Goal: Answer question/provide support: Share knowledge or assist other users

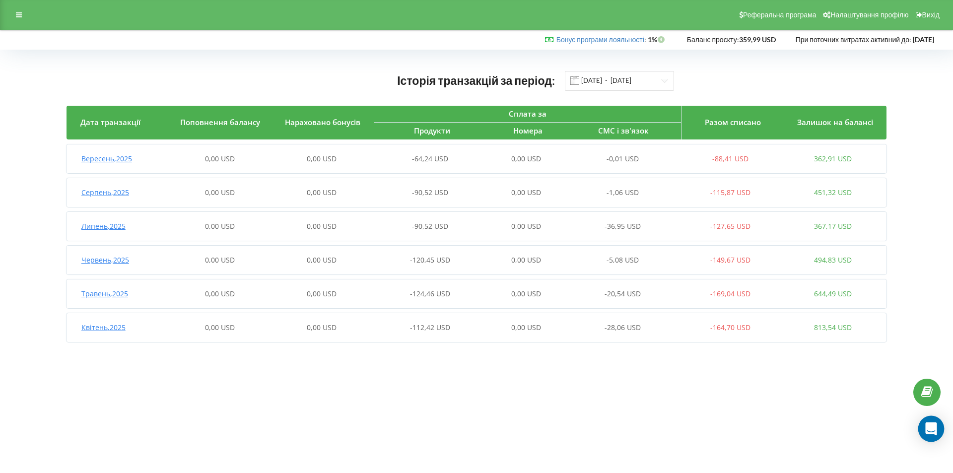
click at [925, 435] on div "Open Intercom Messenger" at bounding box center [931, 429] width 26 height 26
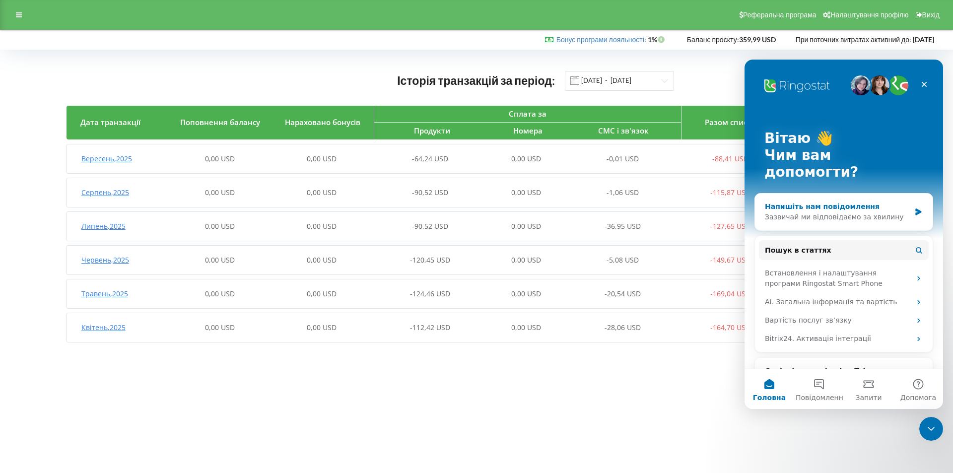
click at [842, 212] on div "Зазвичай ми відповідаємо за хвилину" at bounding box center [837, 217] width 145 height 10
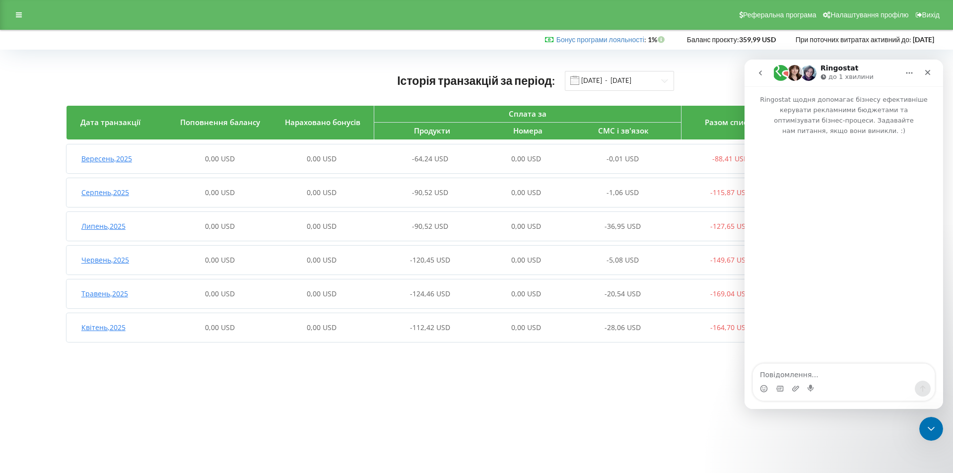
click at [781, 373] on textarea "Повідомлення..." at bounding box center [844, 372] width 182 height 17
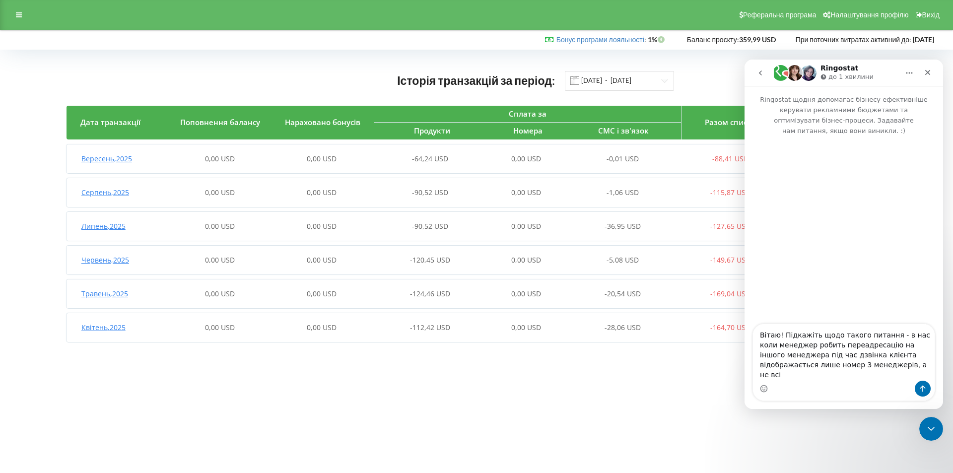
type textarea "Вітаю! Підкажіть щодо такого питання - в нас коли менеджер робить переадресацію…"
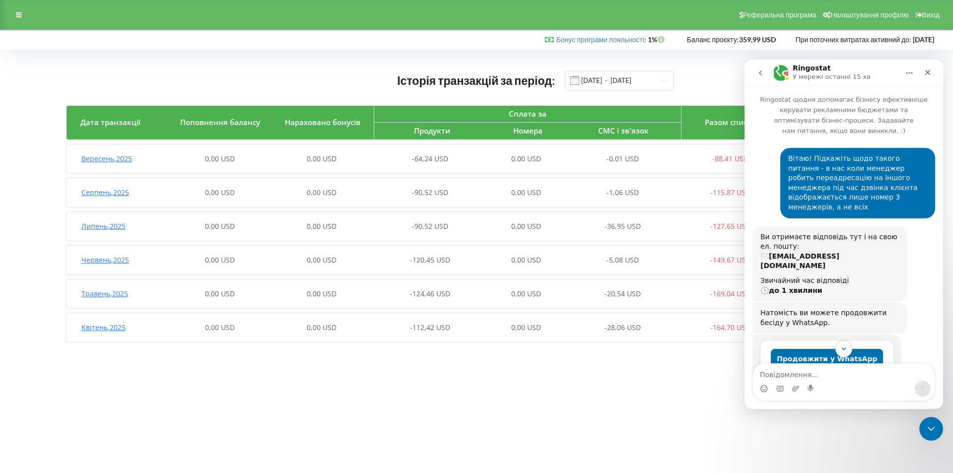
scroll to position [182, 0]
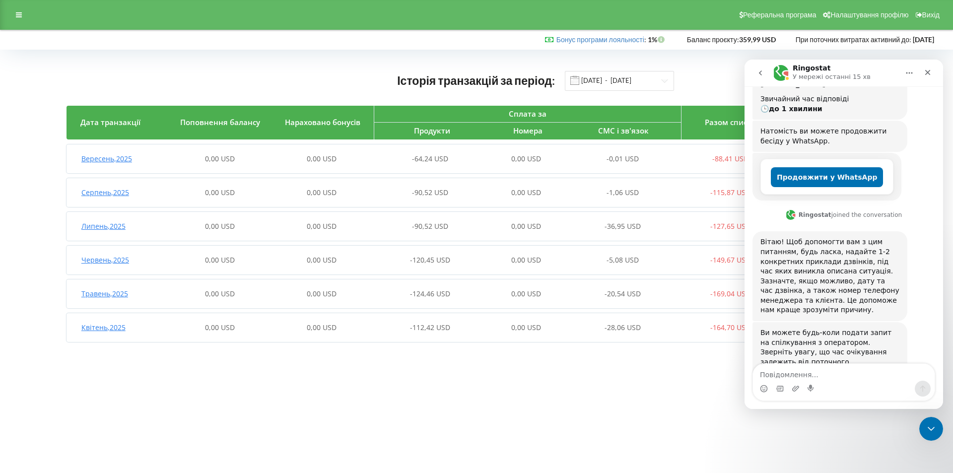
click at [760, 73] on icon "go back" at bounding box center [760, 72] width 3 height 5
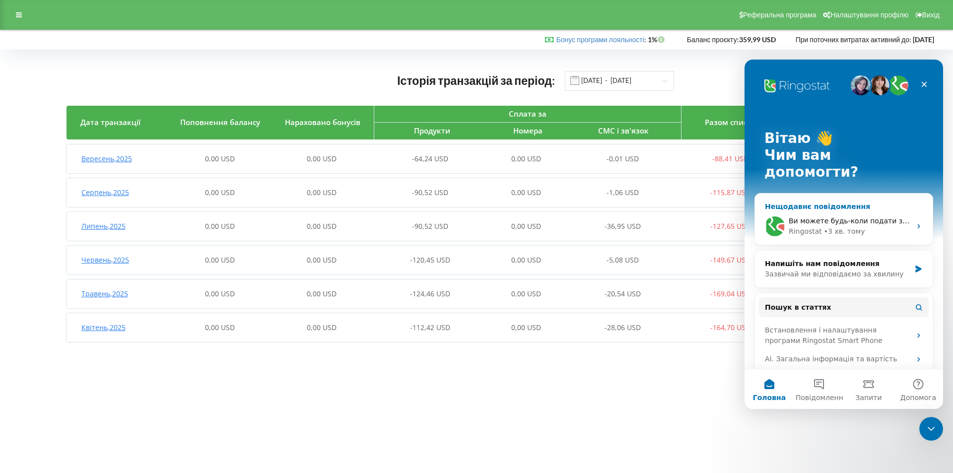
click at [882, 226] on div "Ringostat • 3 хв. тому" at bounding box center [850, 231] width 122 height 10
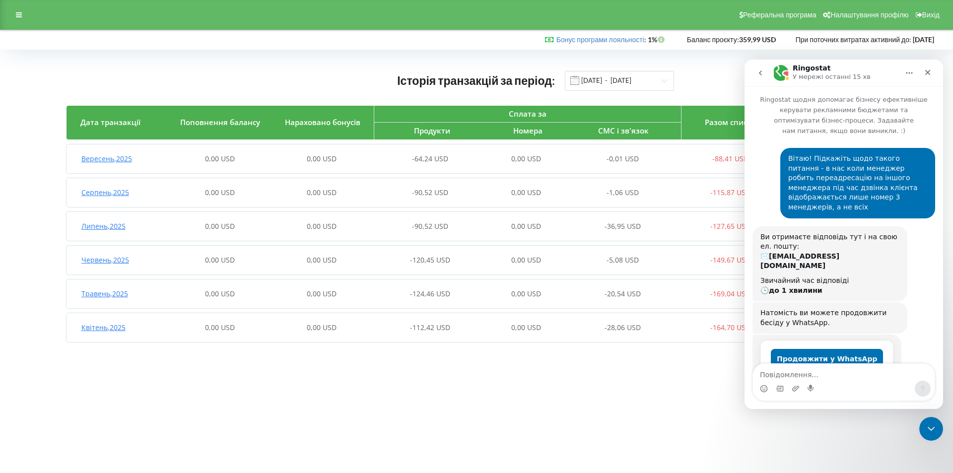
scroll to position [182, 0]
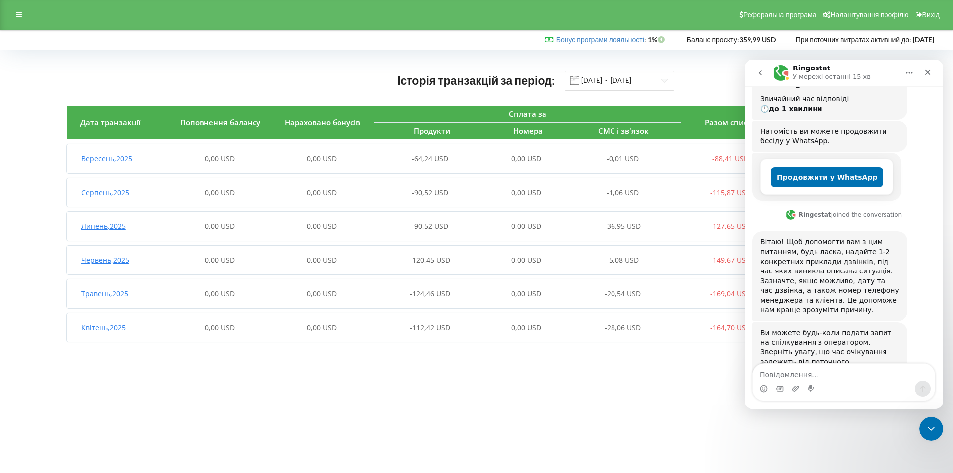
click at [810, 374] on textarea "Повідомлення..." at bounding box center [844, 372] width 182 height 17
type textarea "е"
drag, startPoint x: 816, startPoint y: 372, endPoint x: 835, endPoint y: 376, distance: 19.3
click at [817, 371] on textarea "немає конкретн6их прикладів" at bounding box center [844, 372] width 182 height 17
type textarea "немає конкретних прикладів"
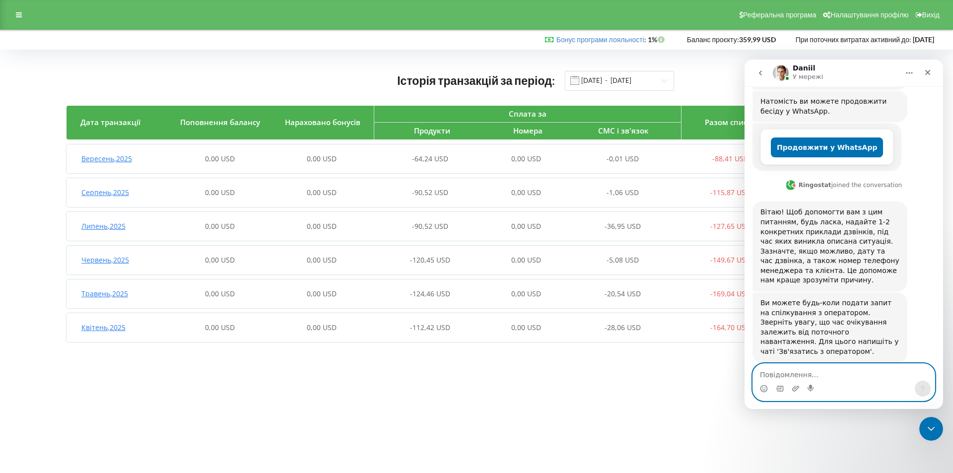
scroll to position [342, 0]
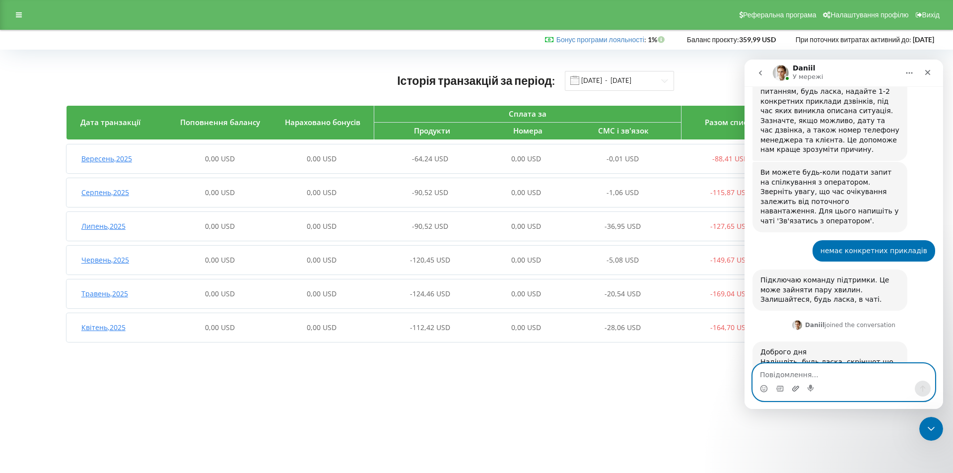
click at [793, 388] on icon "Завантажити вкладений файл" at bounding box center [796, 389] width 8 height 8
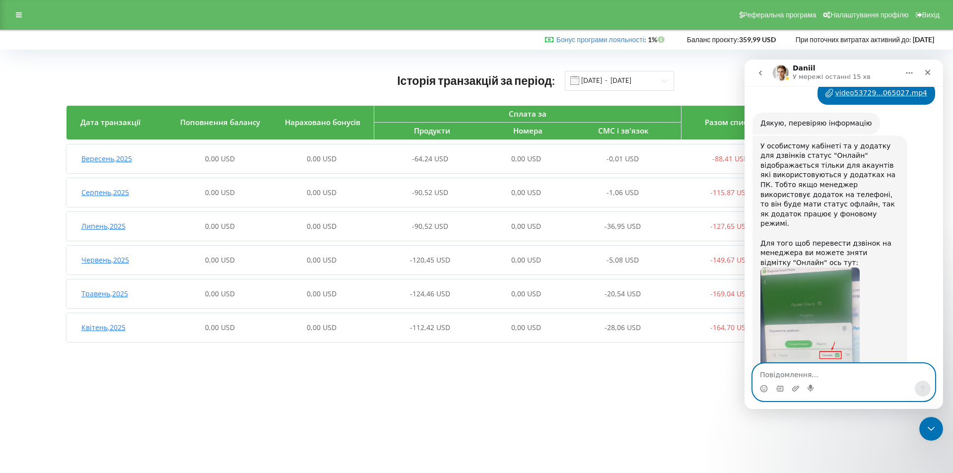
scroll to position [620, 0]
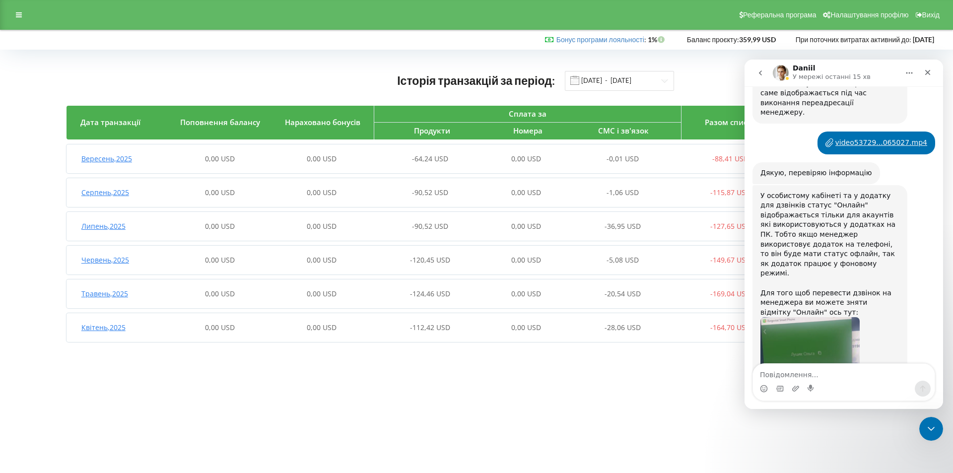
click at [836, 330] on img "Daniil каже…" at bounding box center [809, 383] width 99 height 133
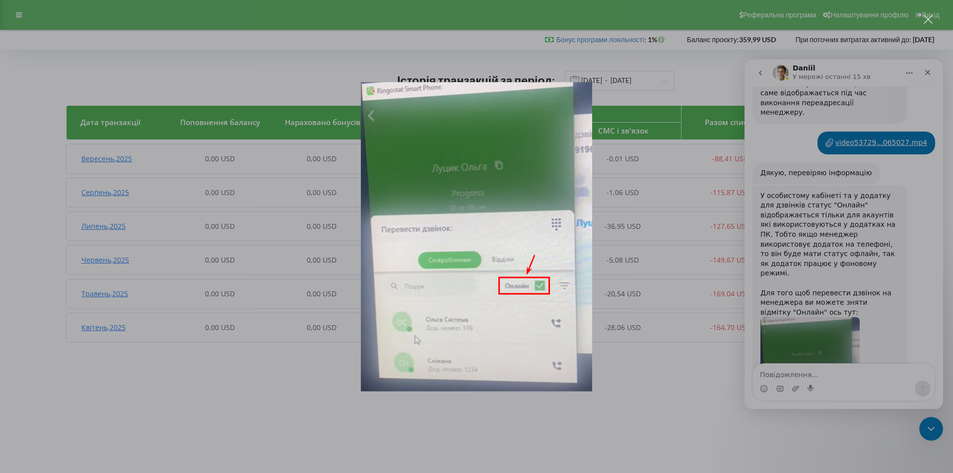
click at [879, 214] on div "Месенджер Intercom" at bounding box center [476, 236] width 953 height 473
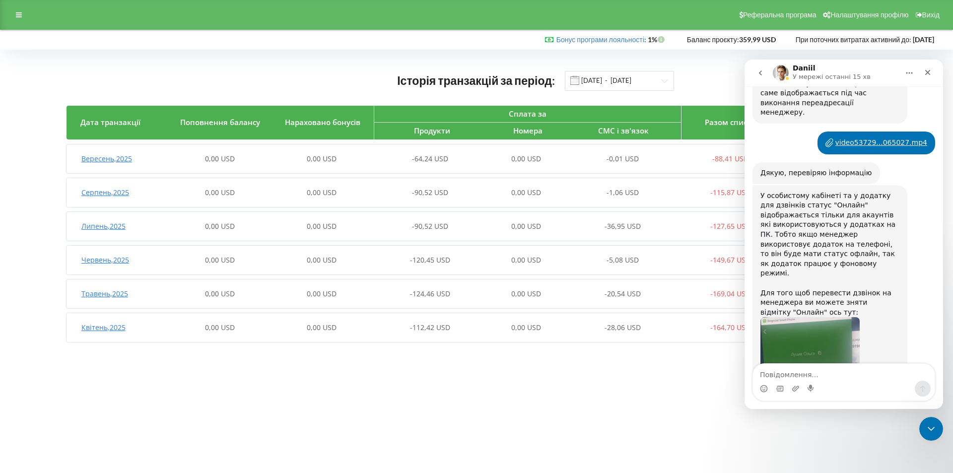
scroll to position [670, 0]
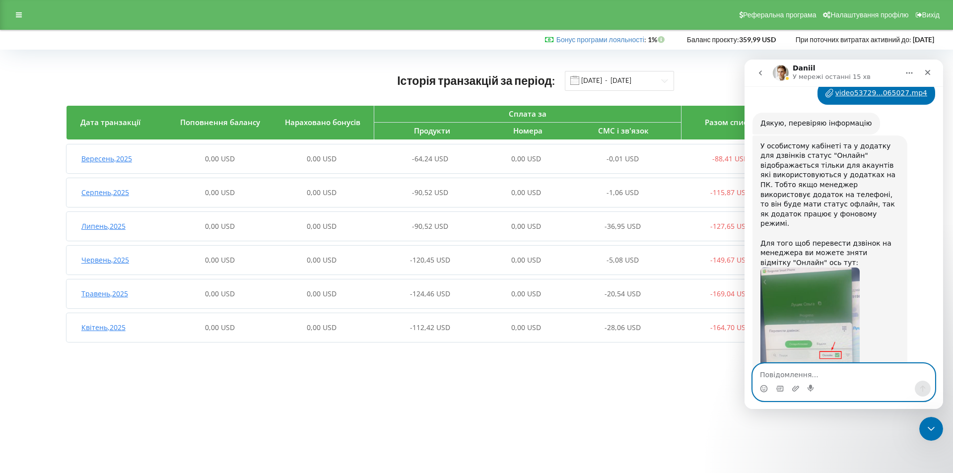
click at [811, 371] on textarea "Повідомлення..." at bounding box center [844, 372] width 182 height 17
type textarea "дякую за підказку"
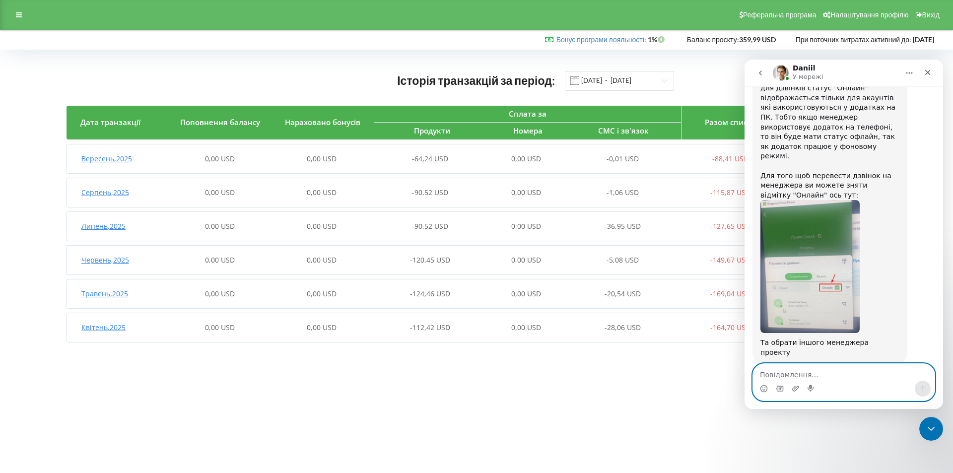
scroll to position [739, 0]
click at [800, 376] on textarea "Повідомлення..." at bounding box center [844, 372] width 182 height 17
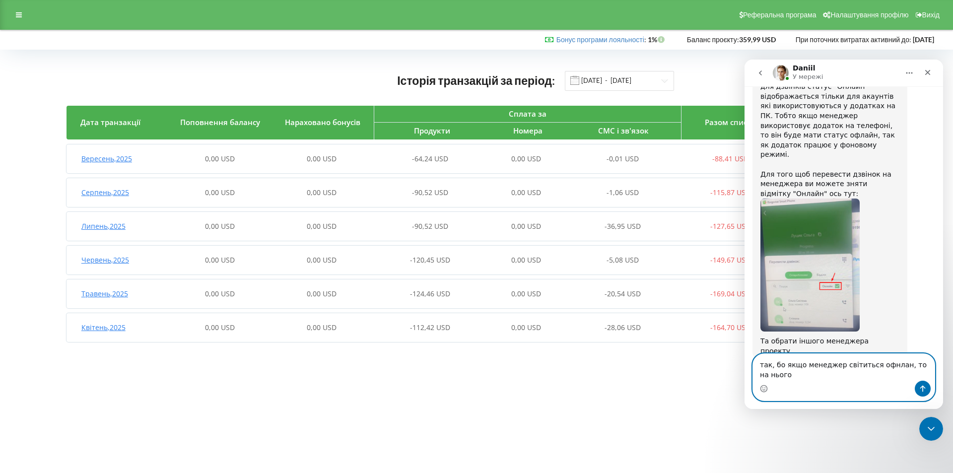
scroll to position [749, 0]
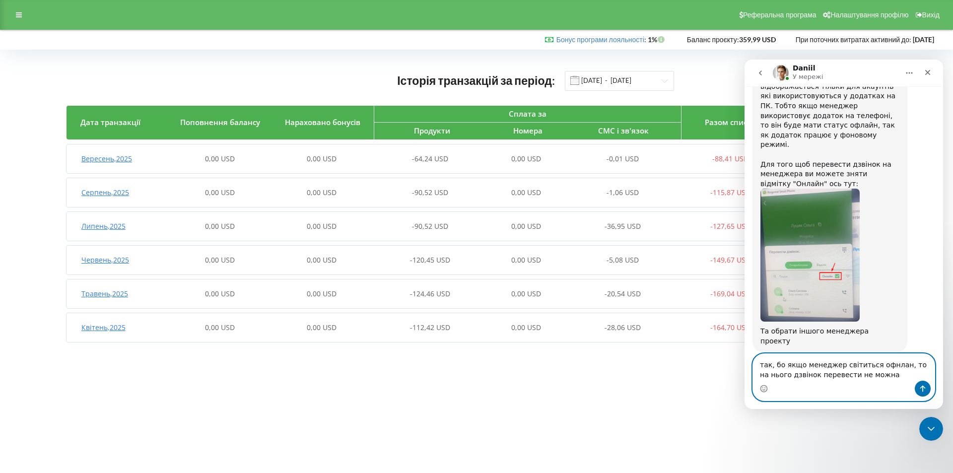
drag, startPoint x: 888, startPoint y: 365, endPoint x: 910, endPoint y: 366, distance: 22.4
click at [890, 365] on textarea "так, бо якщо менеджер світиться офнлан, то на нього дзвінок перевести не можна" at bounding box center [844, 367] width 182 height 27
type textarea "так, бо якщо менеджер світиться офнлайн, то на нього дзвінок перевести не можна"
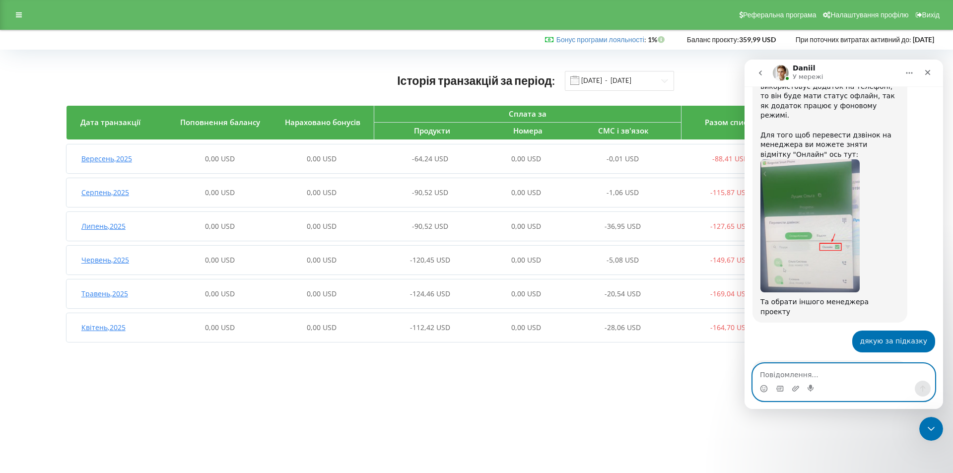
scroll to position [1033, 0]
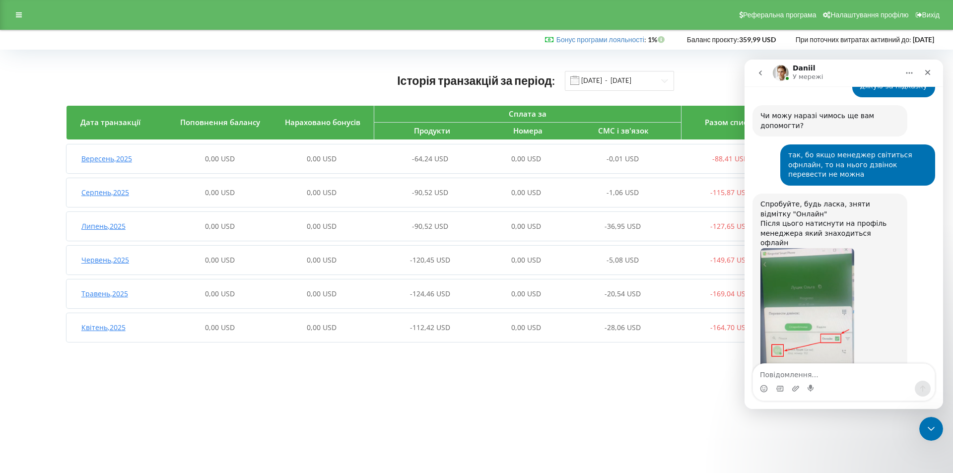
click at [835, 250] on img "Daniil каже…" at bounding box center [807, 314] width 94 height 133
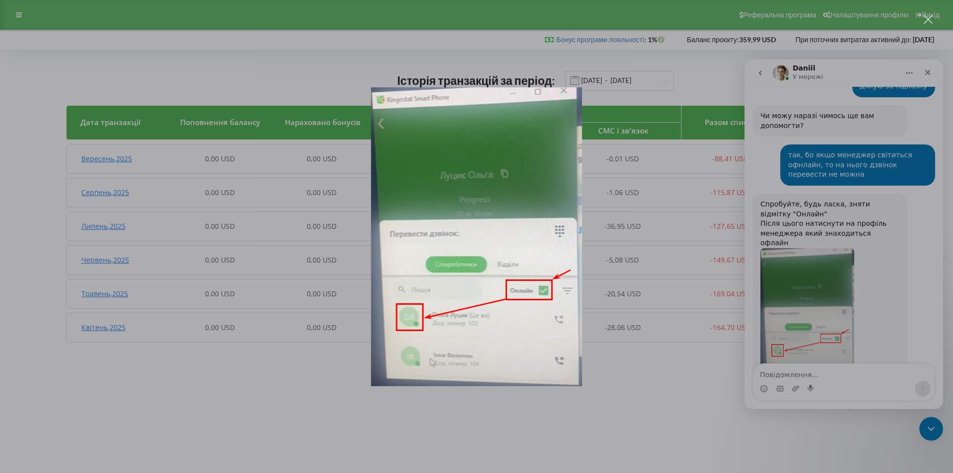
scroll to position [0, 0]
click at [844, 324] on div "Месенджер Intercom" at bounding box center [476, 236] width 953 height 473
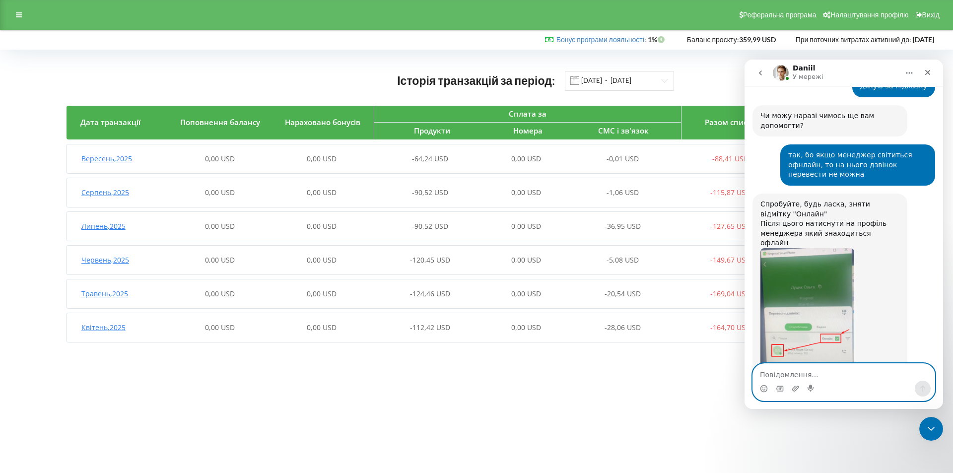
click at [814, 371] on textarea "Повідомлення..." at bounding box center [844, 372] width 182 height 17
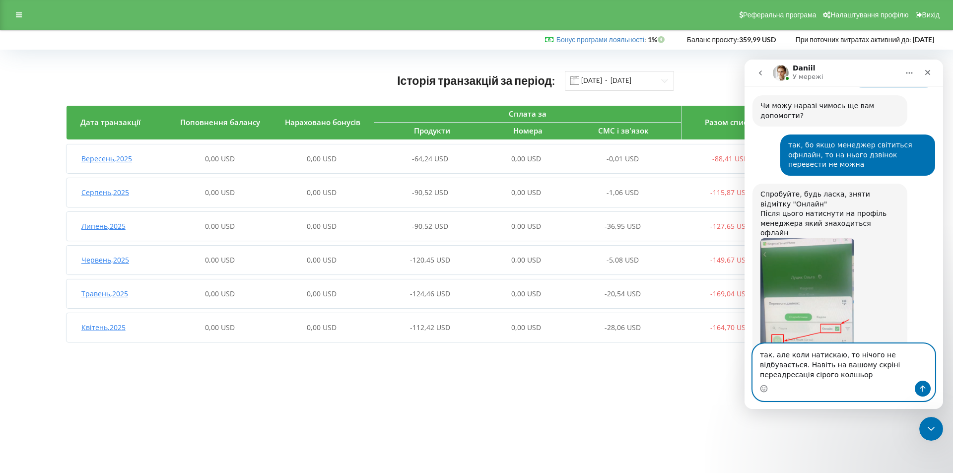
scroll to position [1053, 0]
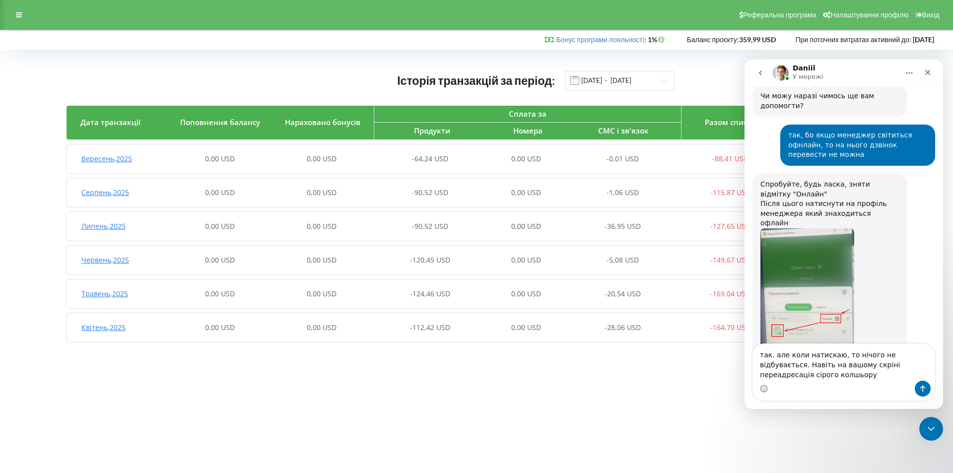
click at [813, 243] on img "Daniil каже…" at bounding box center [807, 294] width 94 height 133
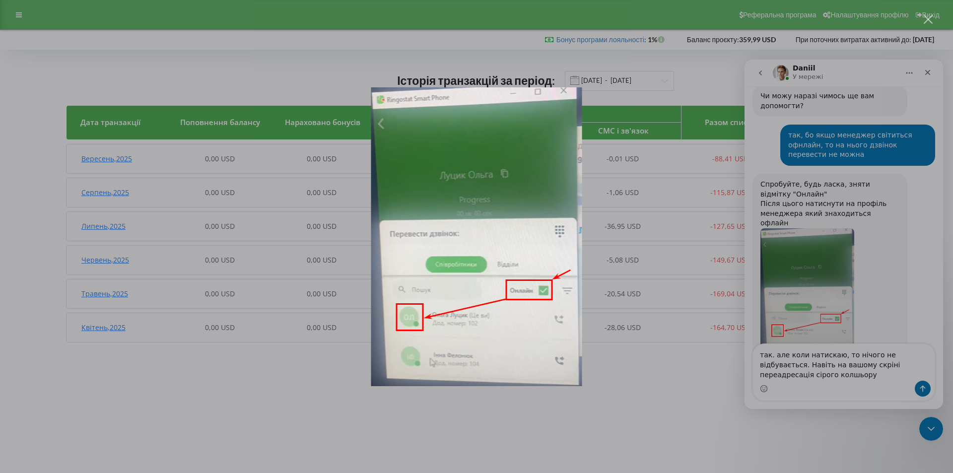
click at [832, 237] on div "Месенджер Intercom" at bounding box center [476, 236] width 953 height 473
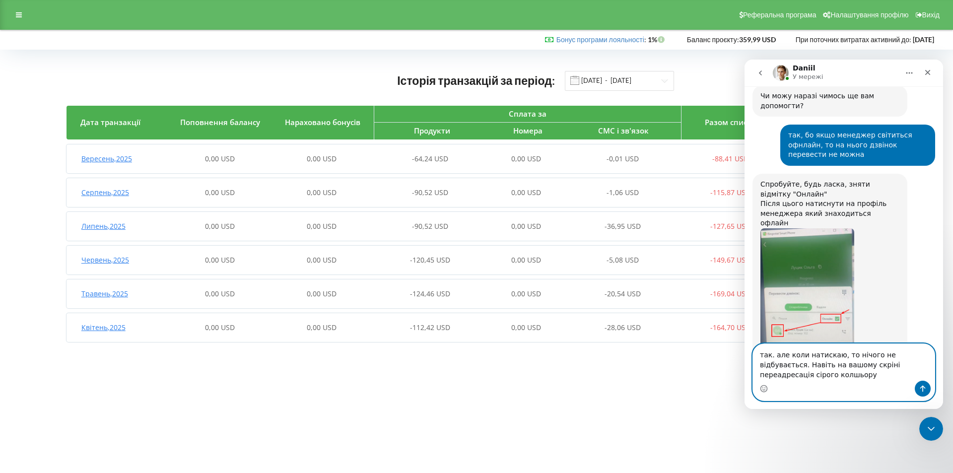
drag, startPoint x: 760, startPoint y: 366, endPoint x: 796, endPoint y: 385, distance: 40.0
click at [796, 385] on div "так. але коли натискаю, то нічого не відбувається. Навіть на вашому скріні пере…" at bounding box center [844, 372] width 182 height 57
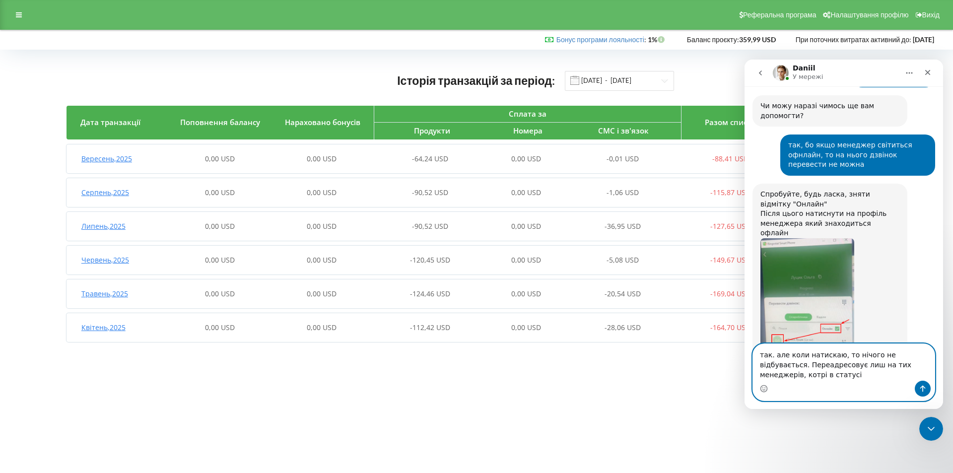
scroll to position [1053, 0]
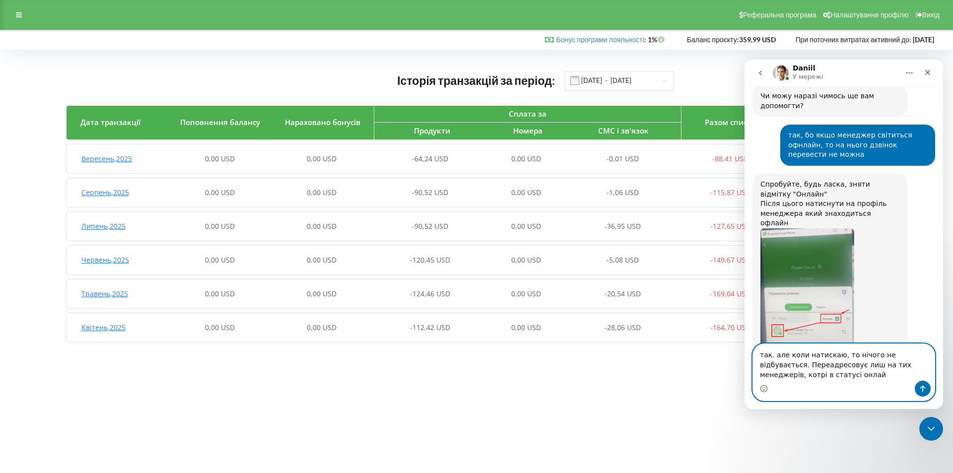
type textarea "так. але коли натискаю, то нічого не відбувається. Переадресовує лиш на тих мен…"
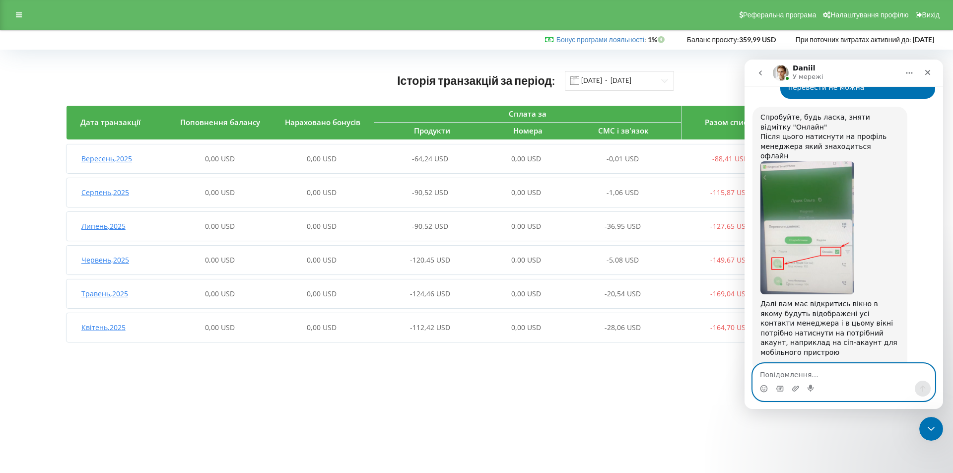
scroll to position [1141, 0]
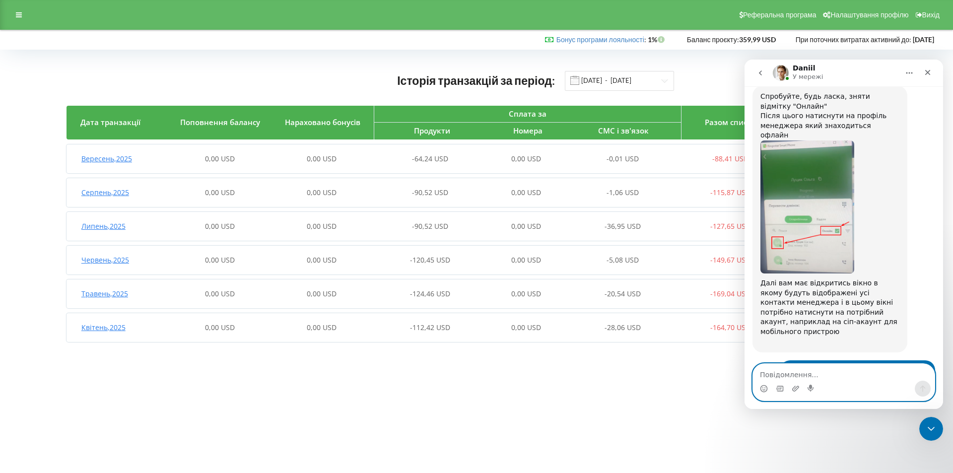
click at [811, 374] on textarea "Повідомлення..." at bounding box center [844, 372] width 182 height 17
type textarea "Марія Гнатюк, Інна Фелонюк"
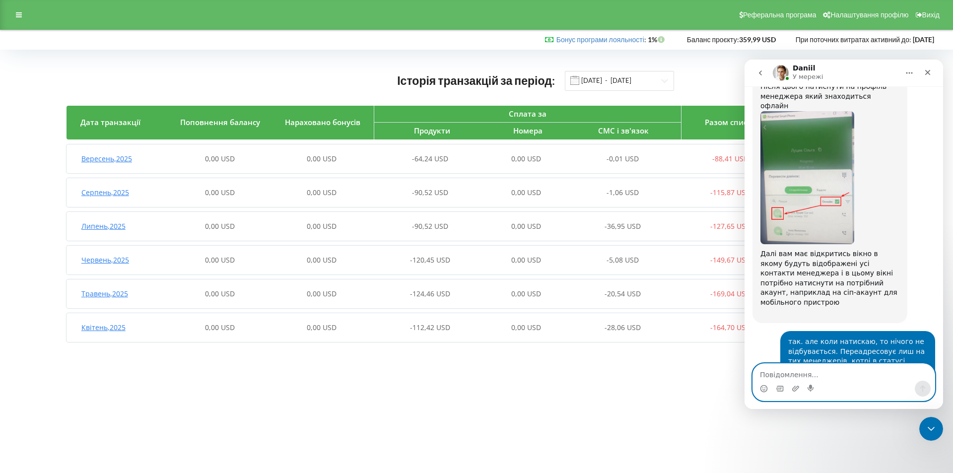
click at [843, 373] on textarea "Повідомлення..." at bounding box center [844, 372] width 182 height 17
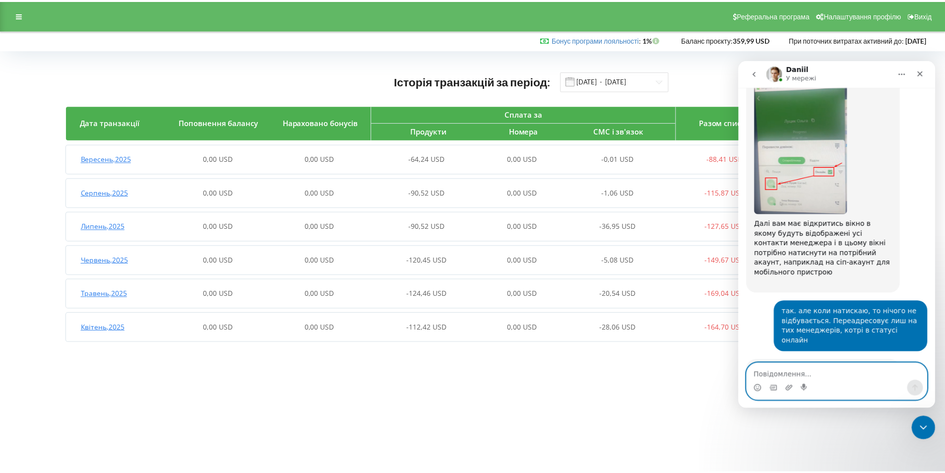
scroll to position [1200, 0]
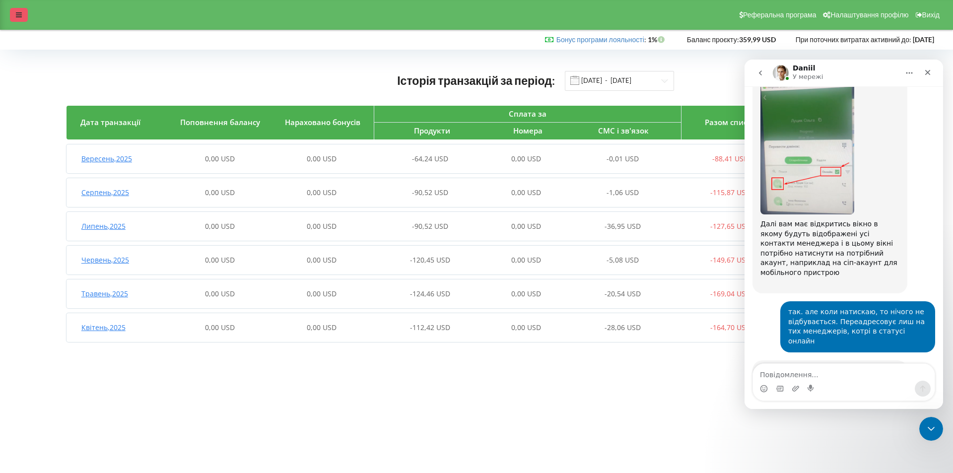
click at [18, 13] on icon at bounding box center [19, 14] width 6 height 7
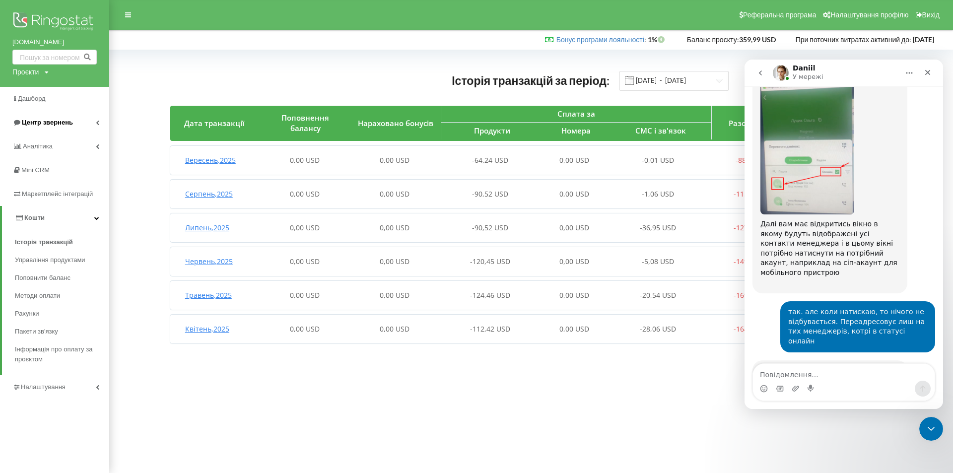
click at [73, 123] on link "Центр звернень" at bounding box center [54, 123] width 109 height 24
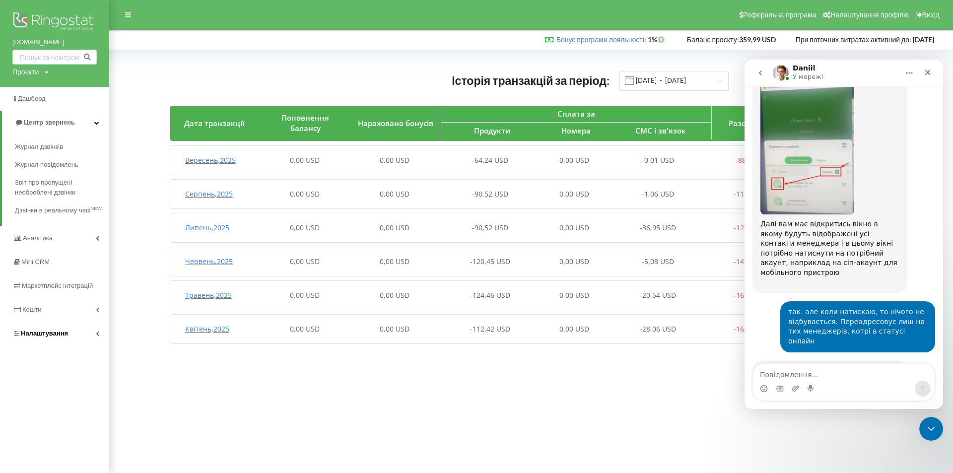
click at [59, 332] on span "Налаштування" at bounding box center [44, 333] width 47 height 7
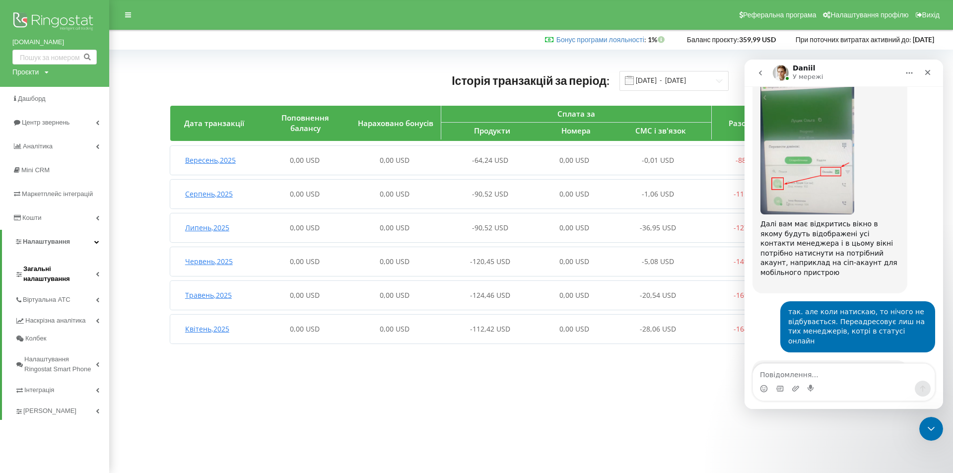
click at [66, 274] on span "Загальні налаштування" at bounding box center [59, 274] width 72 height 20
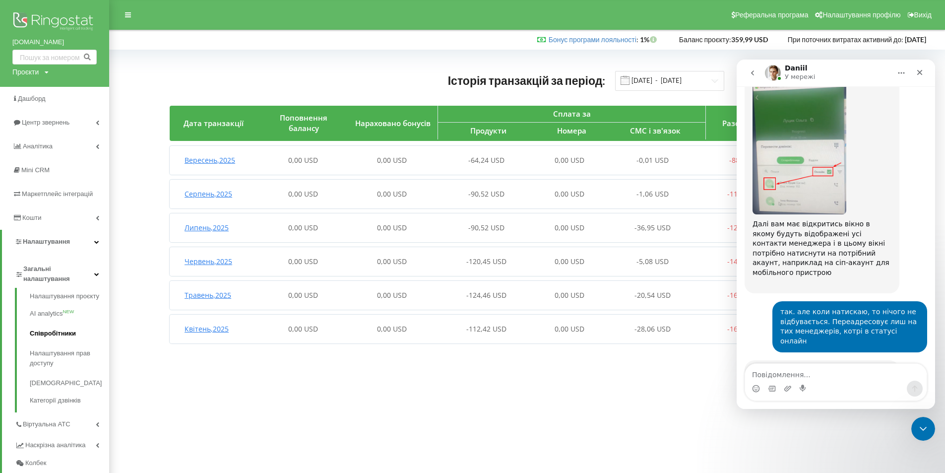
click at [54, 331] on link "Співробітники" at bounding box center [69, 334] width 79 height 20
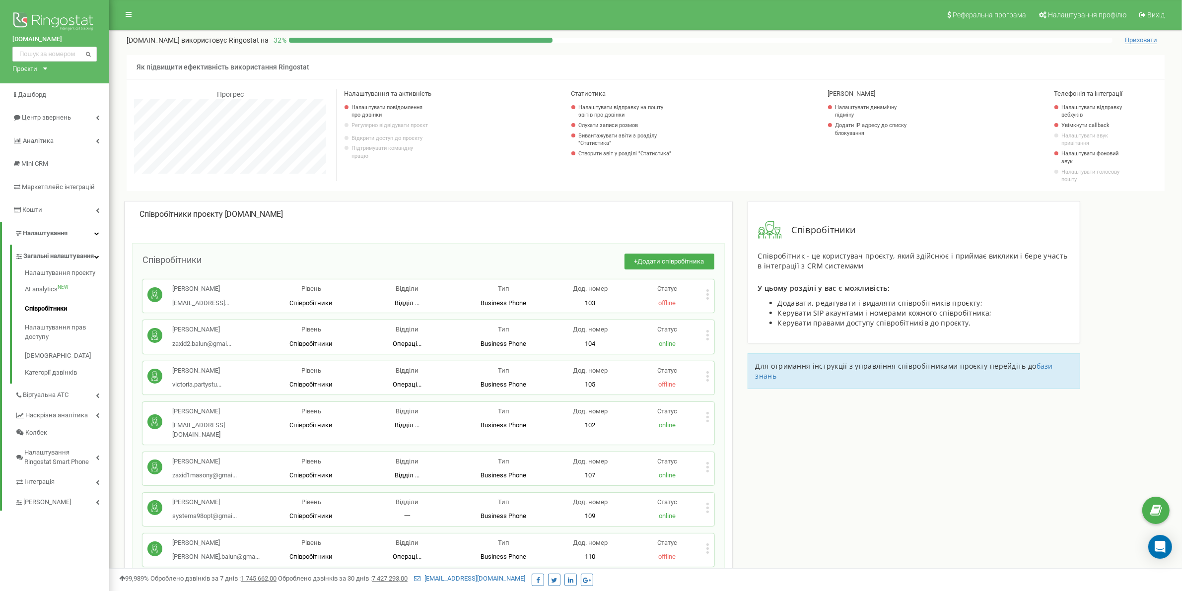
scroll to position [62, 0]
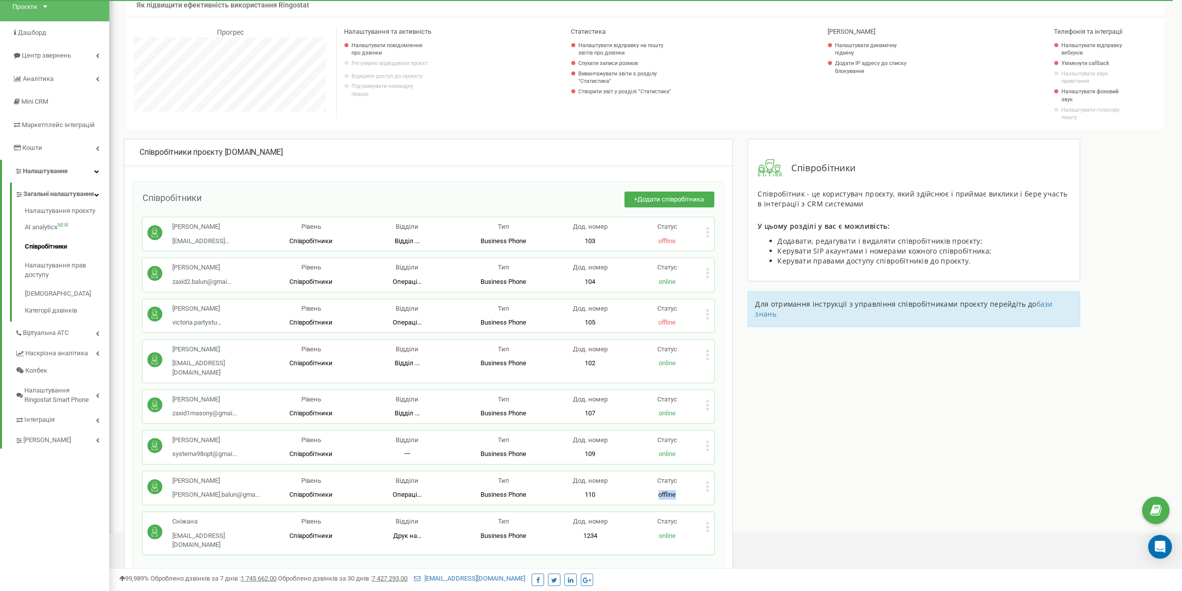
drag, startPoint x: 680, startPoint y: 486, endPoint x: 659, endPoint y: 484, distance: 21.4
click at [659, 490] on p "offline" at bounding box center [666, 494] width 77 height 9
click at [231, 476] on p "Анастасія Заручевська" at bounding box center [215, 480] width 87 height 9
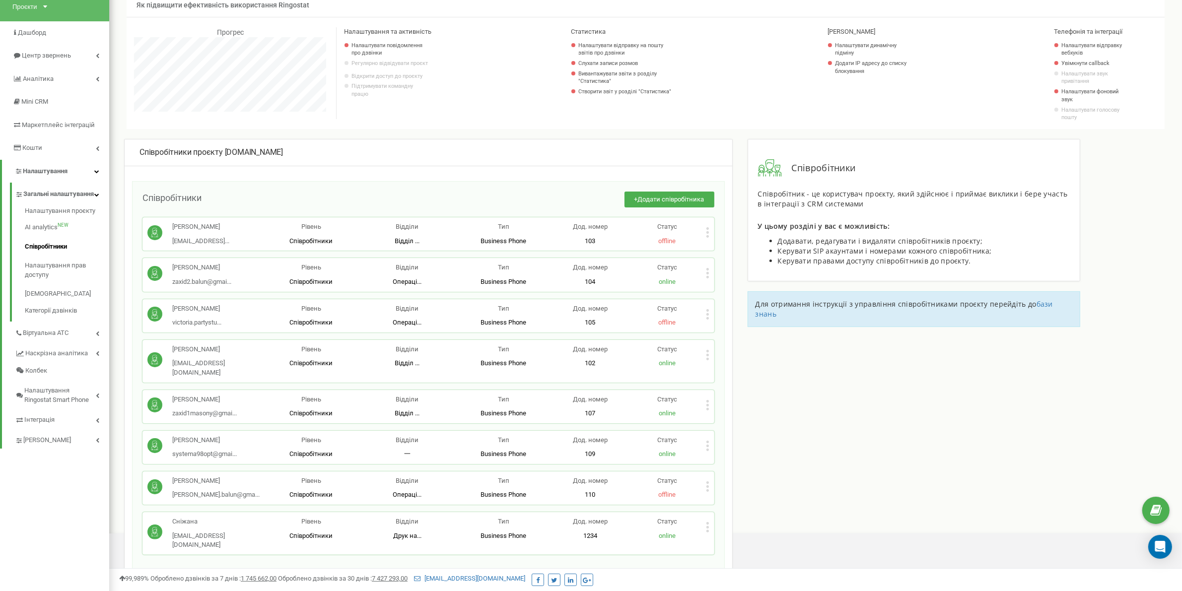
scroll to position [0, 0]
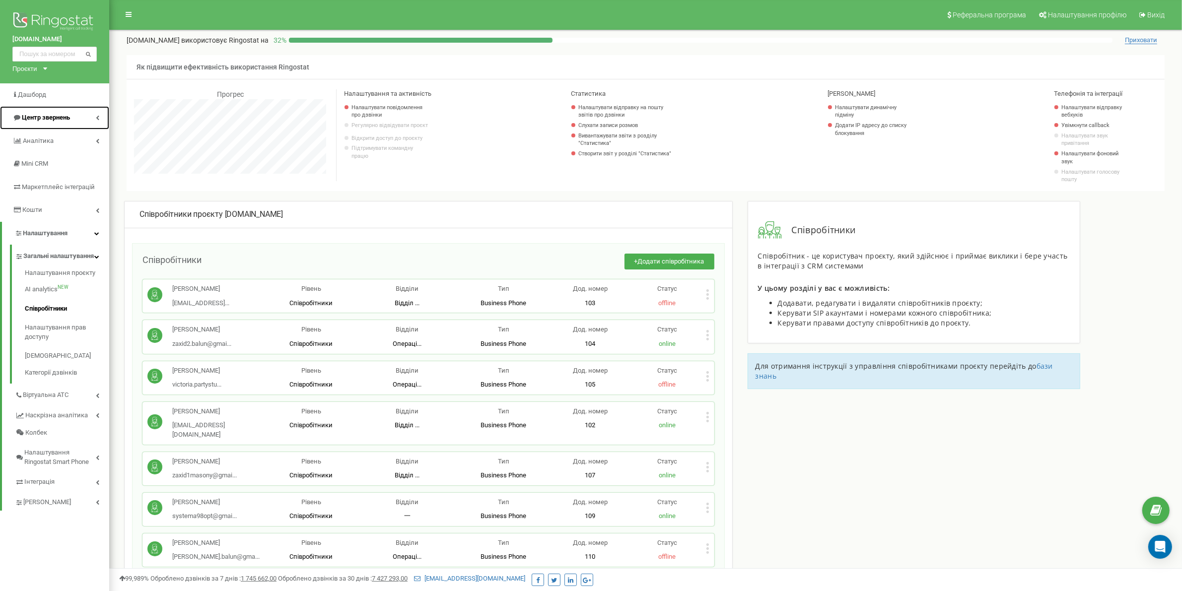
click at [55, 115] on span "Центр звернень" at bounding box center [46, 117] width 48 height 7
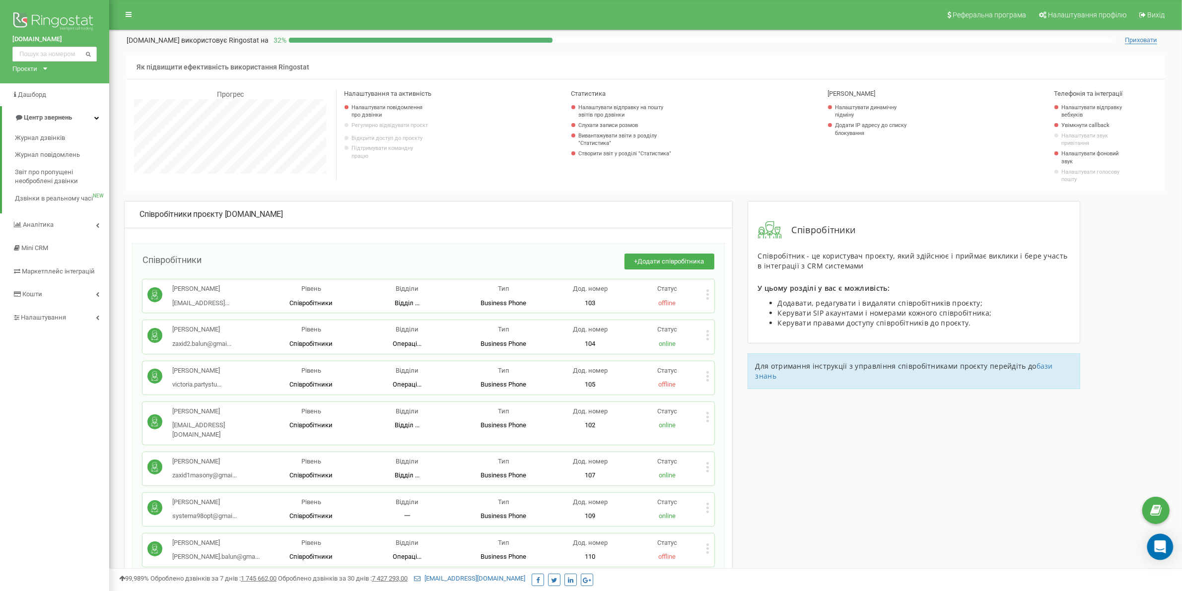
click at [1170, 549] on div "Open Intercom Messenger" at bounding box center [1160, 547] width 26 height 26
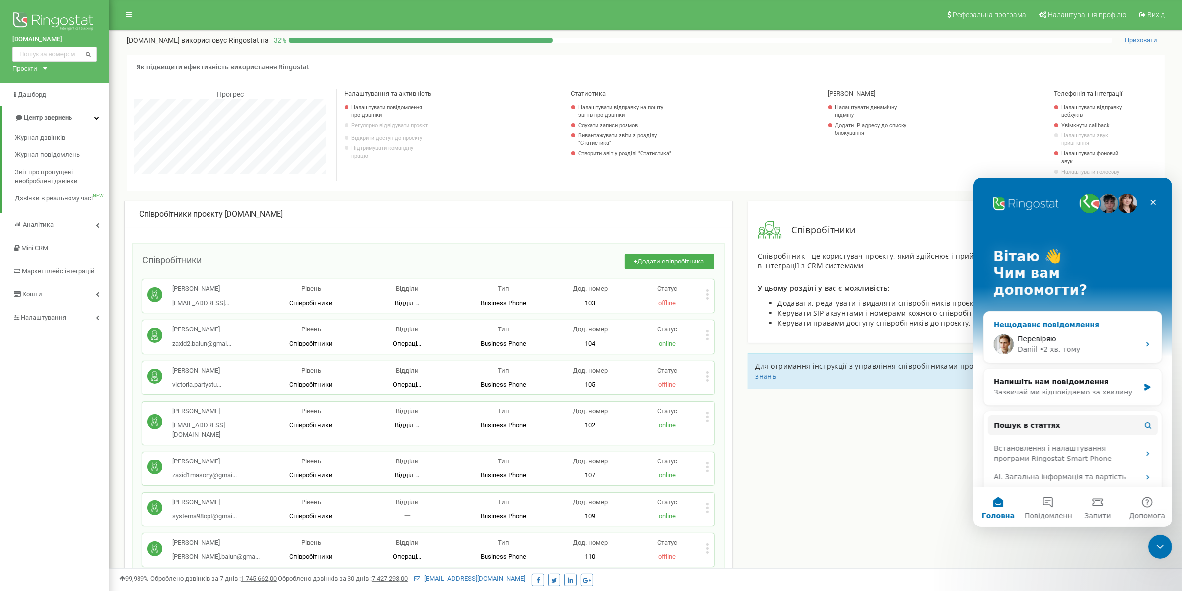
click at [1095, 344] on div "Daniil • 2 хв. тому" at bounding box center [1078, 349] width 122 height 10
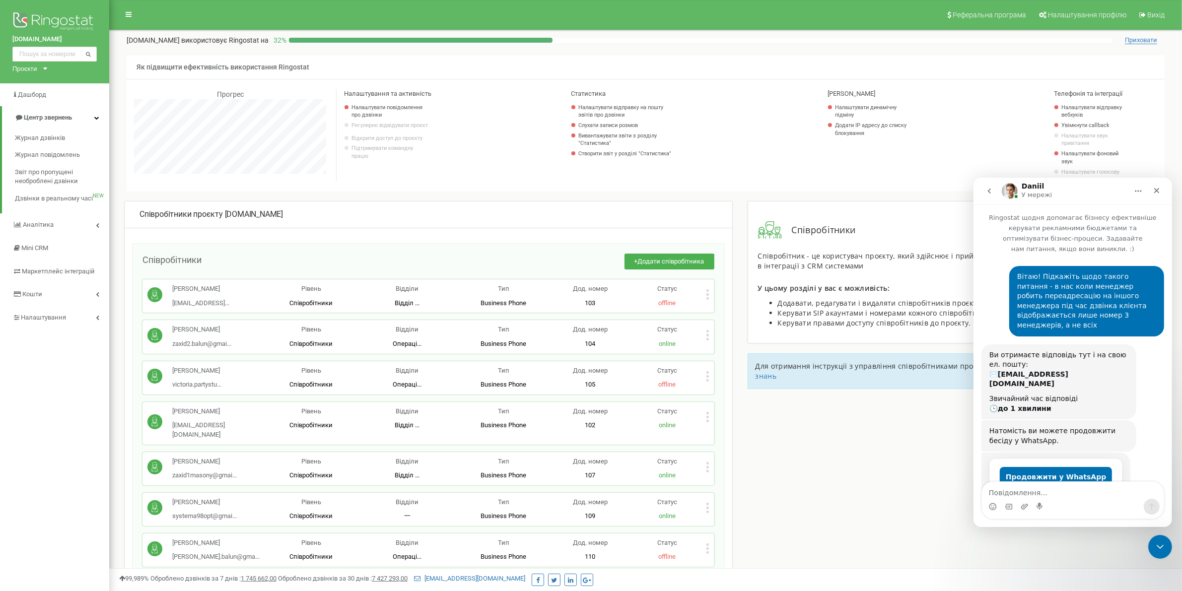
scroll to position [1210, 0]
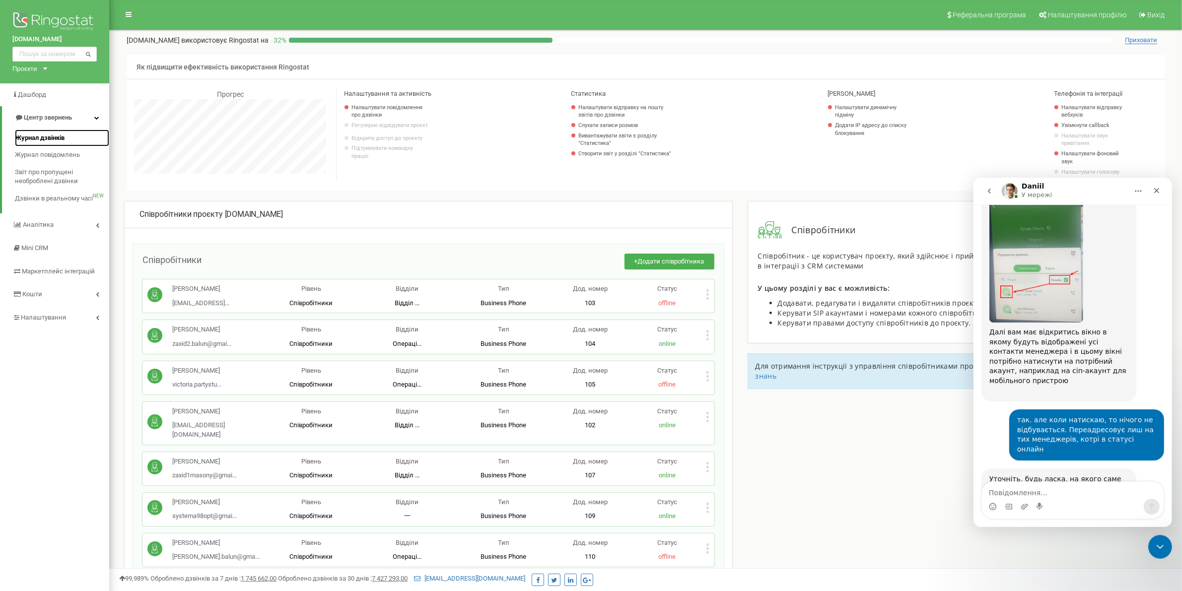
click at [49, 138] on span "Журнал дзвінків" at bounding box center [40, 137] width 50 height 9
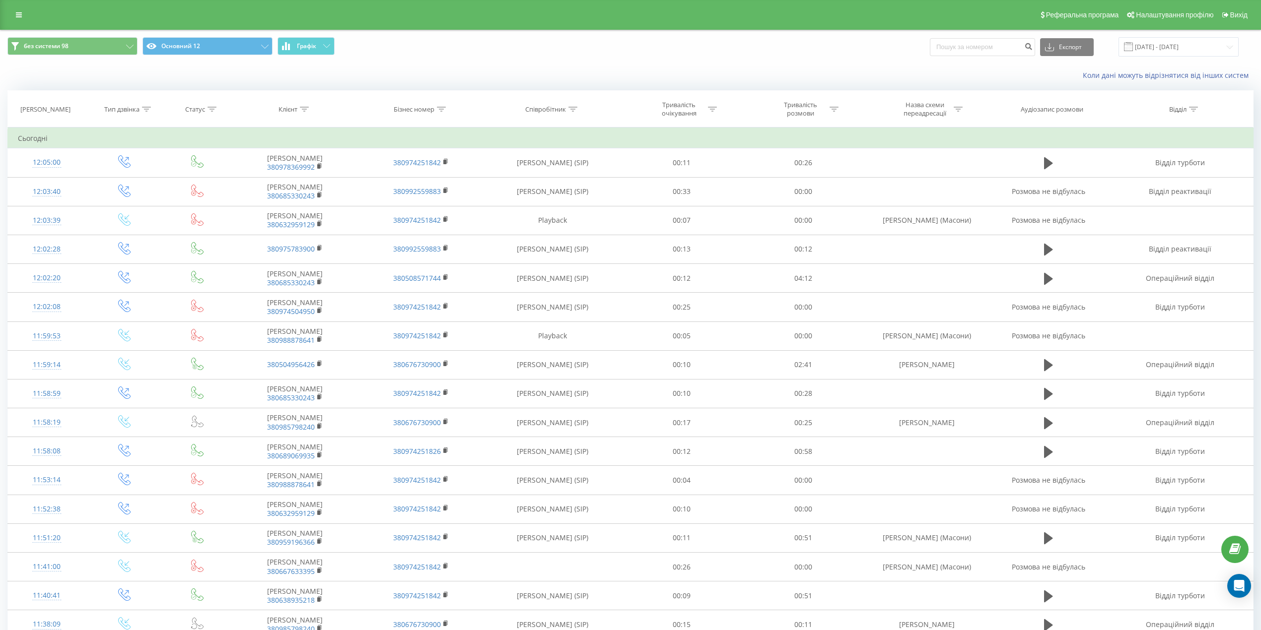
click at [18, 6] on div "Реферальна програма Налаштування профілю Вихід" at bounding box center [630, 15] width 1261 height 30
click at [18, 15] on icon at bounding box center [19, 14] width 6 height 7
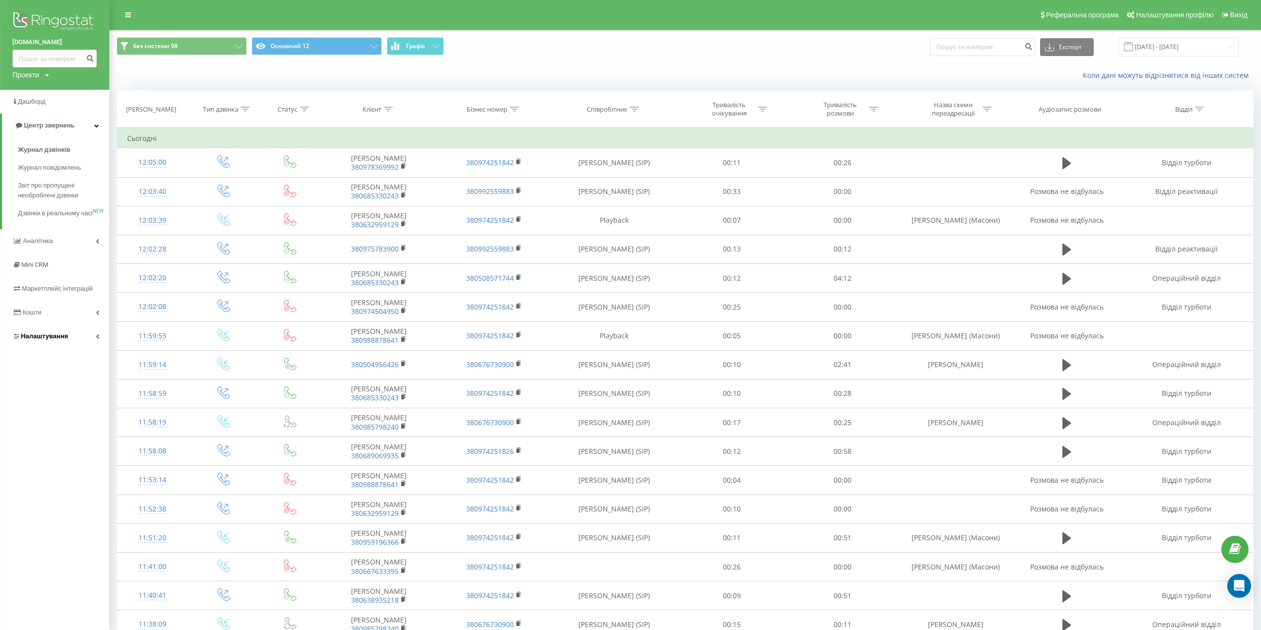
click at [58, 340] on link "Налаштування" at bounding box center [54, 337] width 109 height 24
click at [84, 274] on span "Загальні налаштування" at bounding box center [63, 277] width 74 height 20
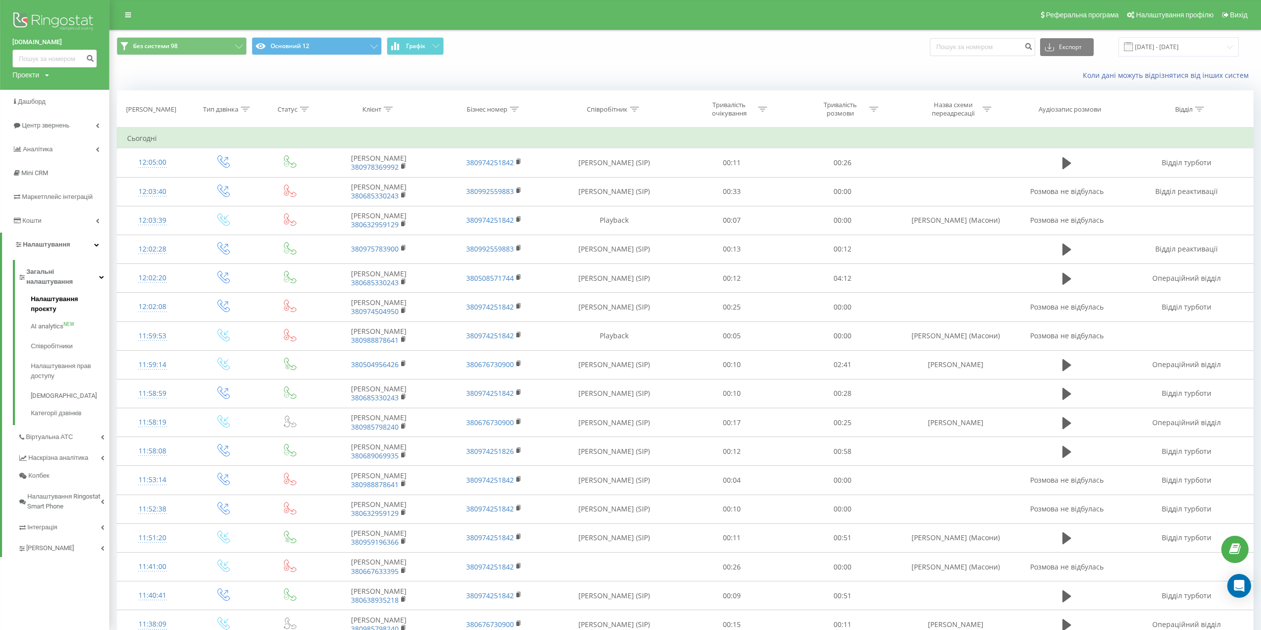
click at [65, 300] on span "Налаштування проєкту" at bounding box center [67, 304] width 73 height 20
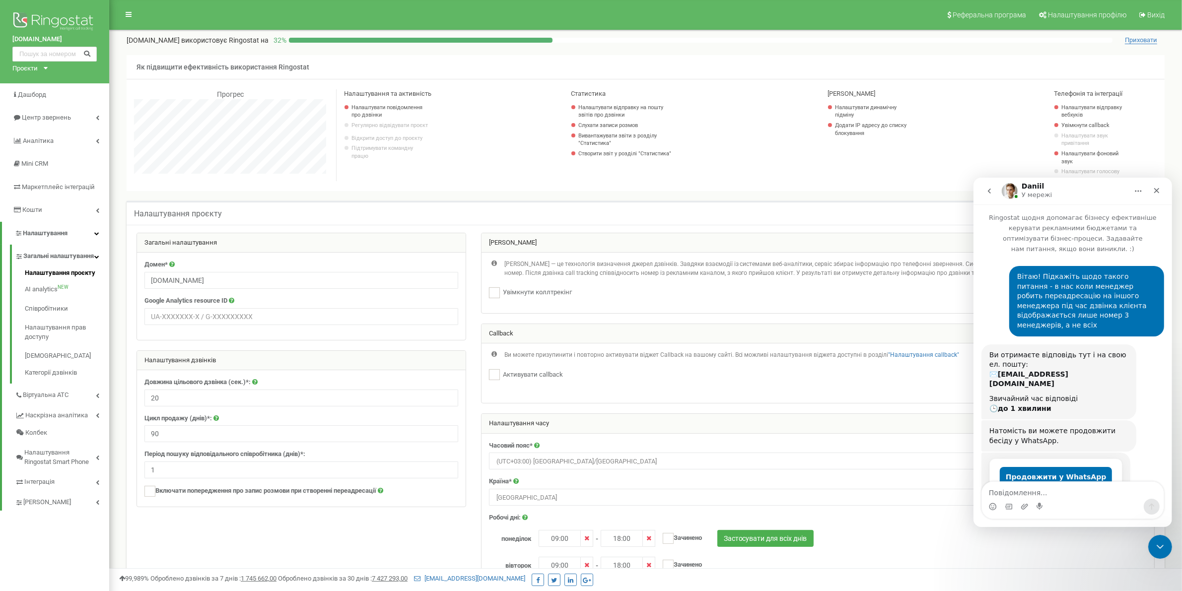
scroll to position [1210, 0]
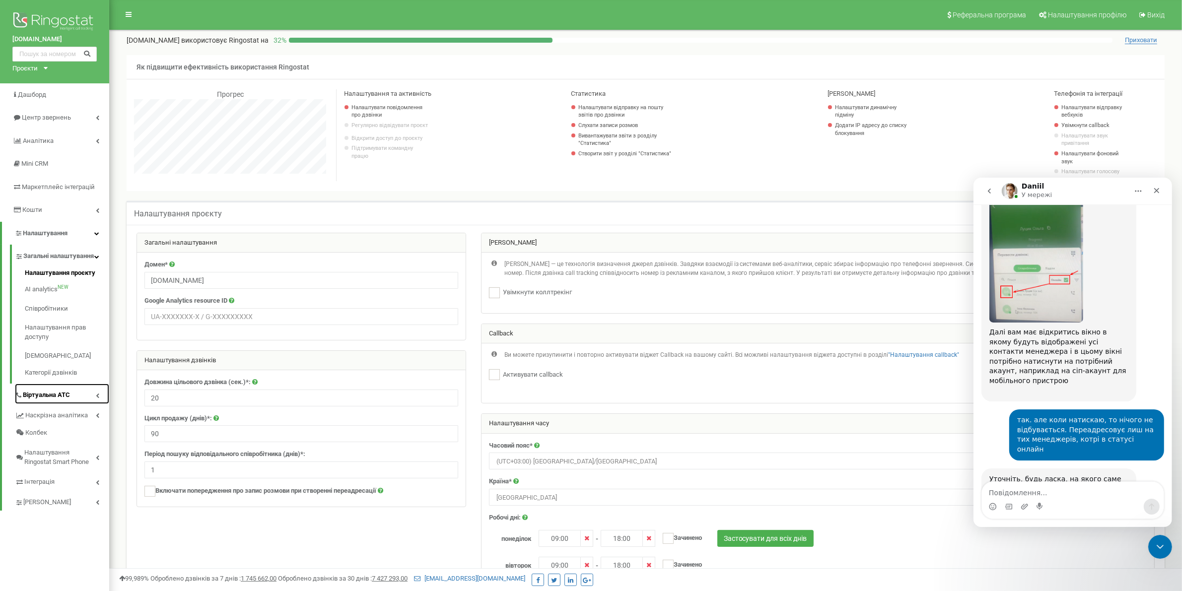
click at [75, 386] on link "Віртуальна АТС" at bounding box center [62, 394] width 94 height 20
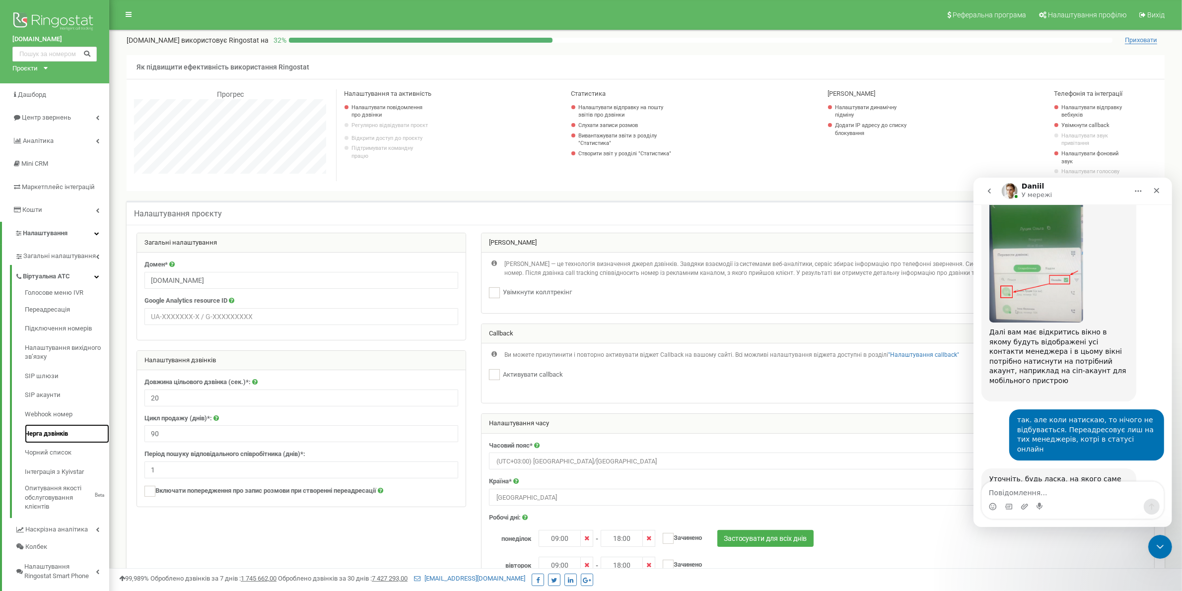
click at [30, 433] on link "Черга дзвінків" at bounding box center [67, 433] width 84 height 19
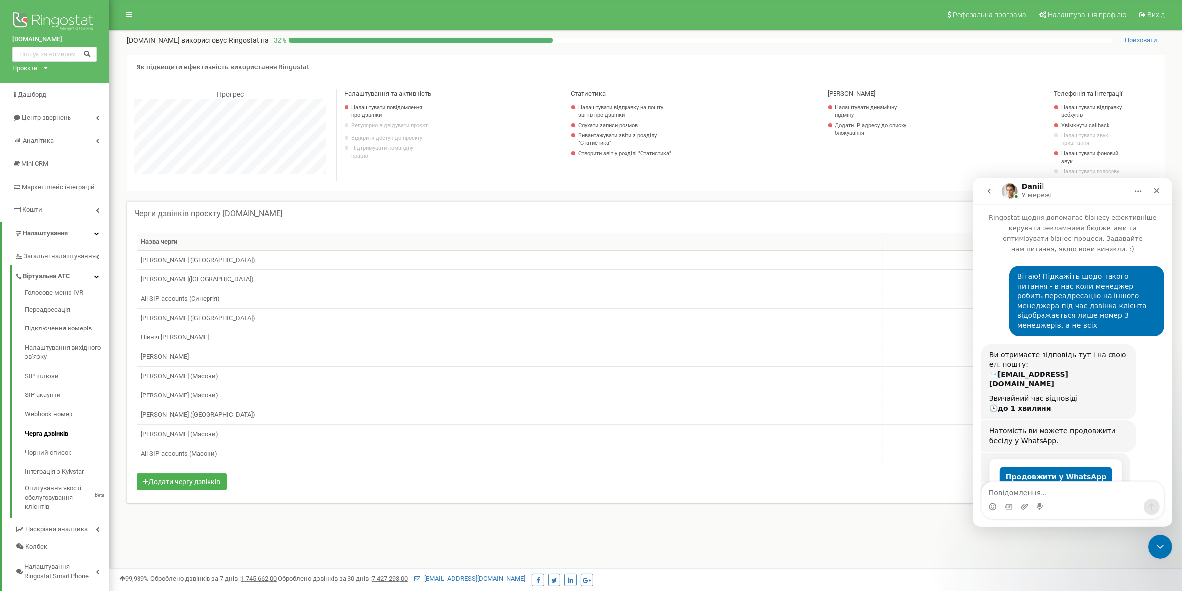
scroll to position [1210, 0]
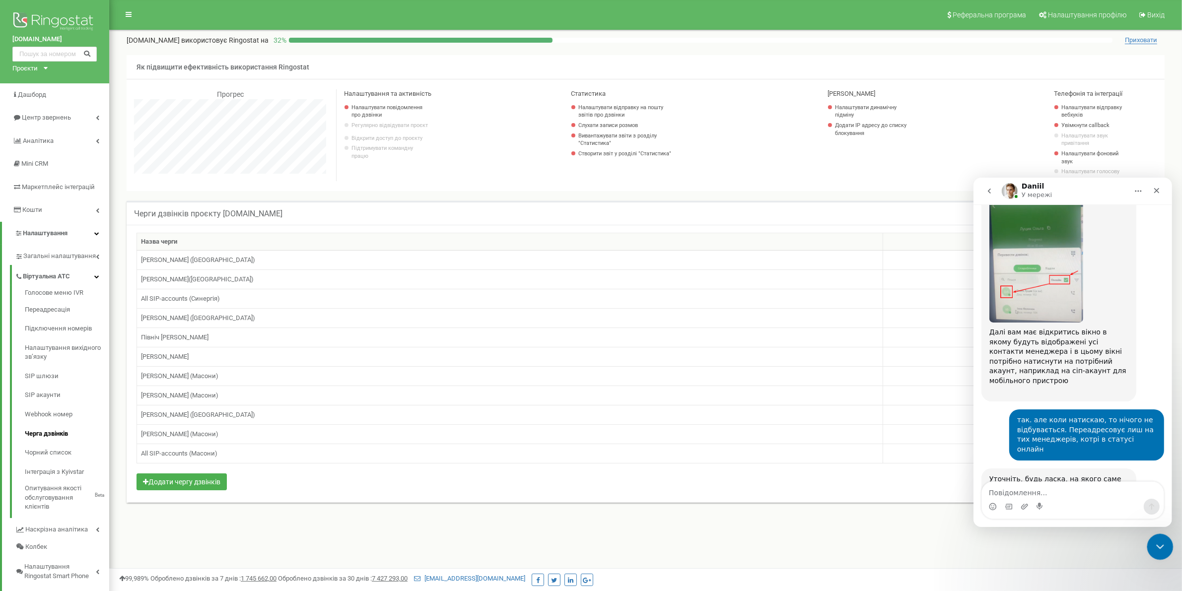
click at [1156, 546] on icon "Закрити програму для спілкування Intercom" at bounding box center [1158, 545] width 12 height 12
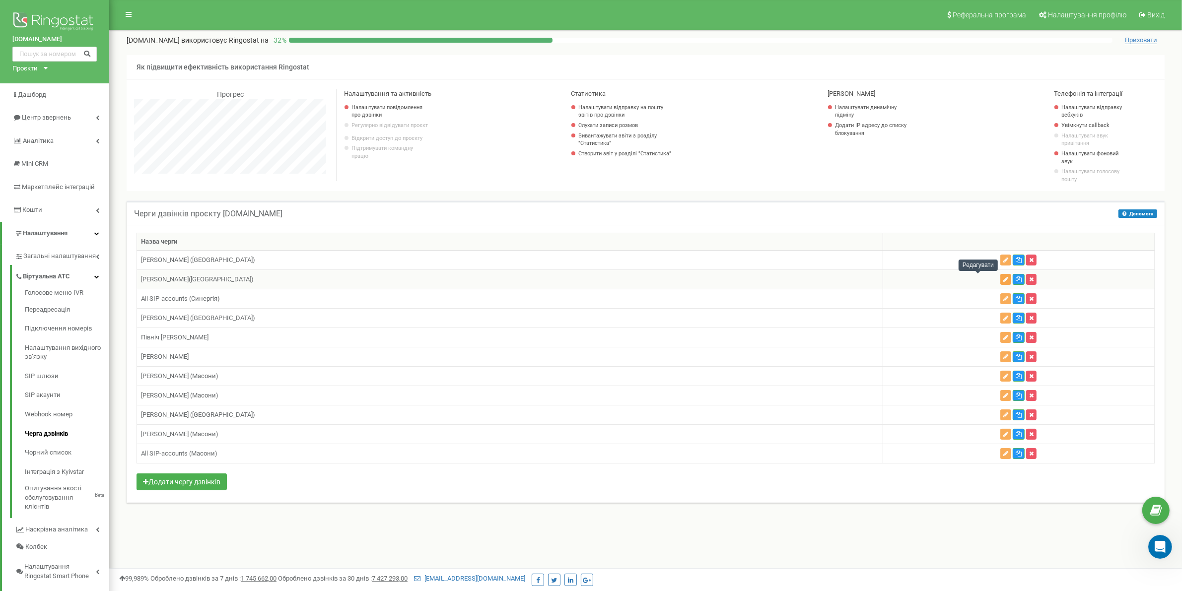
click at [1000, 278] on button "button" at bounding box center [1005, 279] width 11 height 11
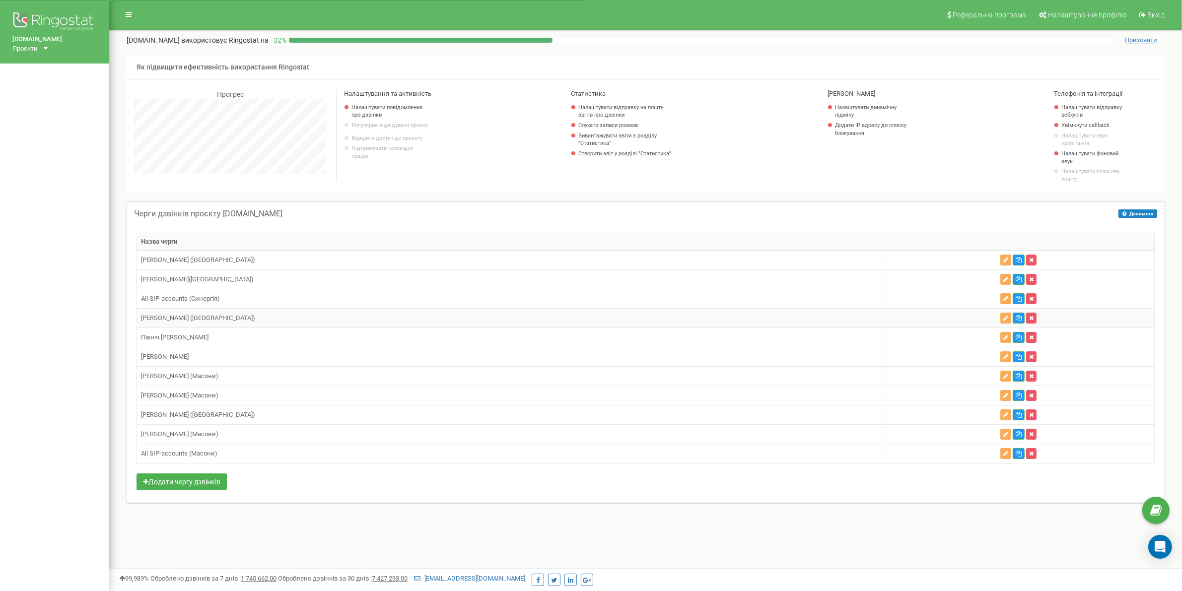
scroll to position [596, 1072]
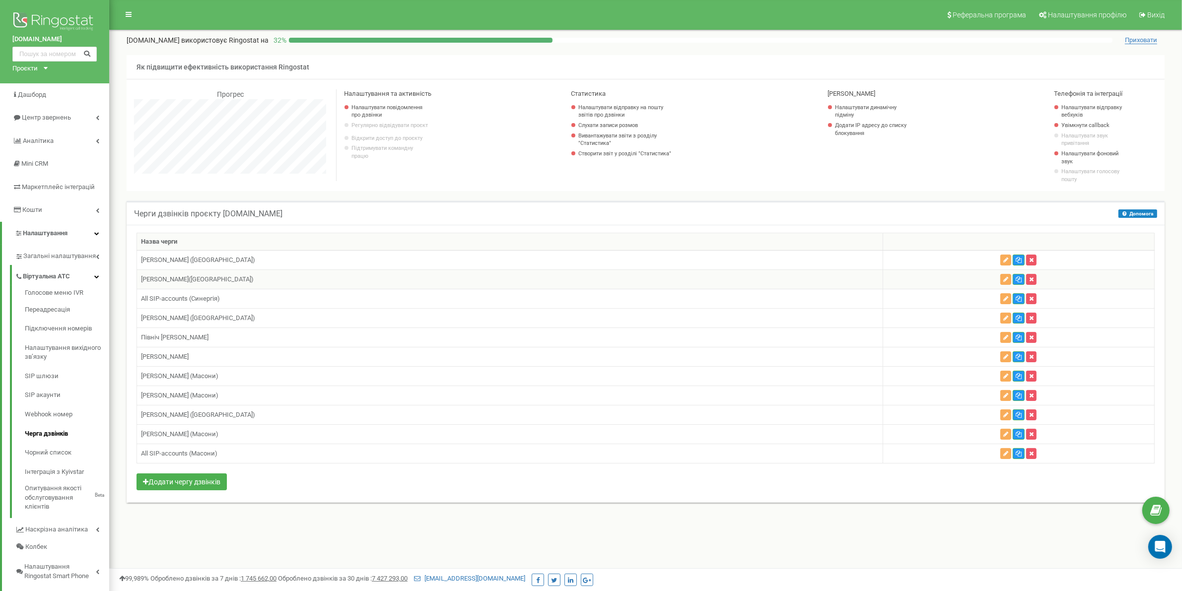
click at [201, 279] on td "[PERSON_NAME]([GEOGRAPHIC_DATA])" at bounding box center [510, 279] width 746 height 19
click at [50, 308] on link "Переадресація" at bounding box center [67, 309] width 84 height 19
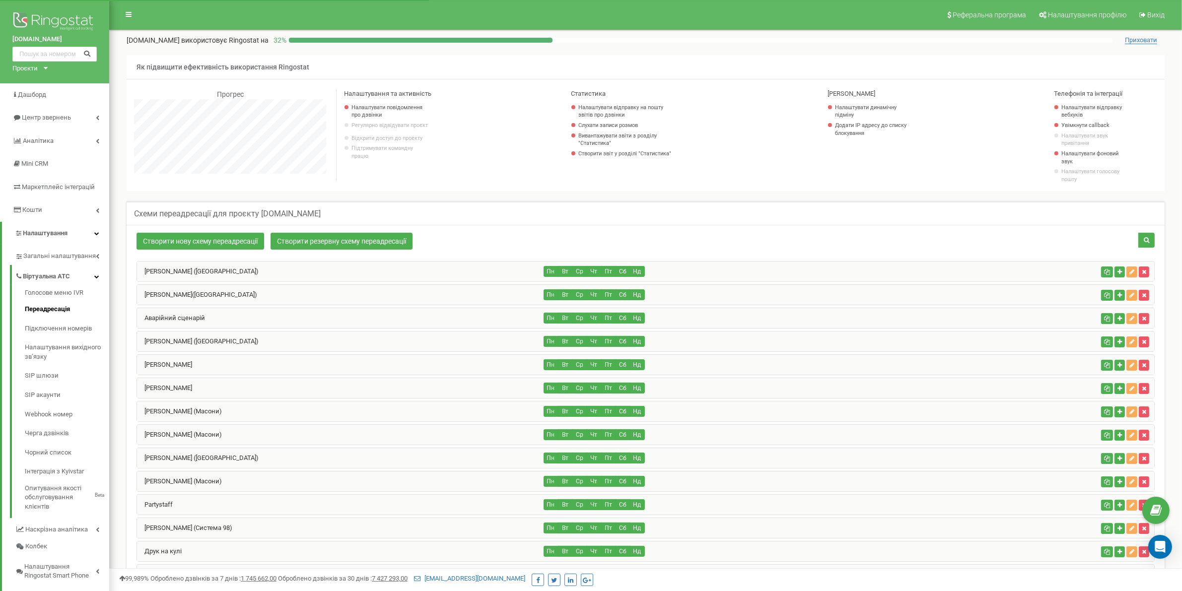
scroll to position [770, 1072]
click at [200, 298] on link "Інна Фелонюк(Синергія)" at bounding box center [197, 294] width 120 height 7
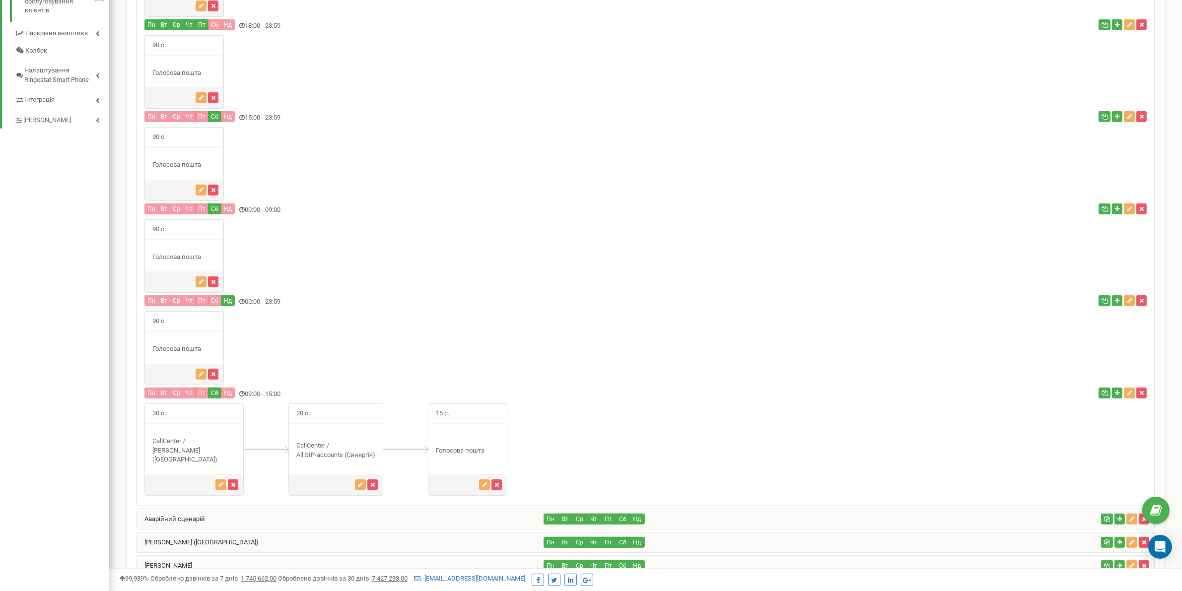
scroll to position [620, 0]
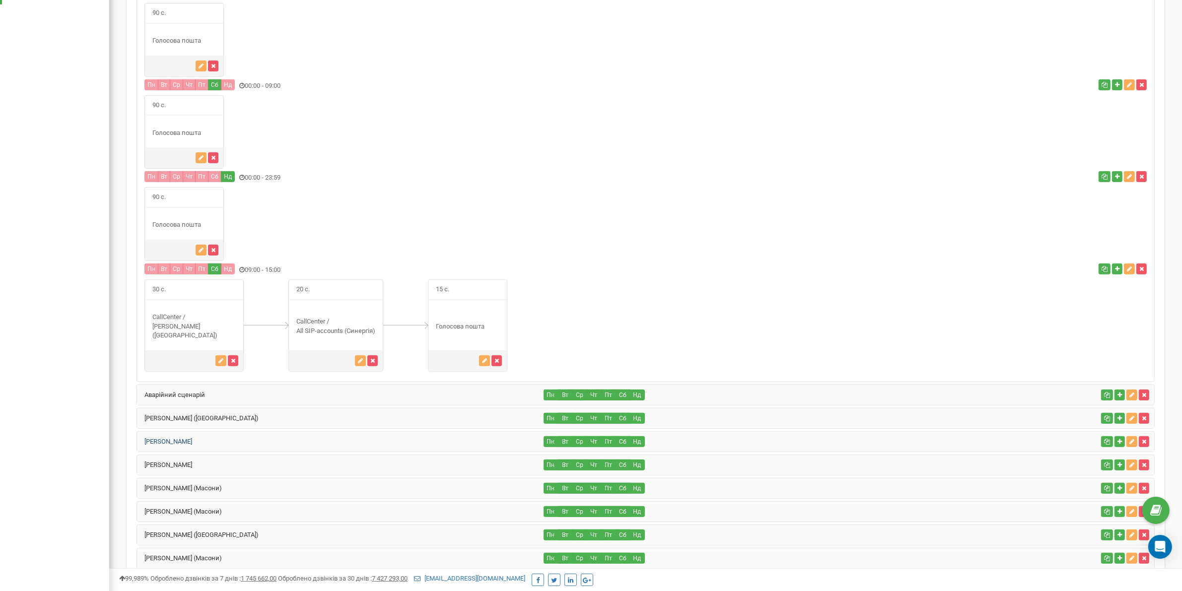
click at [192, 438] on link "[PERSON_NAME]" at bounding box center [164, 441] width 55 height 7
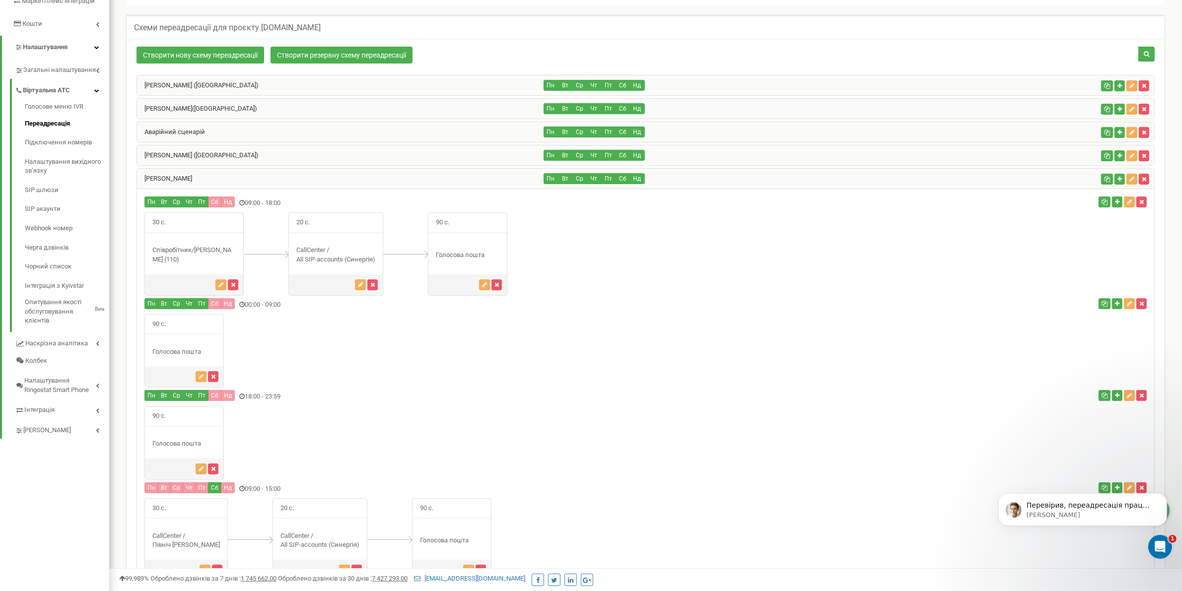
scroll to position [0, 0]
click at [1128, 509] on p "Перевірив, переадресація працює. Записав скрінкаст як саме можна переадресовува…" at bounding box center [1090, 505] width 128 height 10
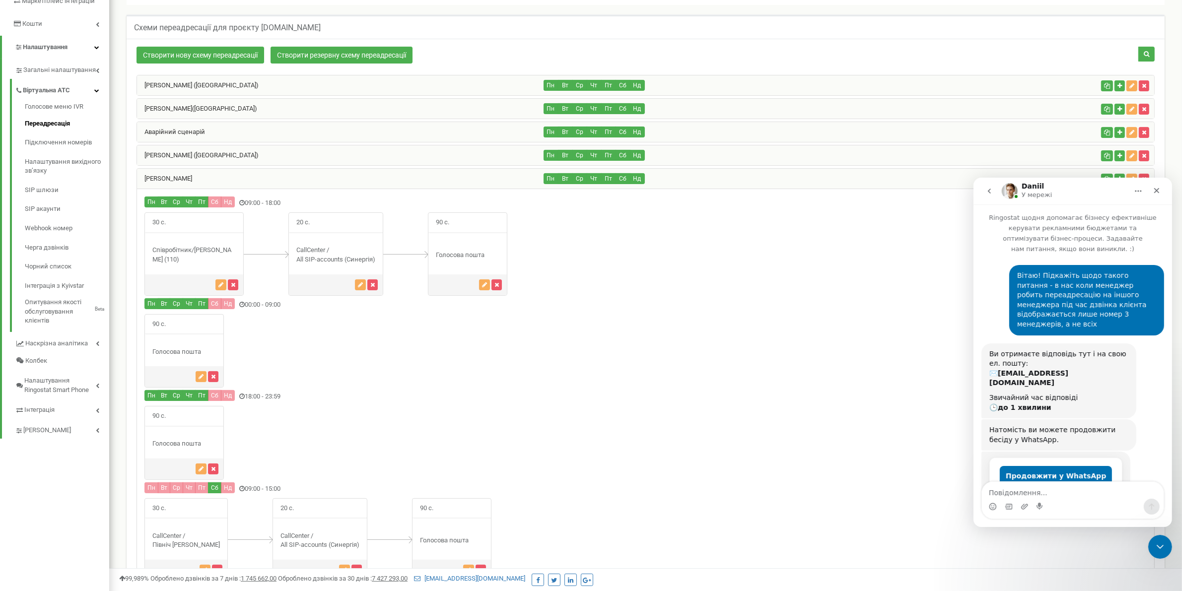
scroll to position [1304, 0]
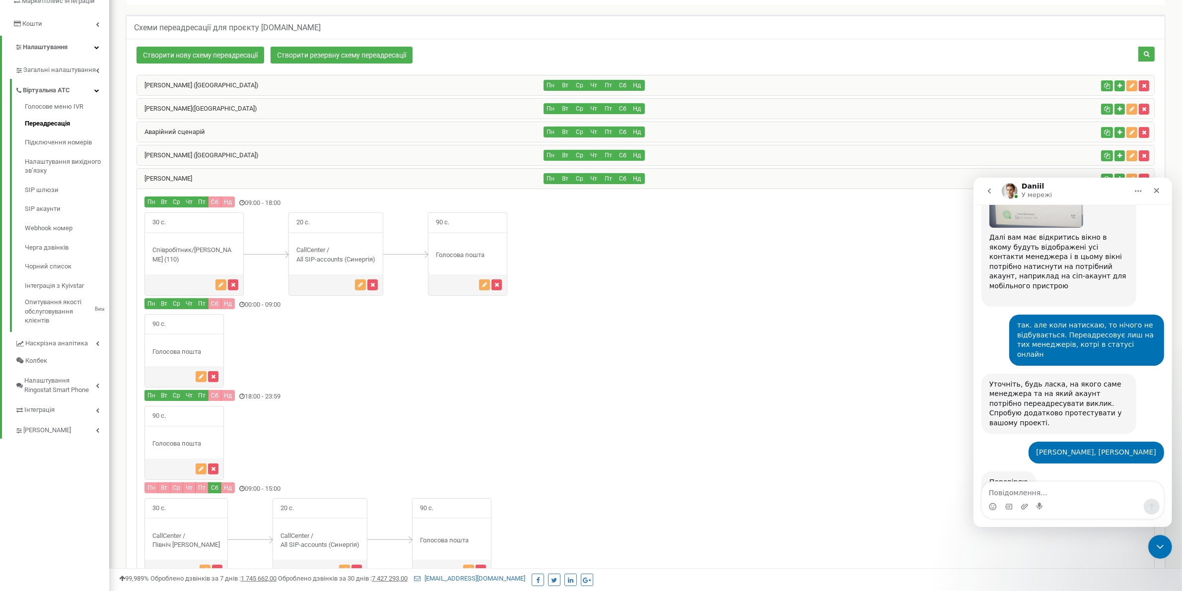
click at [1058, 570] on div "Переадреса...акаунт.mp4" at bounding box center [1045, 575] width 94 height 10
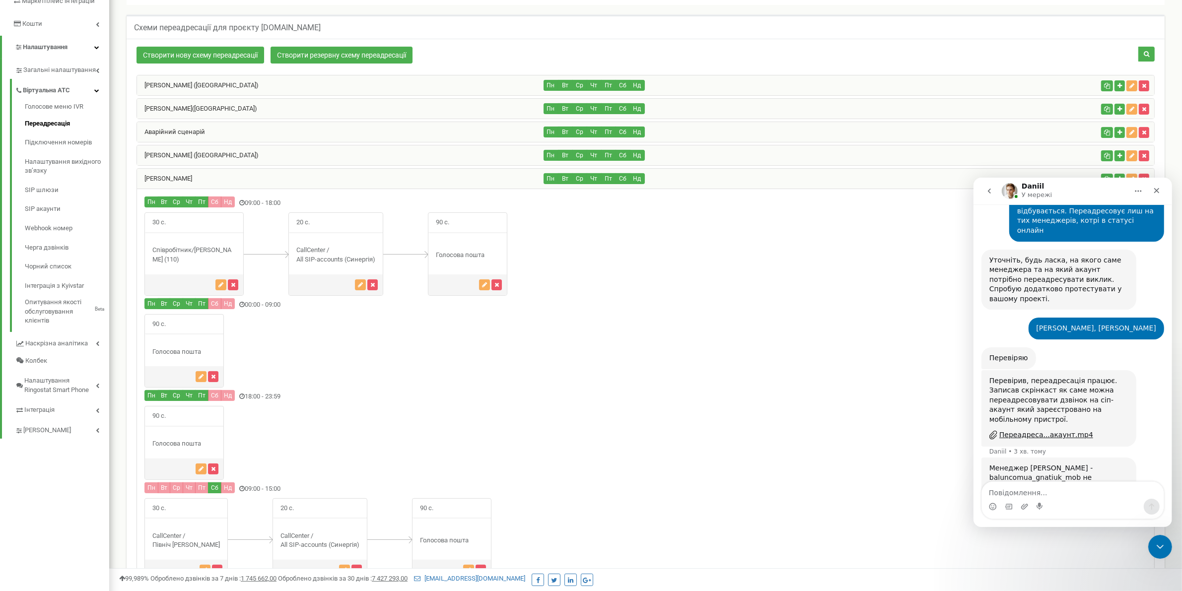
scroll to position [1429, 0]
click at [1050, 520] on img "Daniil каже…" at bounding box center [1055, 550] width 133 height 61
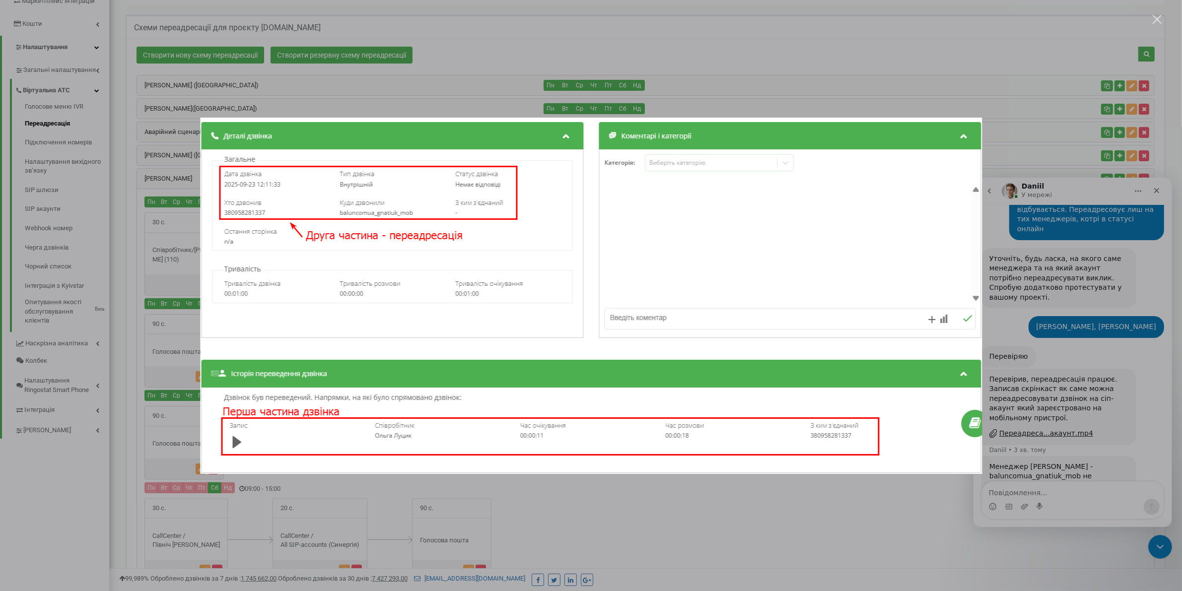
scroll to position [0, 0]
click at [1074, 262] on div "Месенджер Intercom" at bounding box center [591, 295] width 1182 height 591
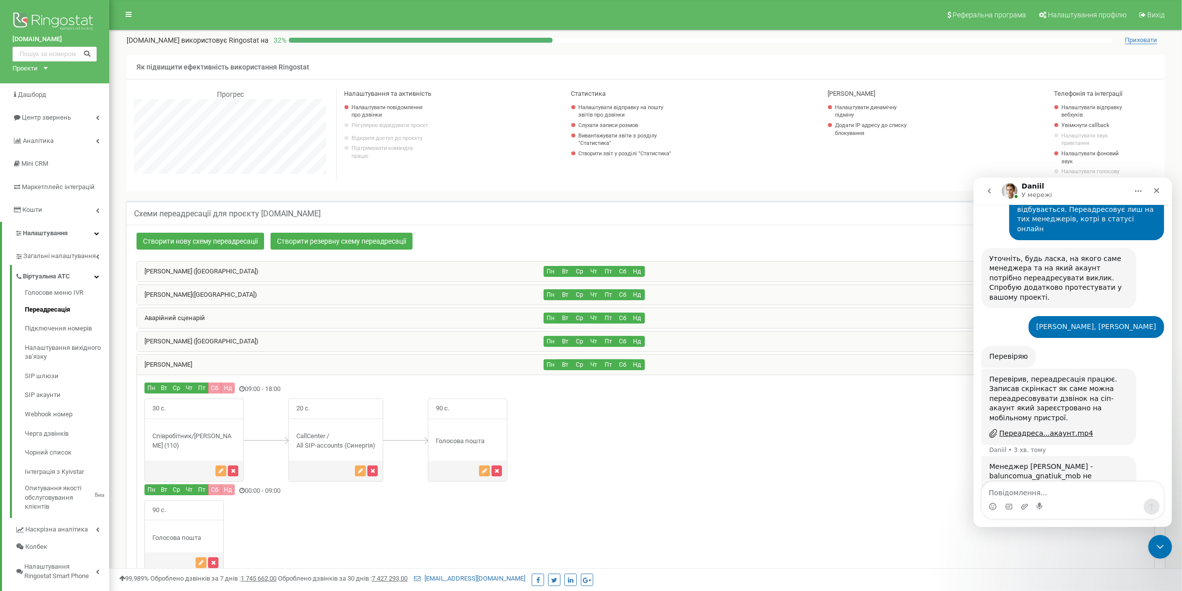
scroll to position [124, 0]
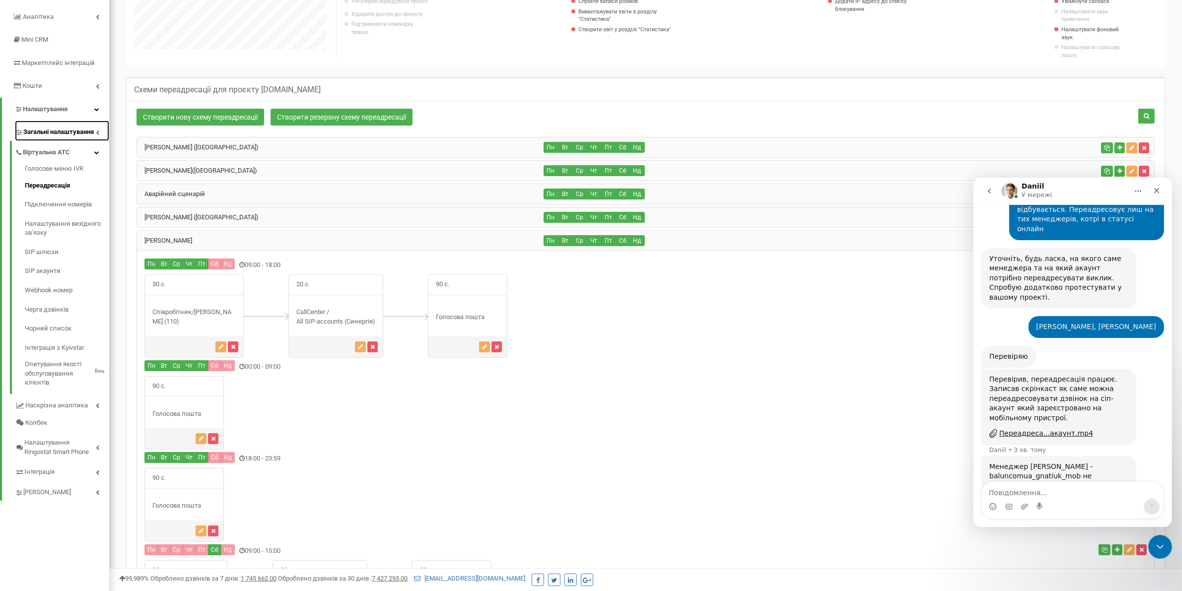
click at [70, 130] on span "Загальні налаштування" at bounding box center [58, 132] width 70 height 9
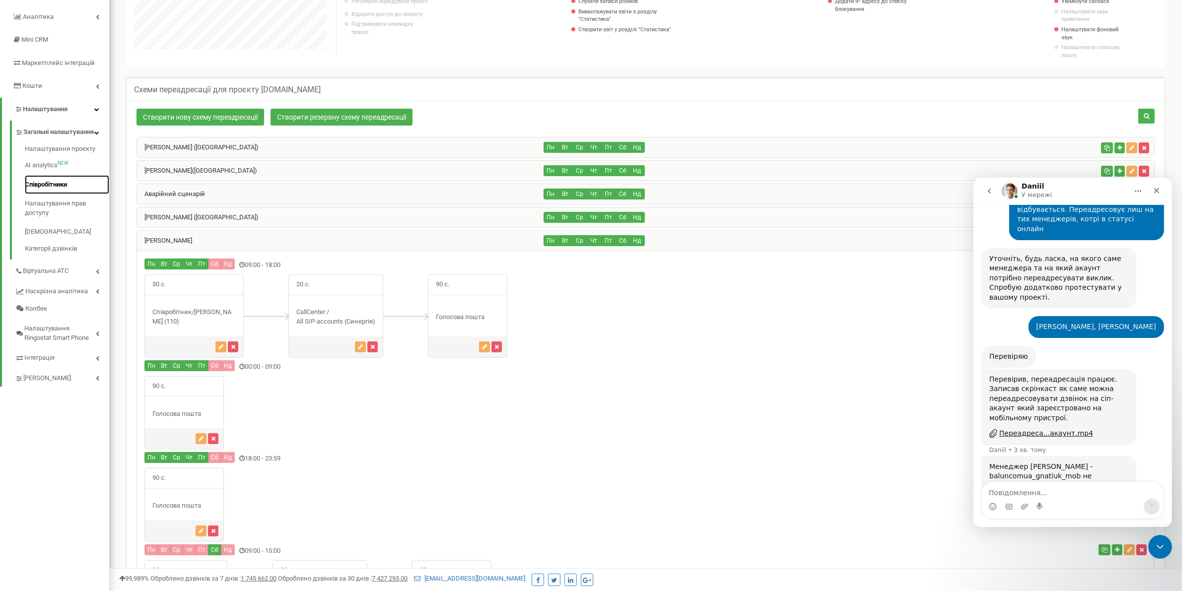
click at [57, 180] on link "Співробітники" at bounding box center [67, 184] width 84 height 19
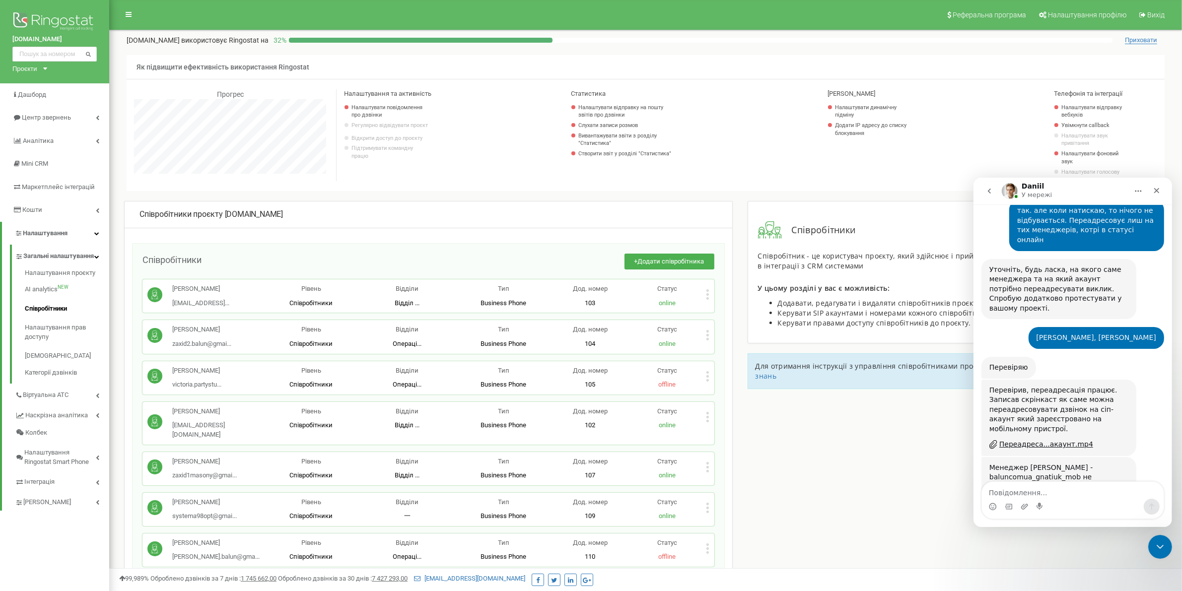
scroll to position [62, 0]
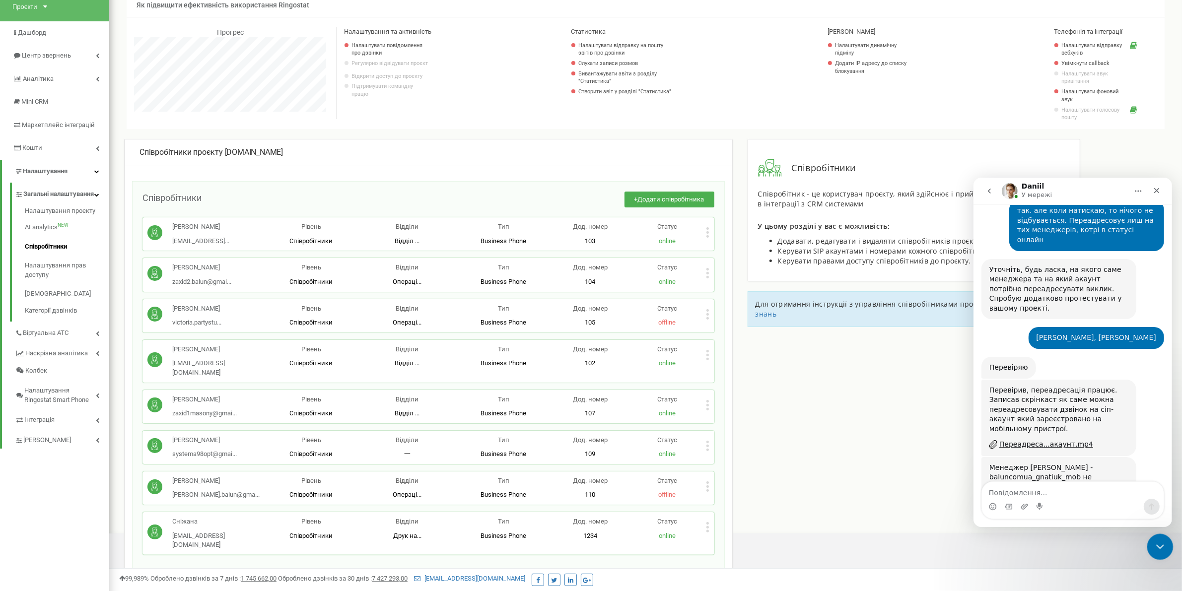
click at [1163, 549] on icon "Закрити програму для спілкування Intercom" at bounding box center [1158, 545] width 12 height 12
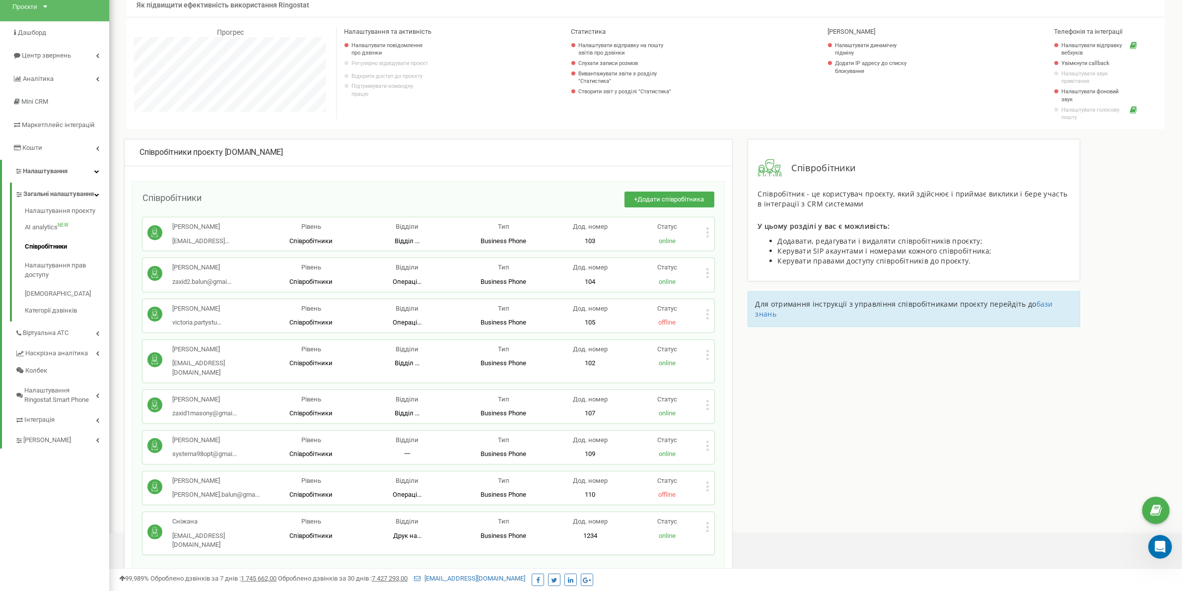
scroll to position [1419, 0]
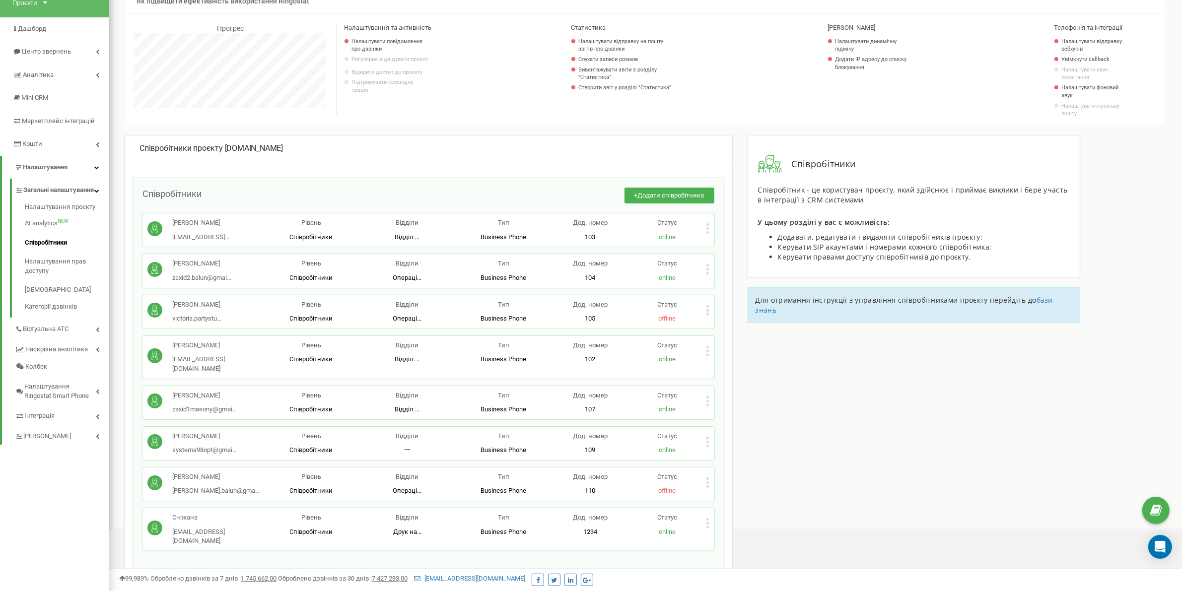
scroll to position [190, 0]
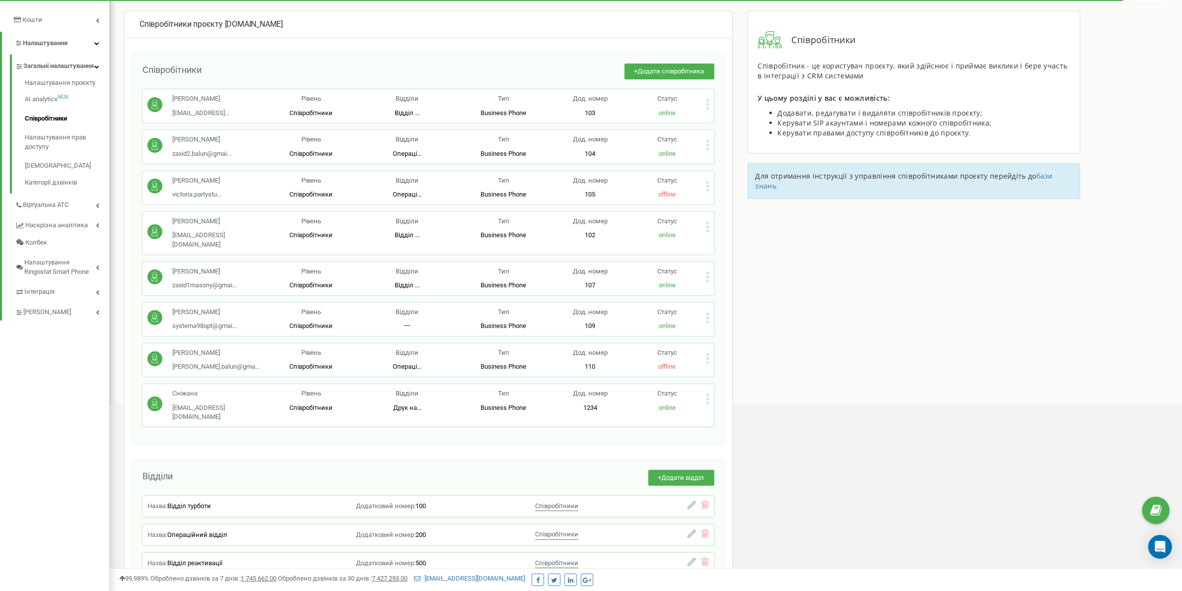
click at [705, 349] on div "Статус offline" at bounding box center [666, 359] width 77 height 23
click at [708, 357] on icon at bounding box center [707, 358] width 2 height 2
click at [241, 348] on div "Анастасія Заручевська pivnich.balun@gma... pivnich.balun@gmail.com" at bounding box center [205, 359] width 116 height 23
click at [229, 348] on p "[PERSON_NAME]" at bounding box center [215, 352] width 87 height 9
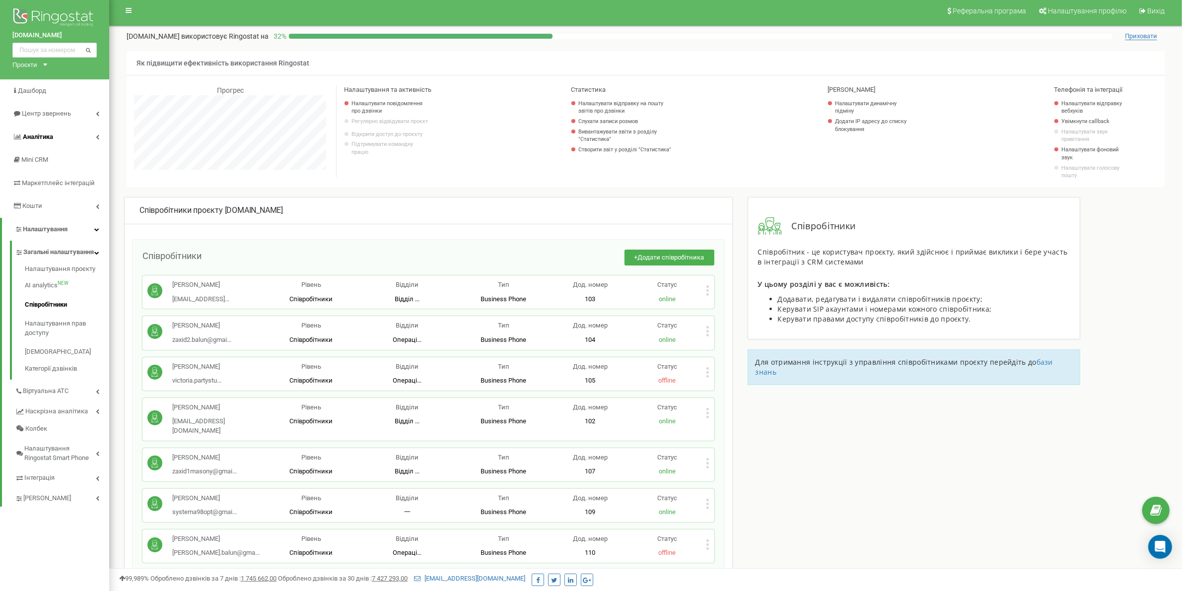
scroll to position [0, 0]
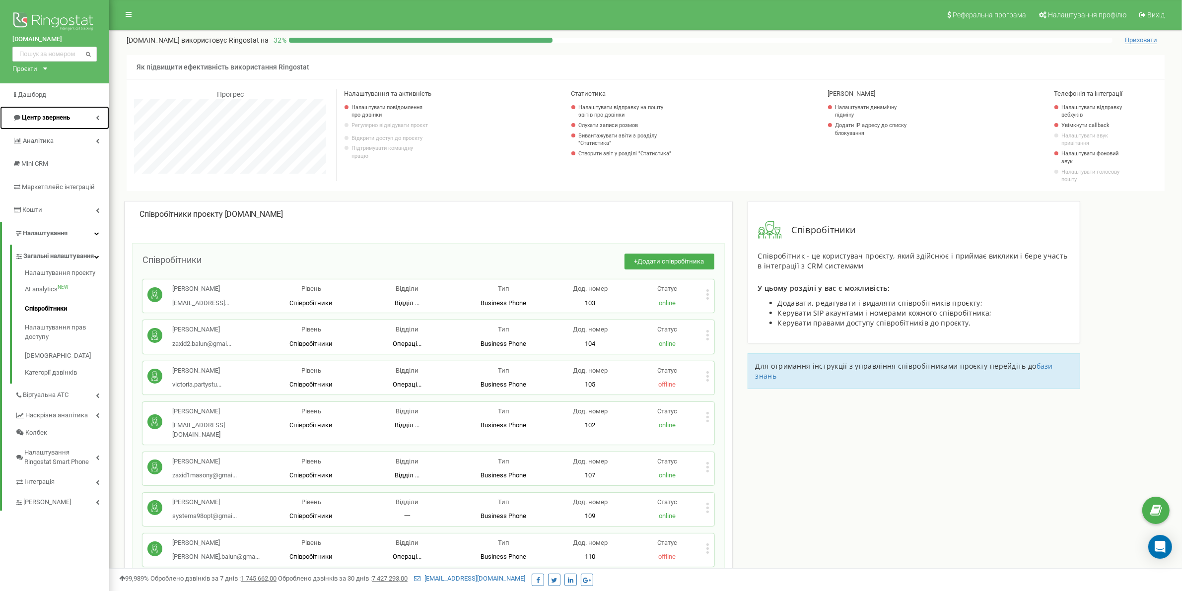
click at [50, 122] on span "Центр звернень" at bounding box center [41, 117] width 58 height 9
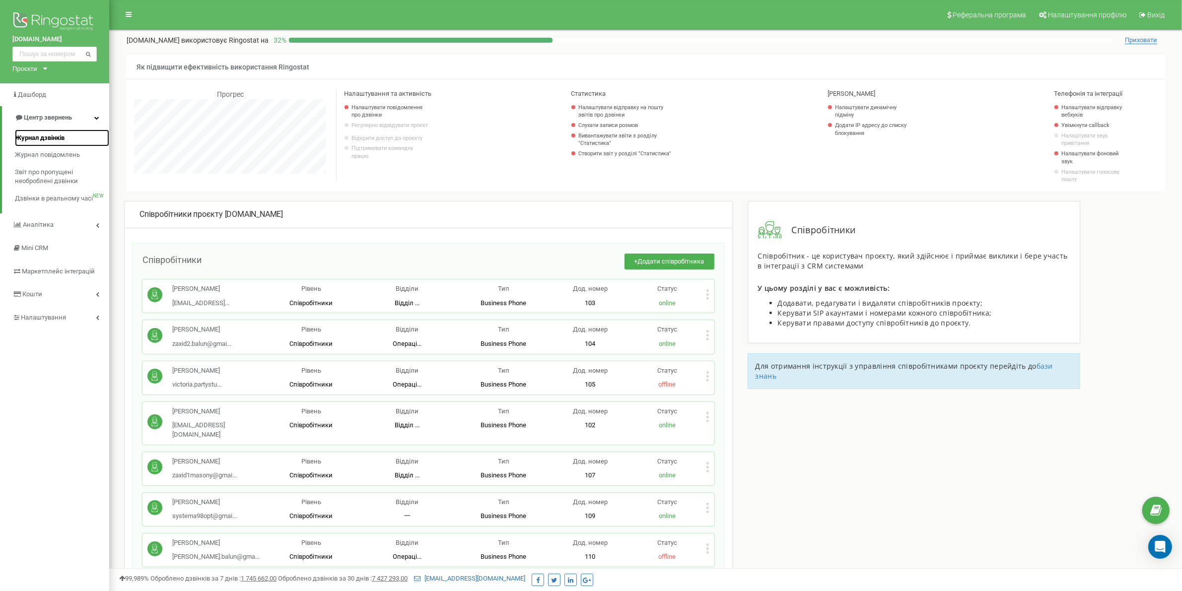
click at [40, 136] on span "Журнал дзвінків" at bounding box center [40, 137] width 50 height 9
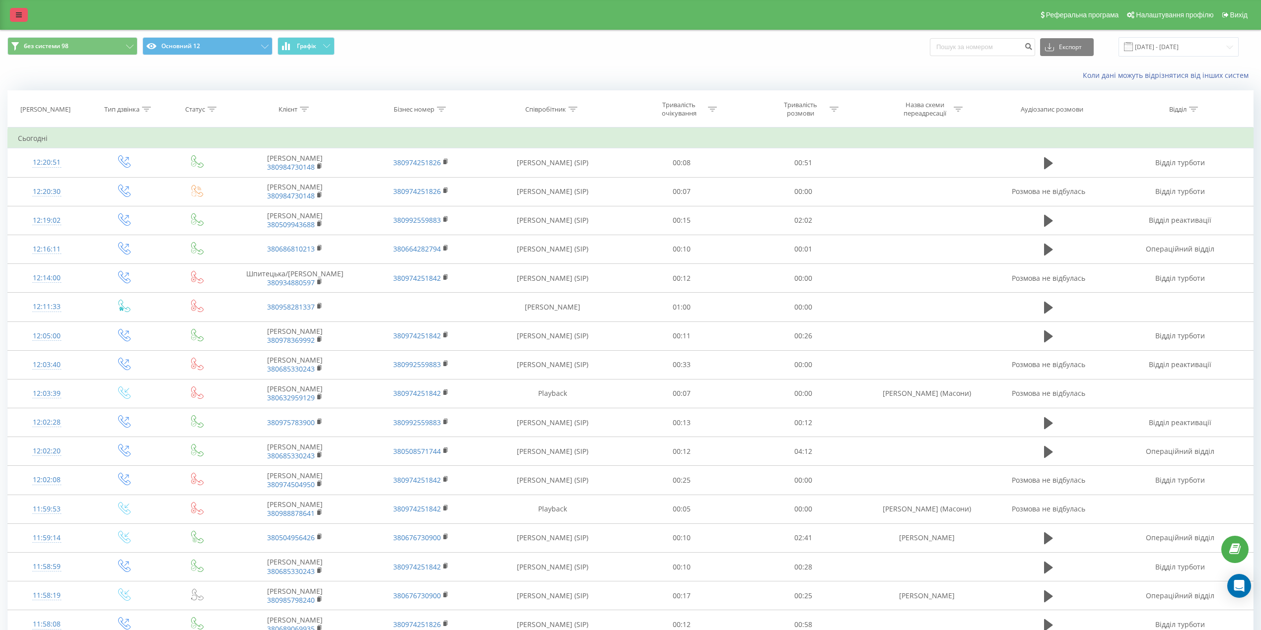
click at [11, 16] on link at bounding box center [19, 15] width 18 height 14
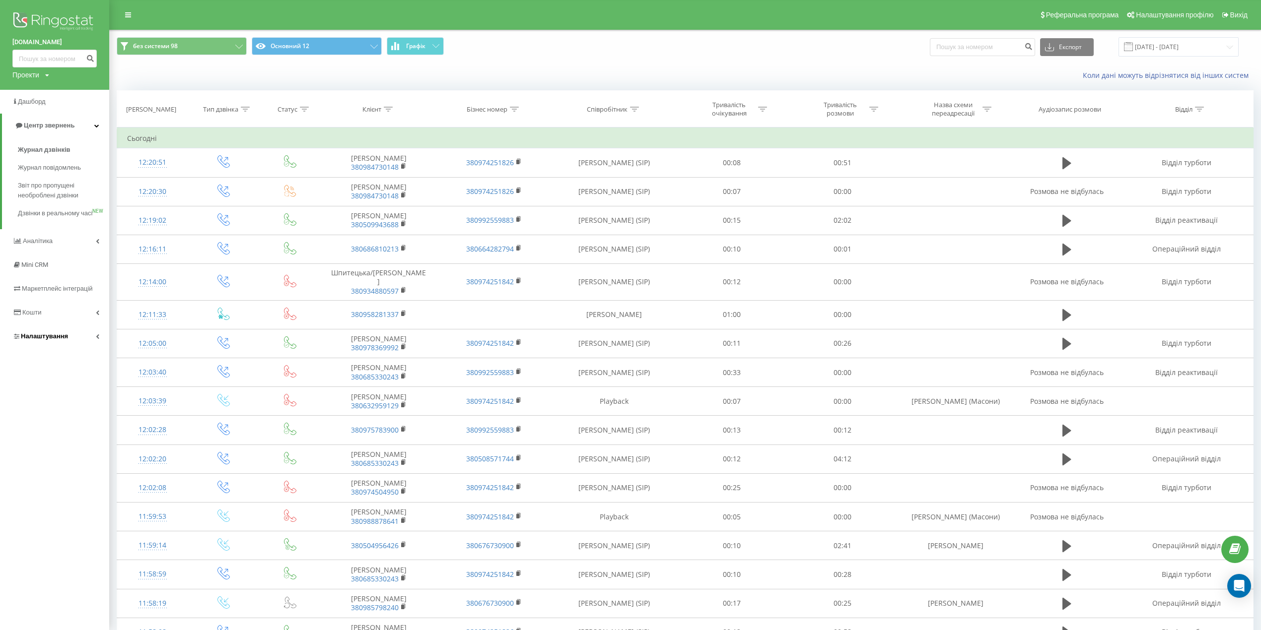
click at [78, 336] on link "Налаштування" at bounding box center [54, 337] width 109 height 24
click at [86, 272] on span "Загальні налаштування" at bounding box center [63, 277] width 74 height 20
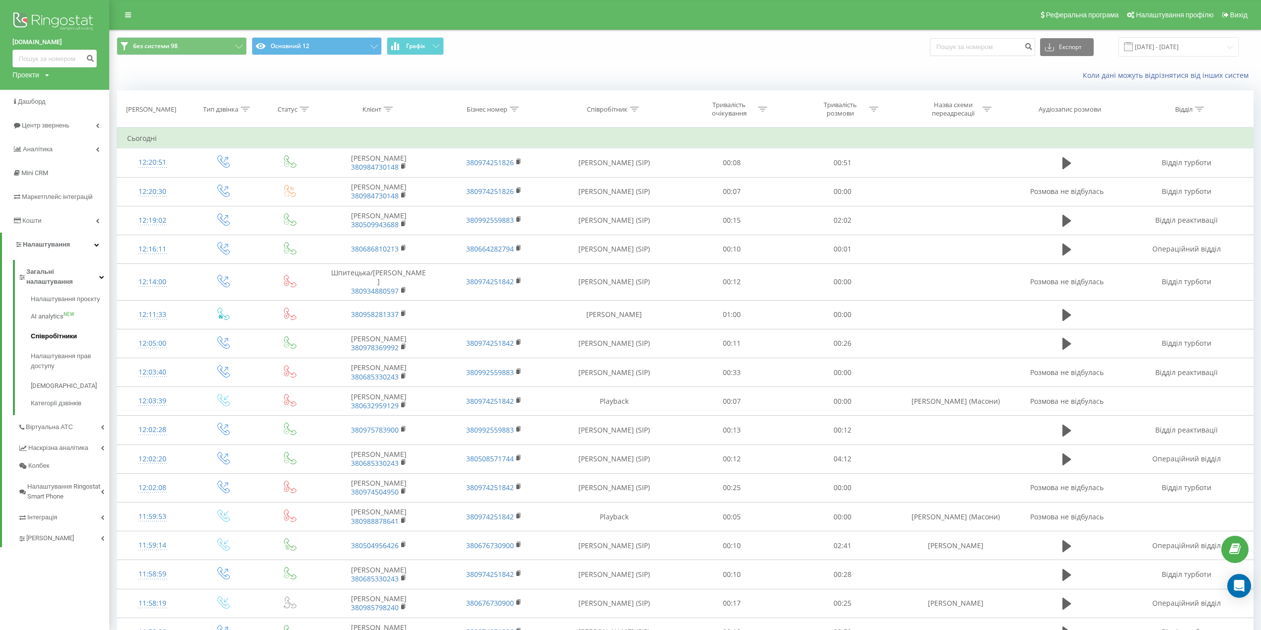
click at [52, 337] on span "Співробітники" at bounding box center [54, 337] width 46 height 10
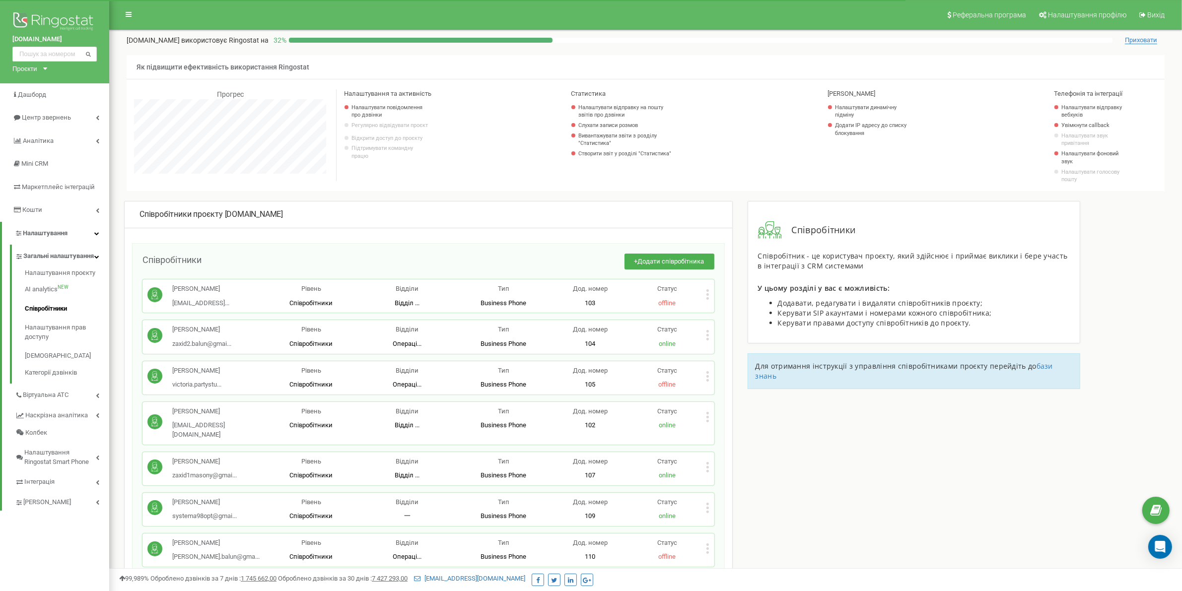
scroll to position [124, 0]
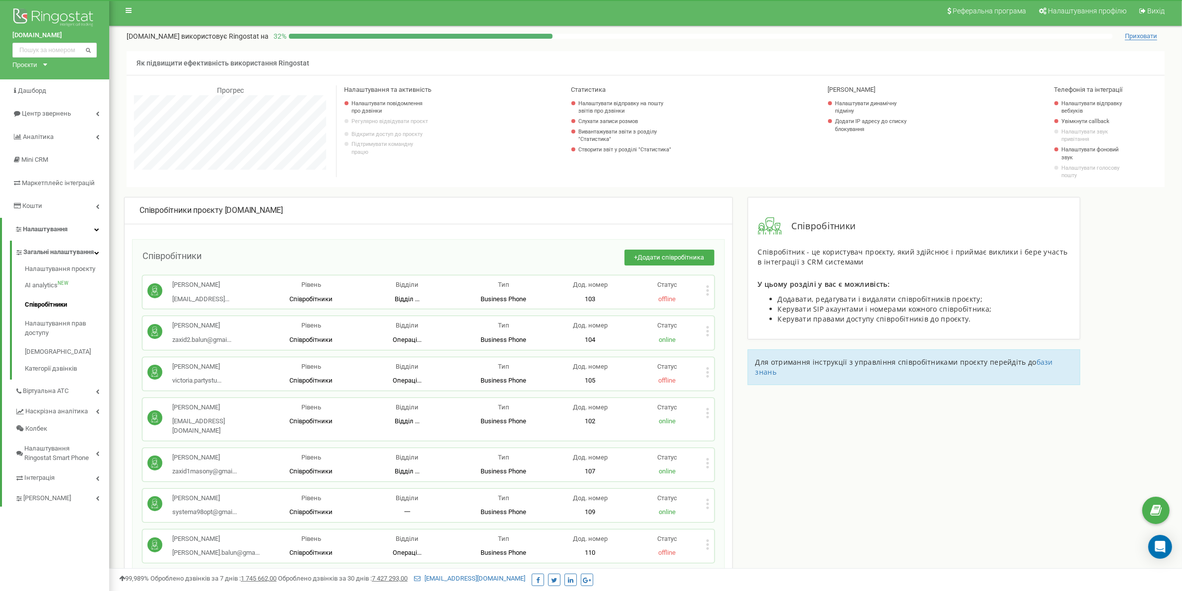
scroll to position [283, 0]
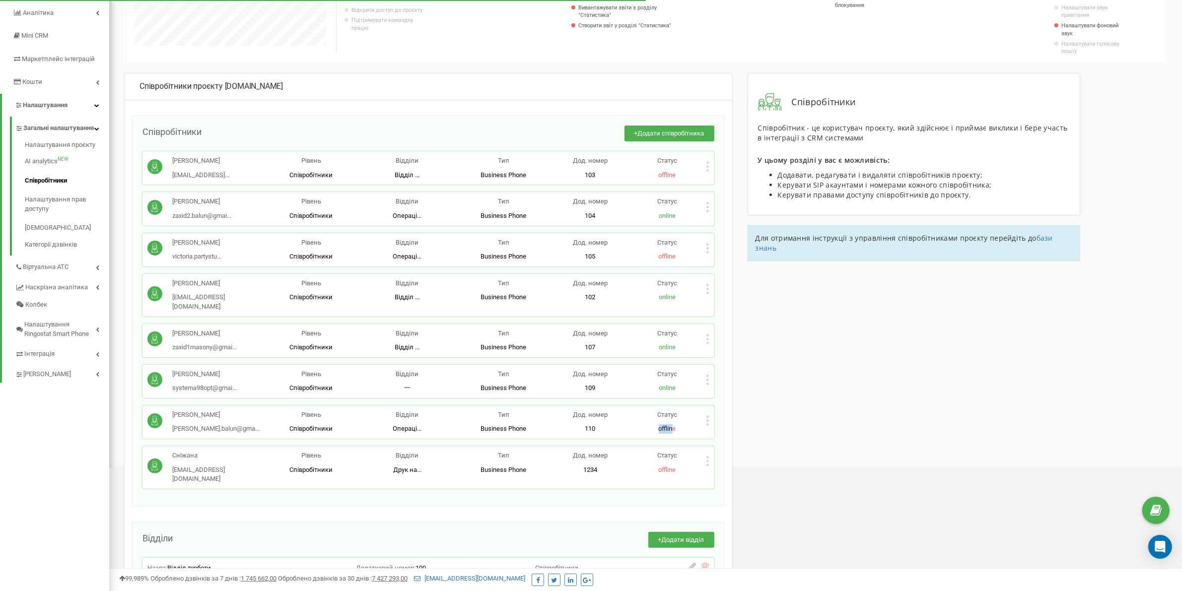
drag, startPoint x: 658, startPoint y: 418, endPoint x: 673, endPoint y: 418, distance: 15.4
click at [673, 424] on p "offline" at bounding box center [666, 428] width 77 height 9
click at [680, 424] on p "offline" at bounding box center [666, 428] width 77 height 9
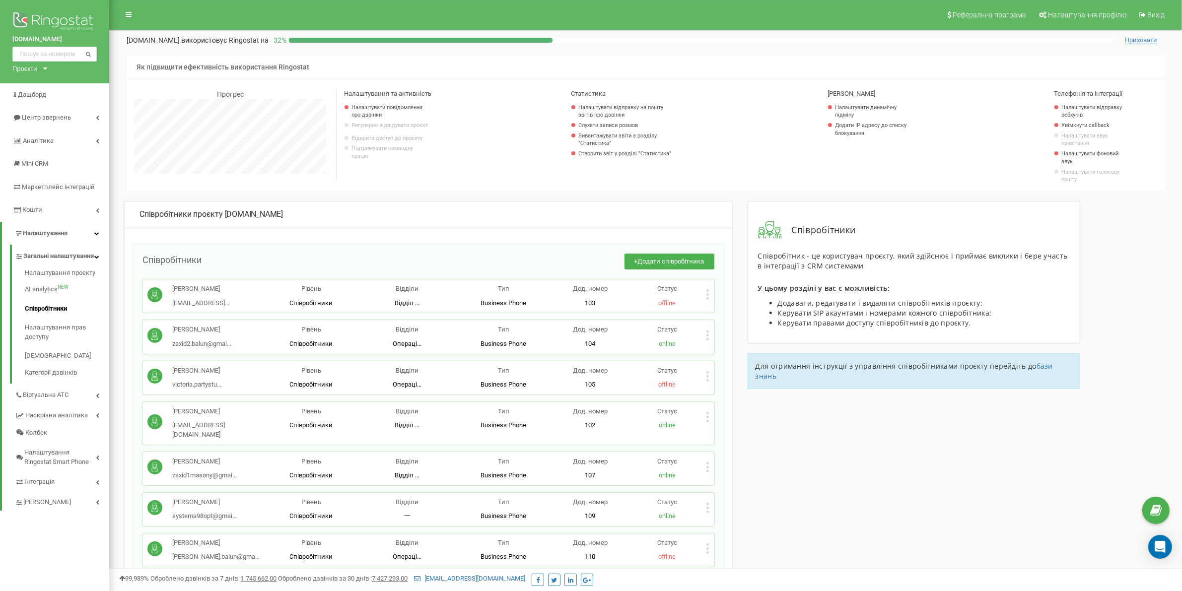
scroll to position [62, 0]
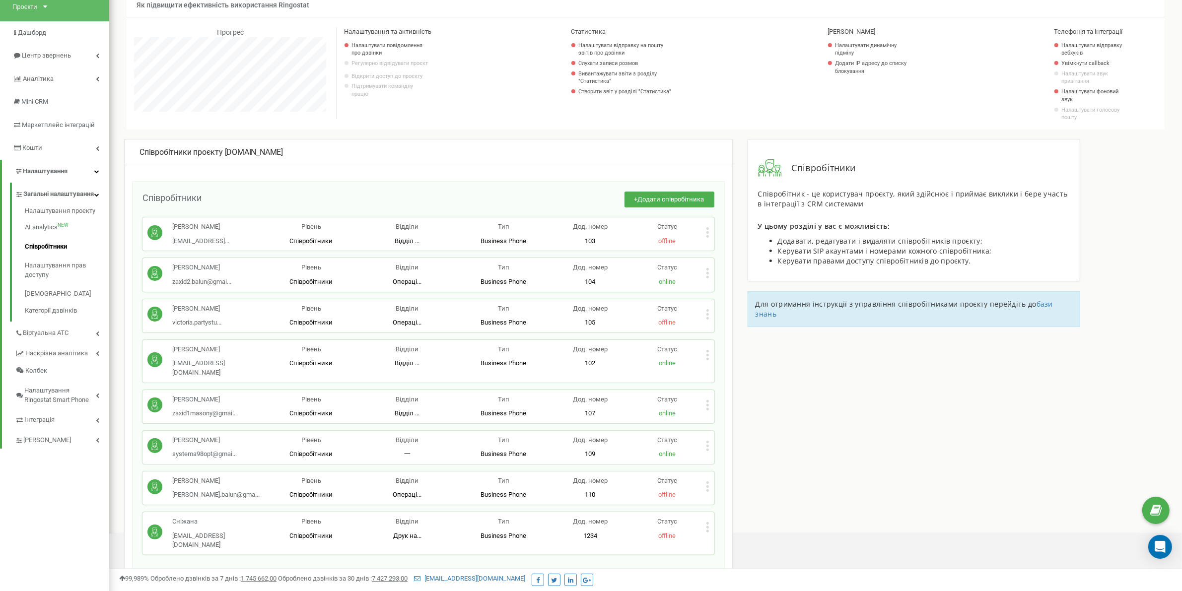
click at [213, 476] on p "[PERSON_NAME]" at bounding box center [215, 480] width 87 height 9
click at [710, 475] on div "Анастасія Заручевська pivnich.balun@gma... pivnich.balun@gmail.com Рівень Співр…" at bounding box center [428, 487] width 572 height 33
click at [704, 476] on p "Статус" at bounding box center [666, 480] width 77 height 9
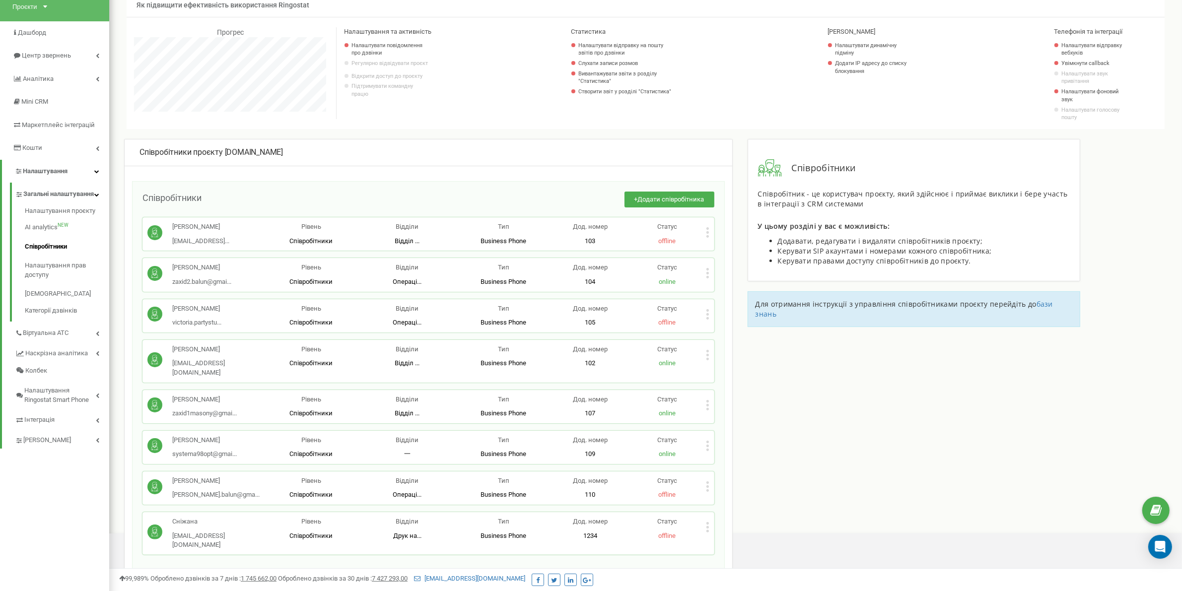
click at [706, 481] on icon at bounding box center [707, 486] width 3 height 10
click at [730, 499] on span "Редагувати" at bounding box center [738, 502] width 39 height 6
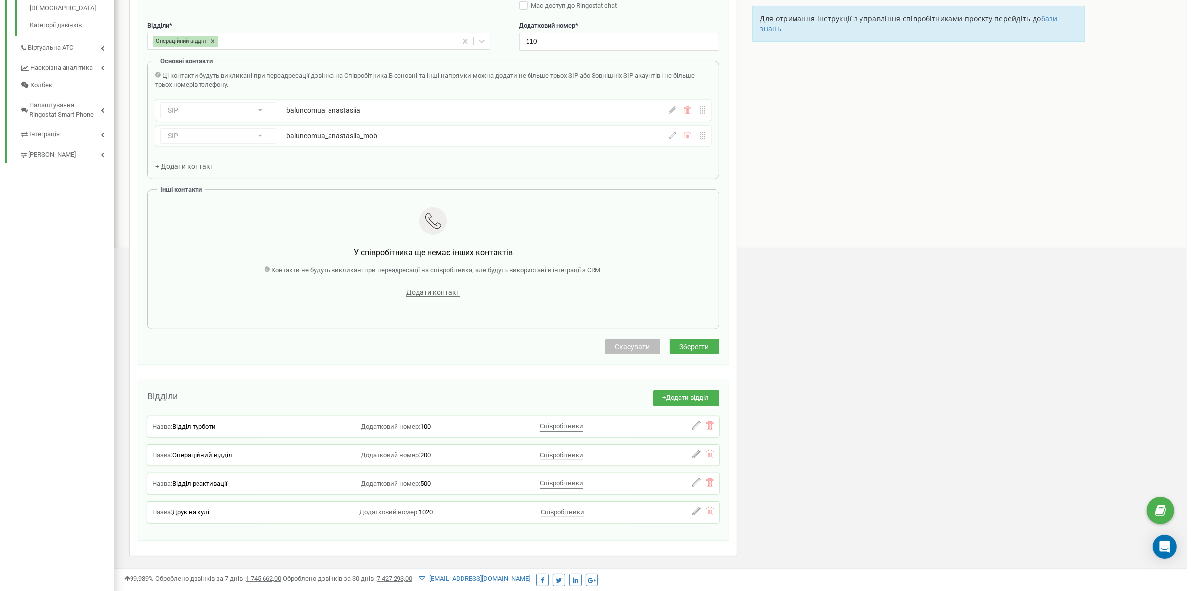
scroll to position [223, 0]
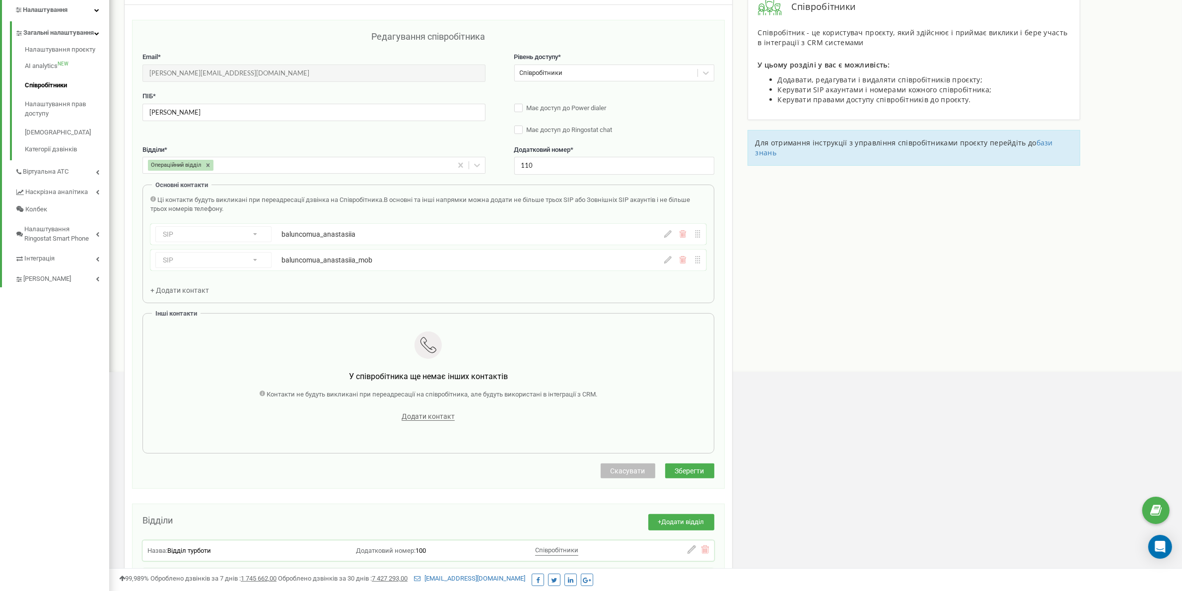
click at [681, 264] on icon at bounding box center [682, 259] width 7 height 7
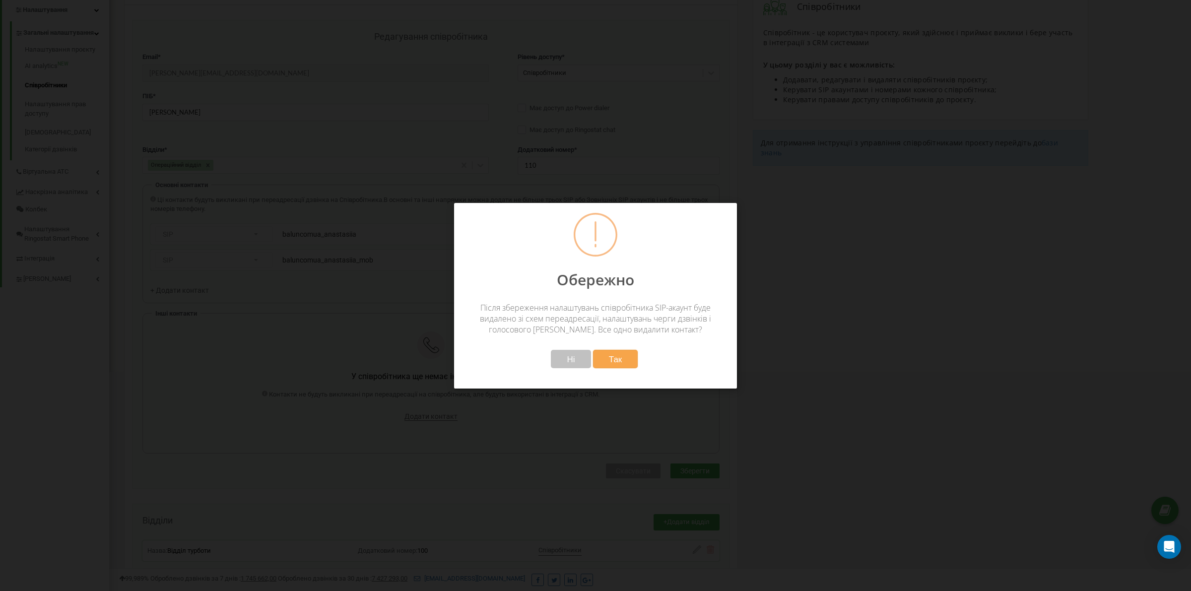
click at [563, 364] on button "Ні" at bounding box center [571, 359] width 40 height 18
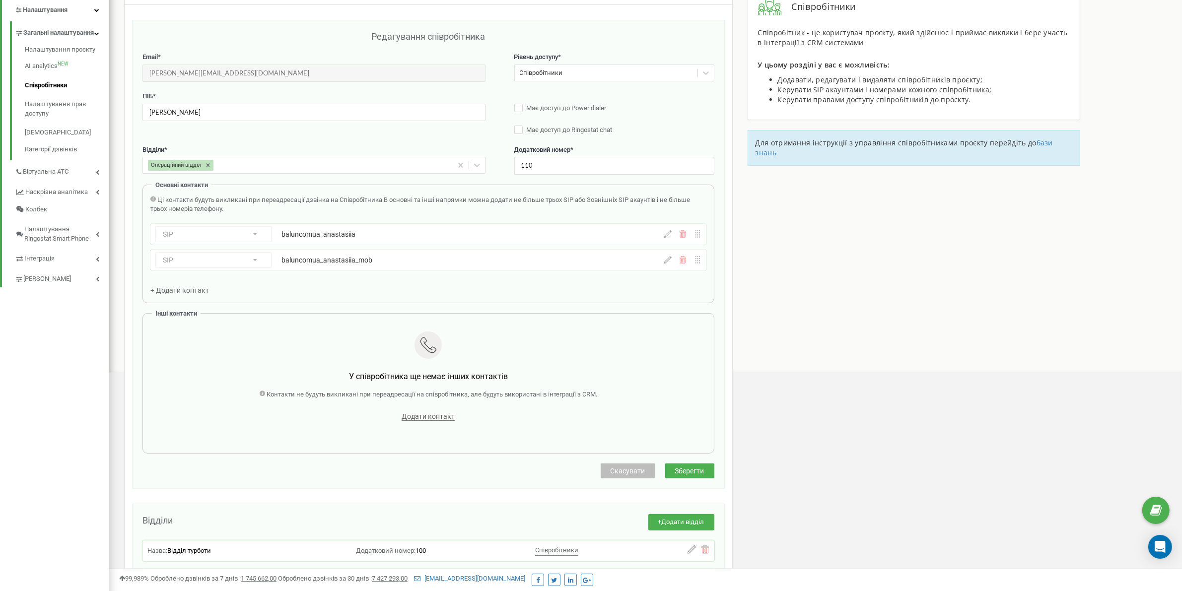
scroll to position [99, 0]
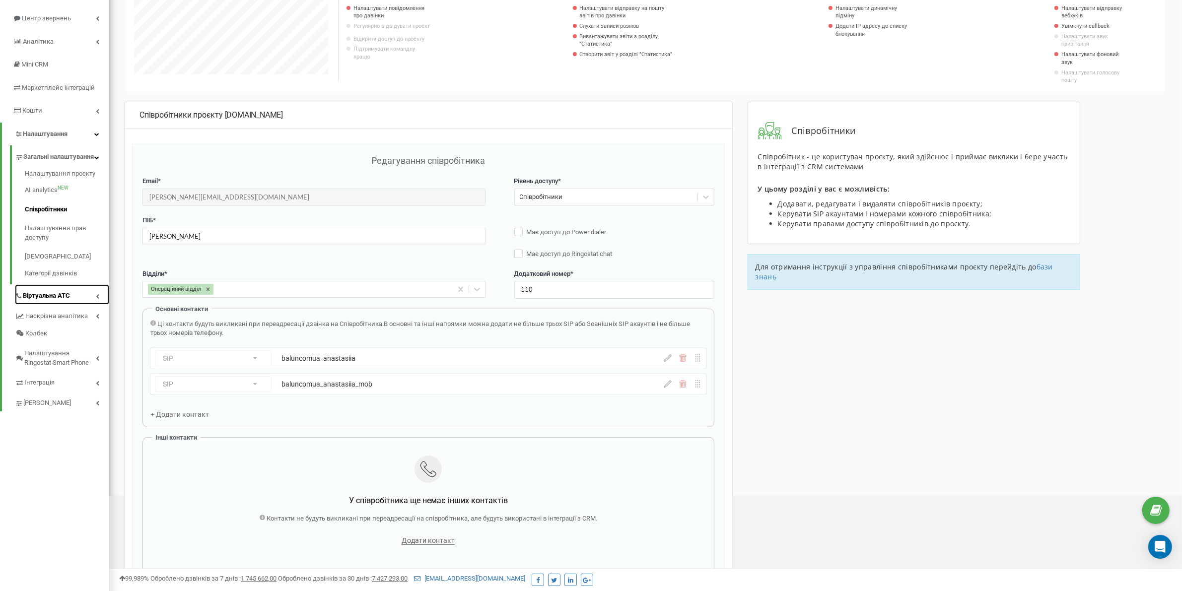
click at [56, 291] on span "Віртуальна АТС" at bounding box center [46, 295] width 47 height 9
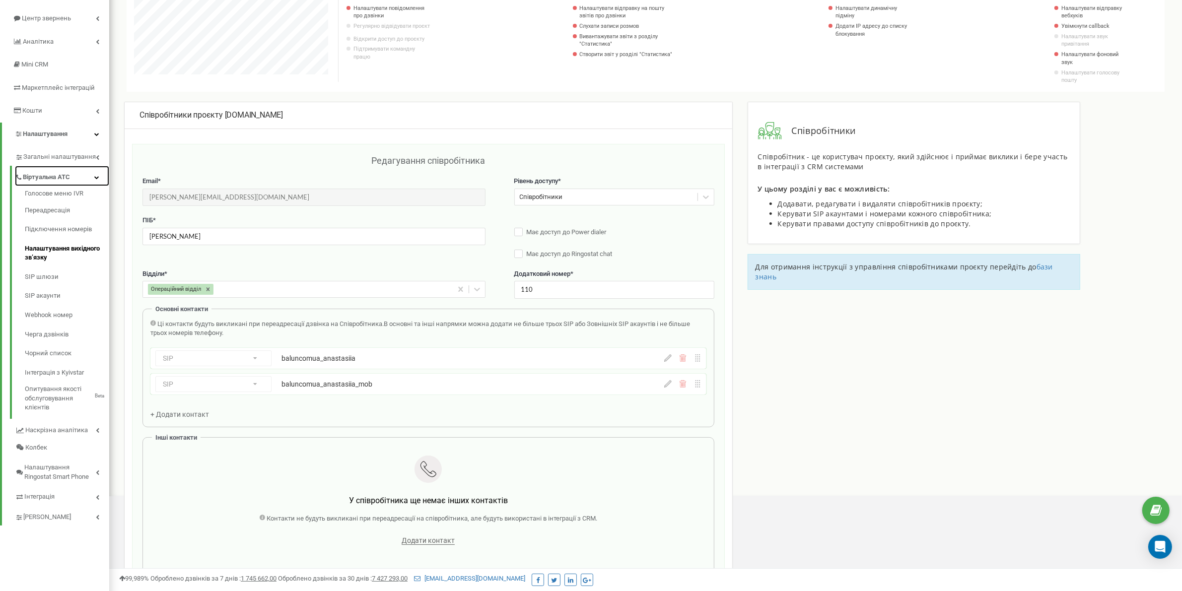
scroll to position [0, 0]
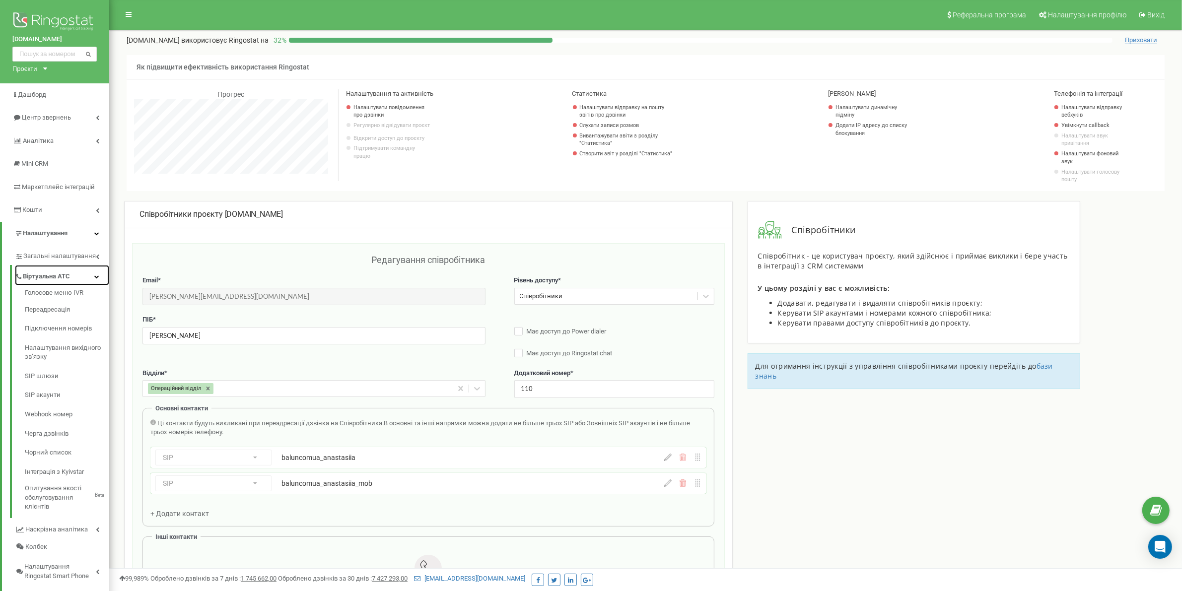
click at [70, 271] on link "Віртуальна АТС" at bounding box center [62, 275] width 94 height 20
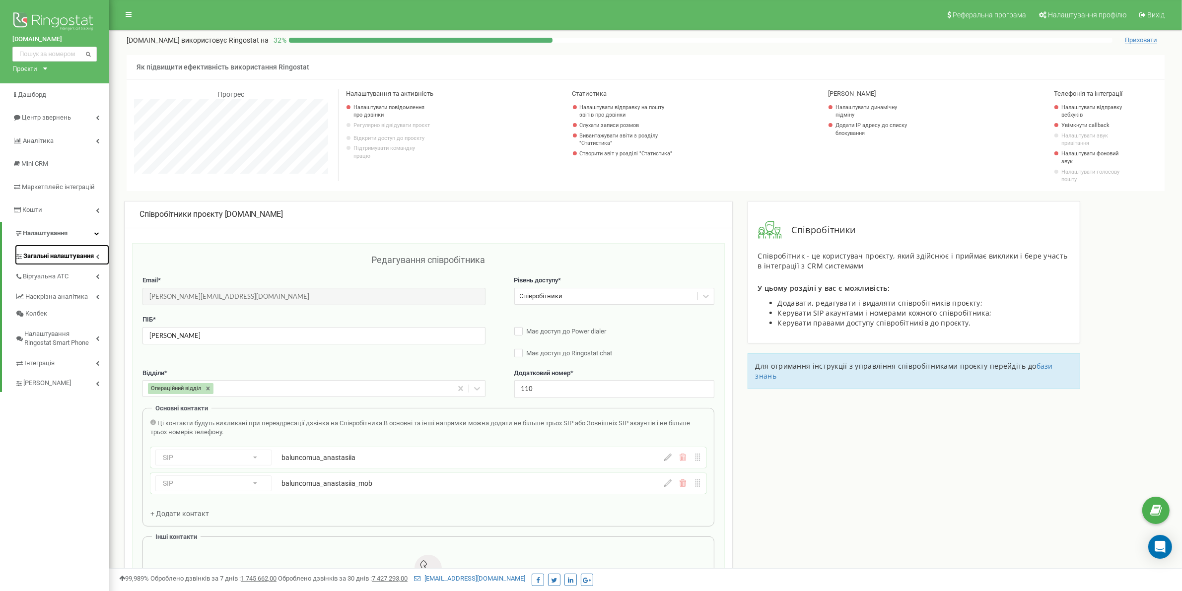
click at [91, 257] on span "Загальні налаштування" at bounding box center [58, 256] width 70 height 9
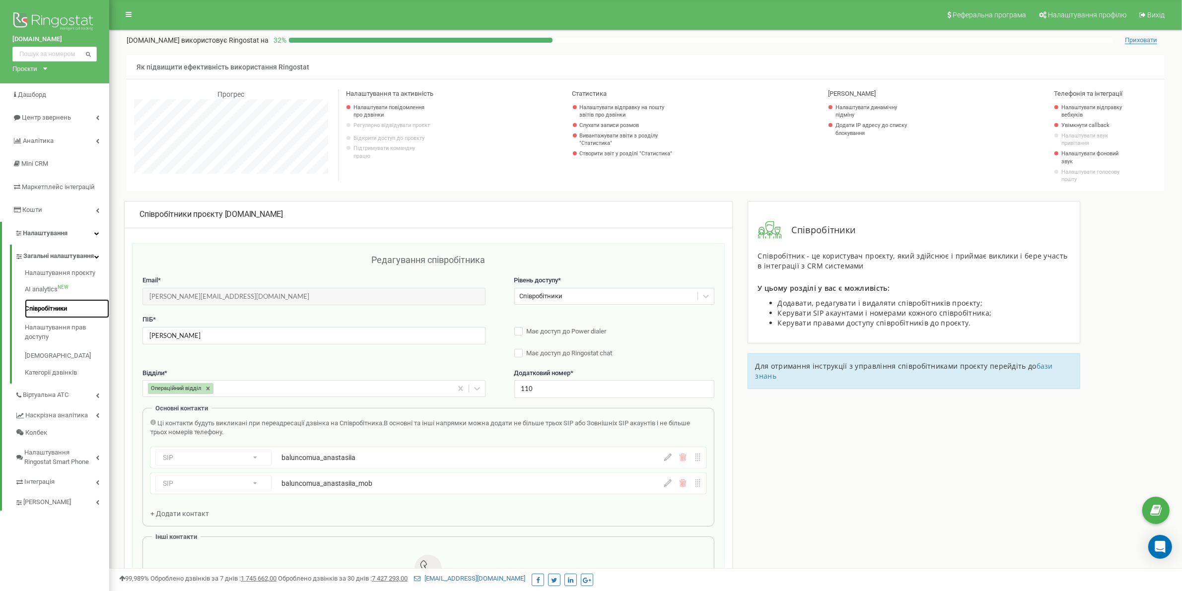
click at [55, 307] on link "Співробітники" at bounding box center [67, 308] width 84 height 19
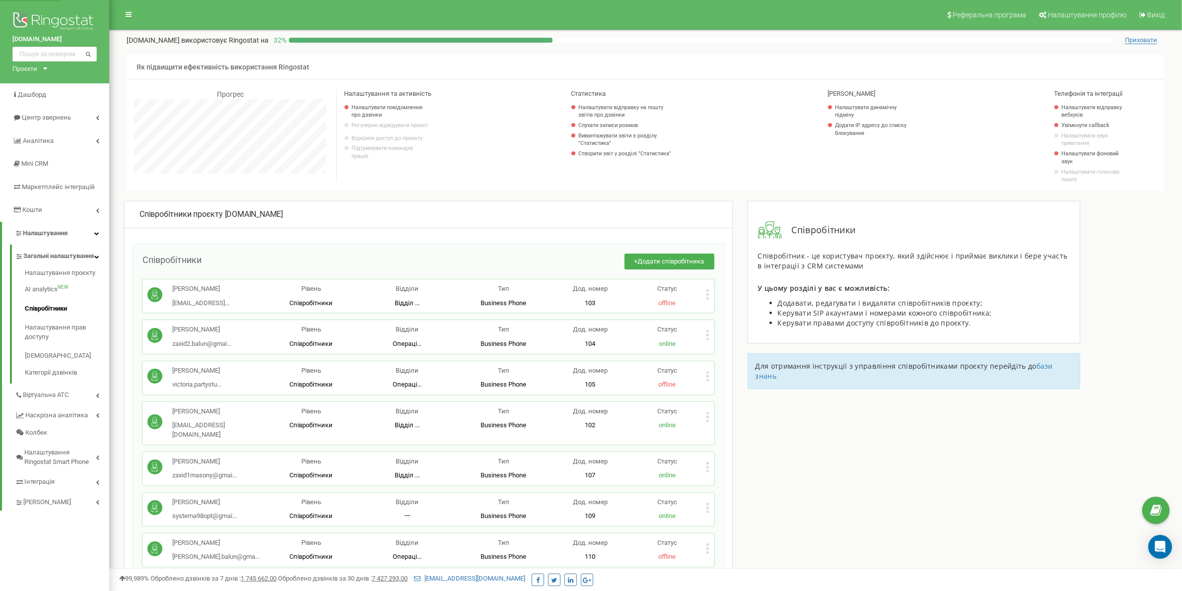
scroll to position [186, 0]
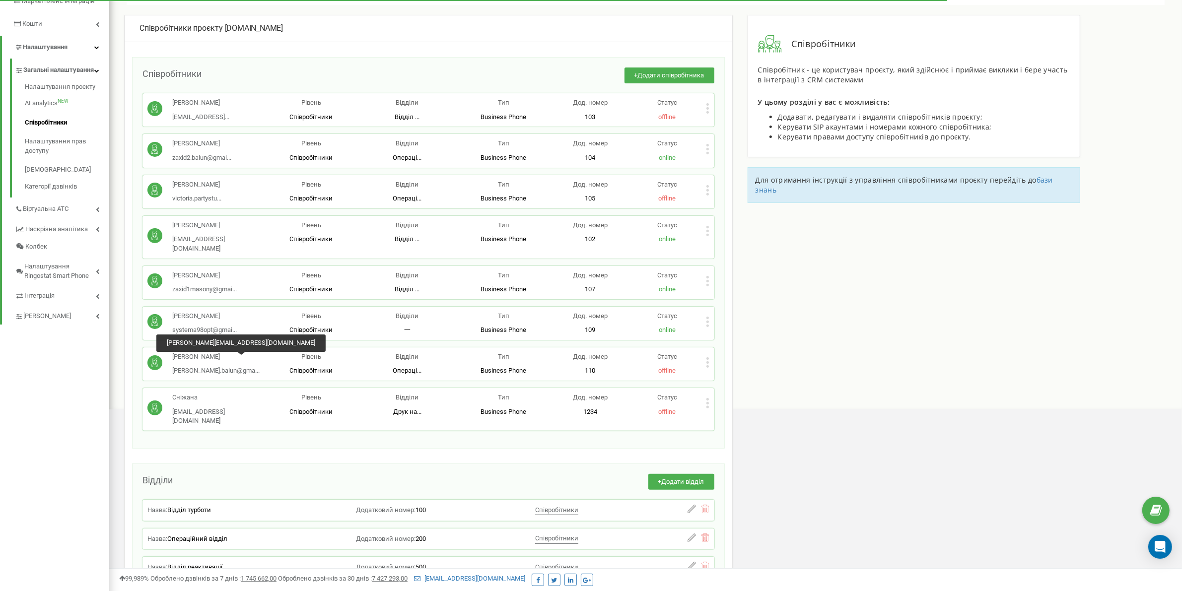
click at [201, 352] on p "[PERSON_NAME]" at bounding box center [215, 356] width 87 height 9
click at [709, 355] on div "Анастасія Заручевська pivnich.balun@gma... pivnich.balun@gmail.com Рівень Співр…" at bounding box center [428, 363] width 572 height 33
click at [708, 279] on icon at bounding box center [707, 280] width 2 height 2
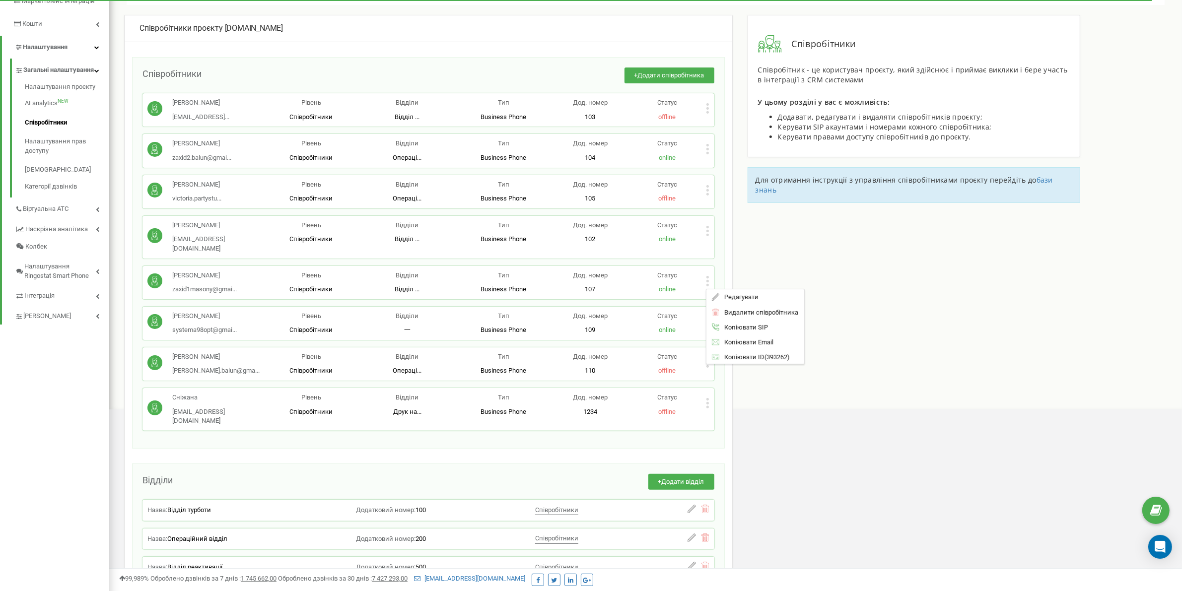
click at [740, 294] on span "Редагувати" at bounding box center [738, 297] width 39 height 6
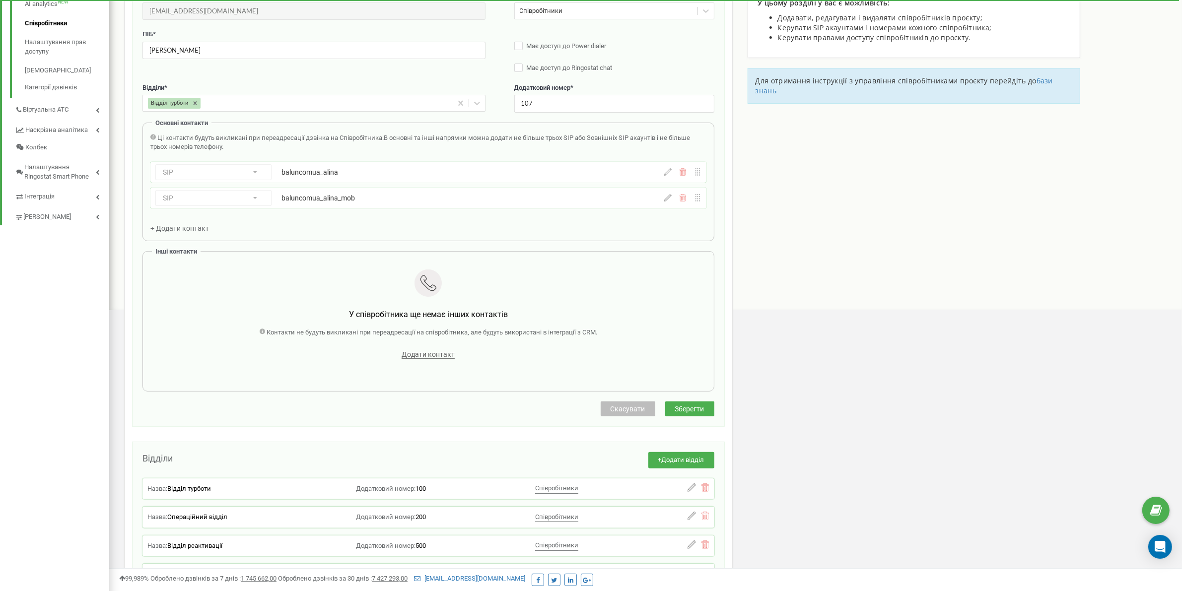
scroll to position [381, 0]
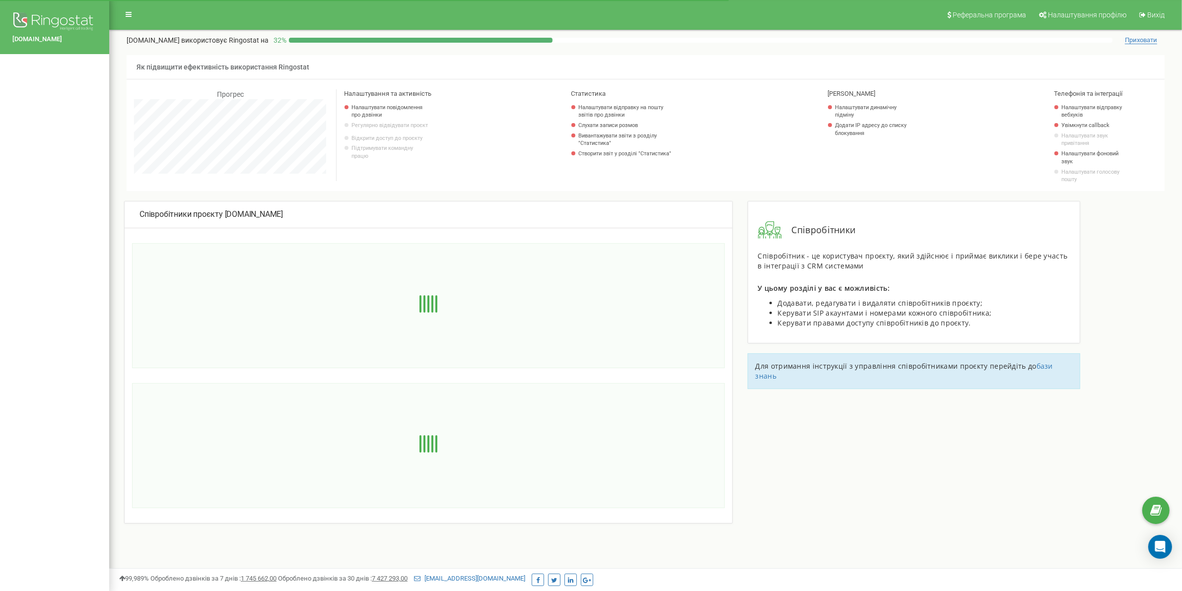
scroll to position [596, 1072]
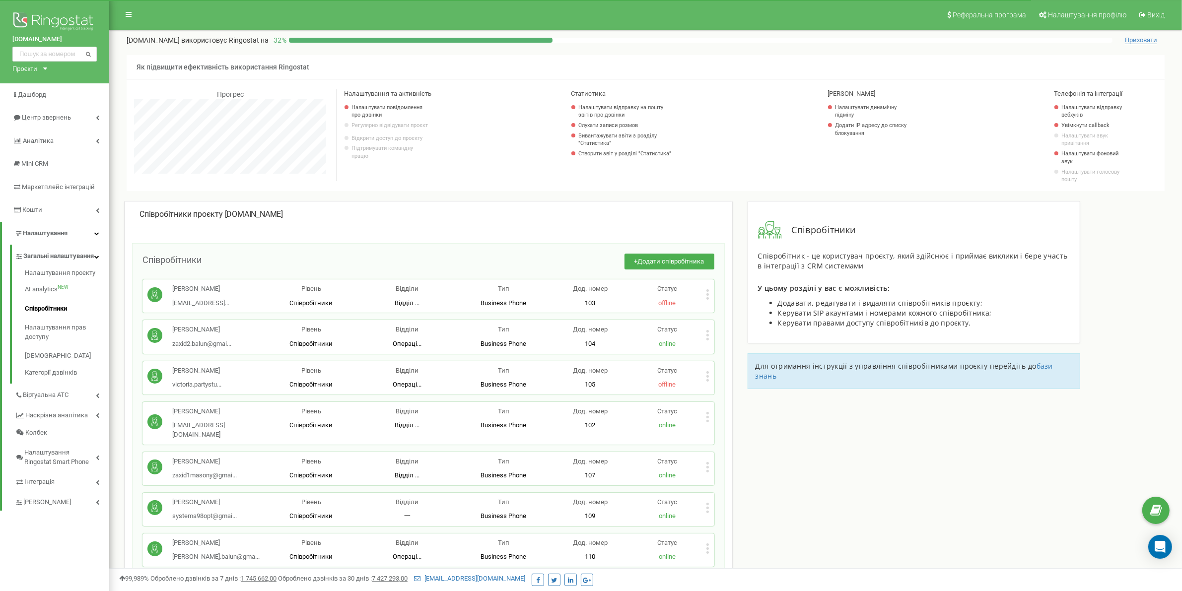
scroll to position [124, 0]
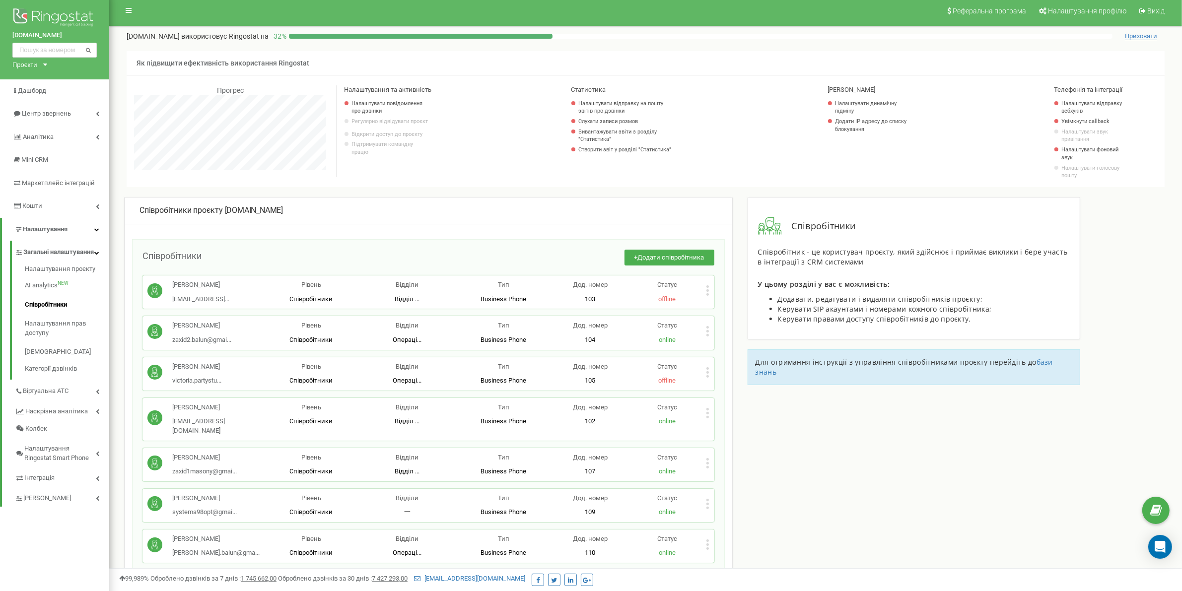
scroll to position [66, 0]
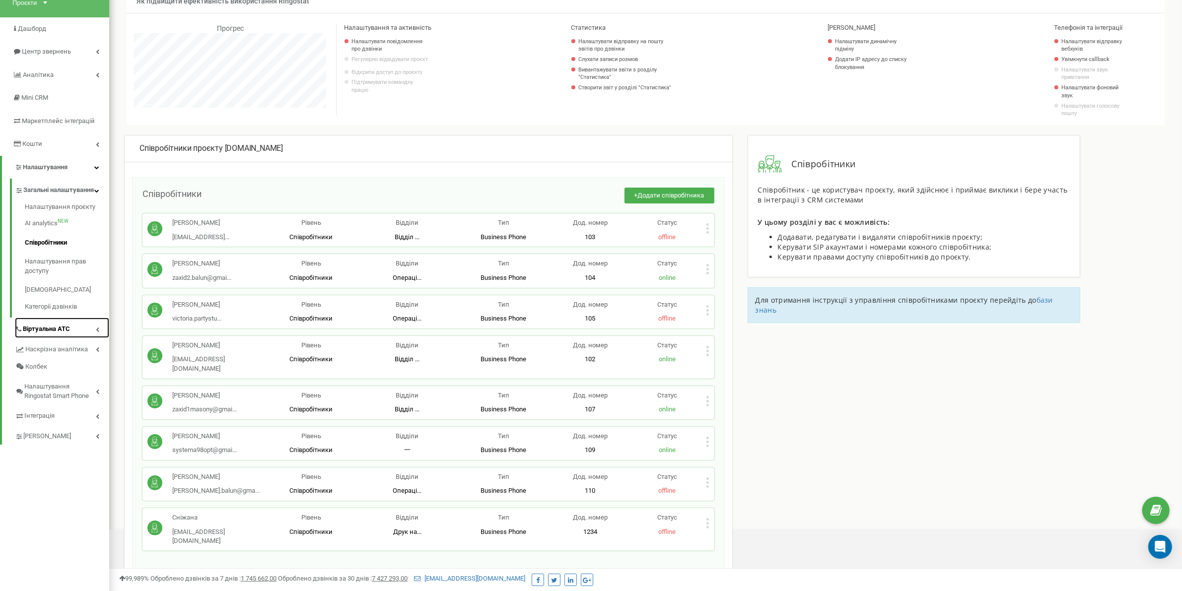
click at [72, 318] on link "Віртуальна АТС" at bounding box center [62, 328] width 94 height 20
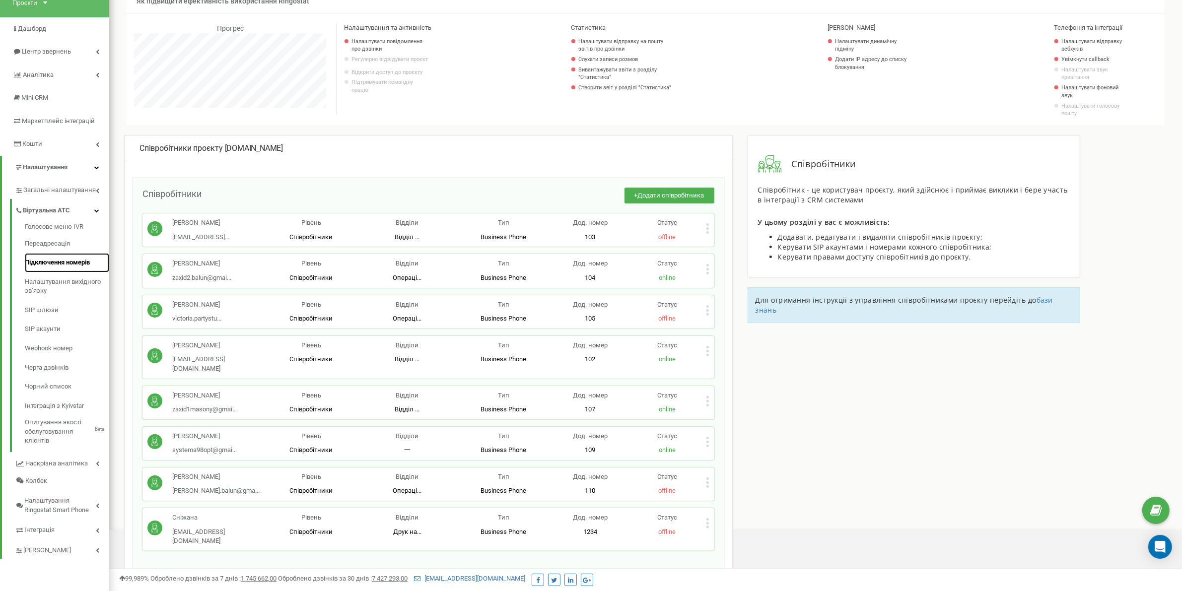
click at [61, 266] on link "Підключення номерів" at bounding box center [67, 262] width 84 height 19
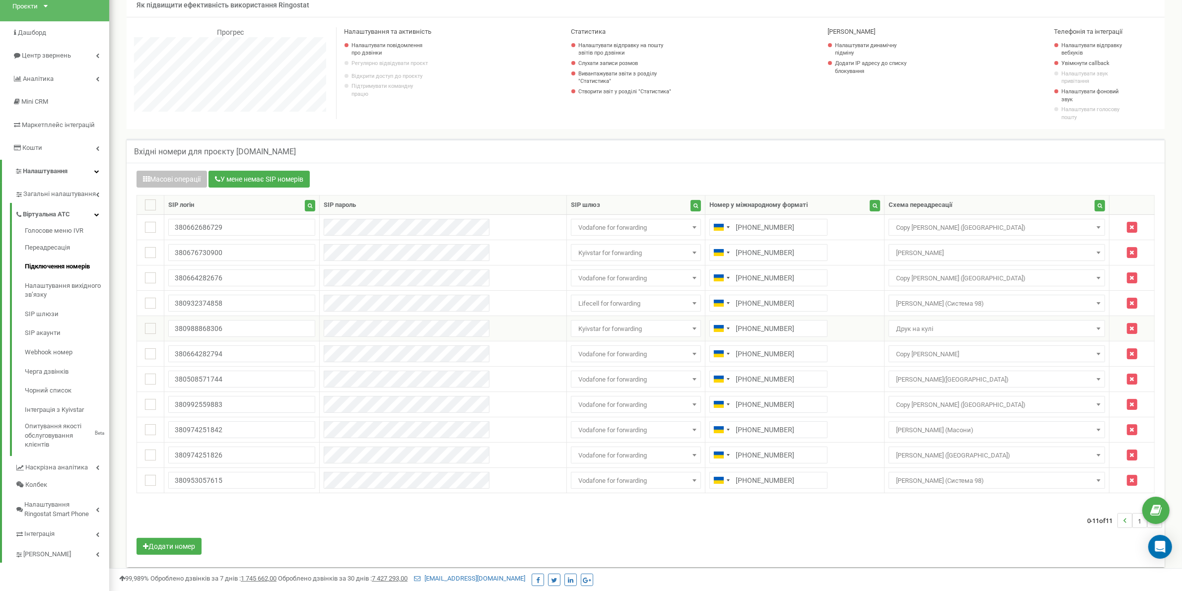
scroll to position [72, 0]
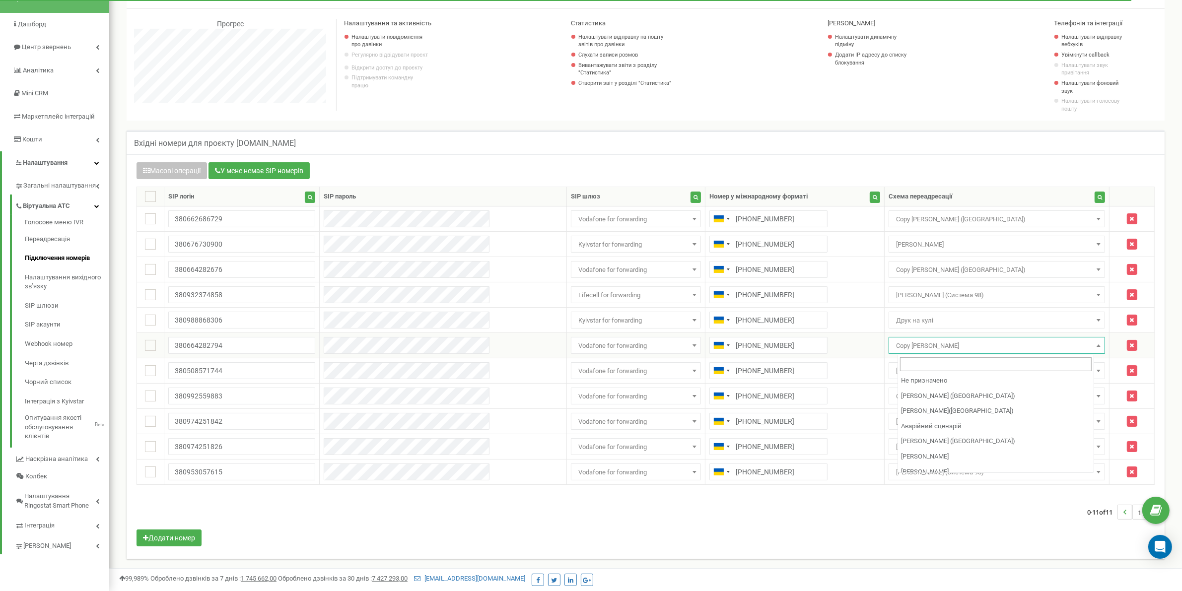
click at [1041, 348] on span "Copy [PERSON_NAME]" at bounding box center [996, 346] width 209 height 14
click at [44, 236] on link "Переадресація" at bounding box center [67, 239] width 84 height 19
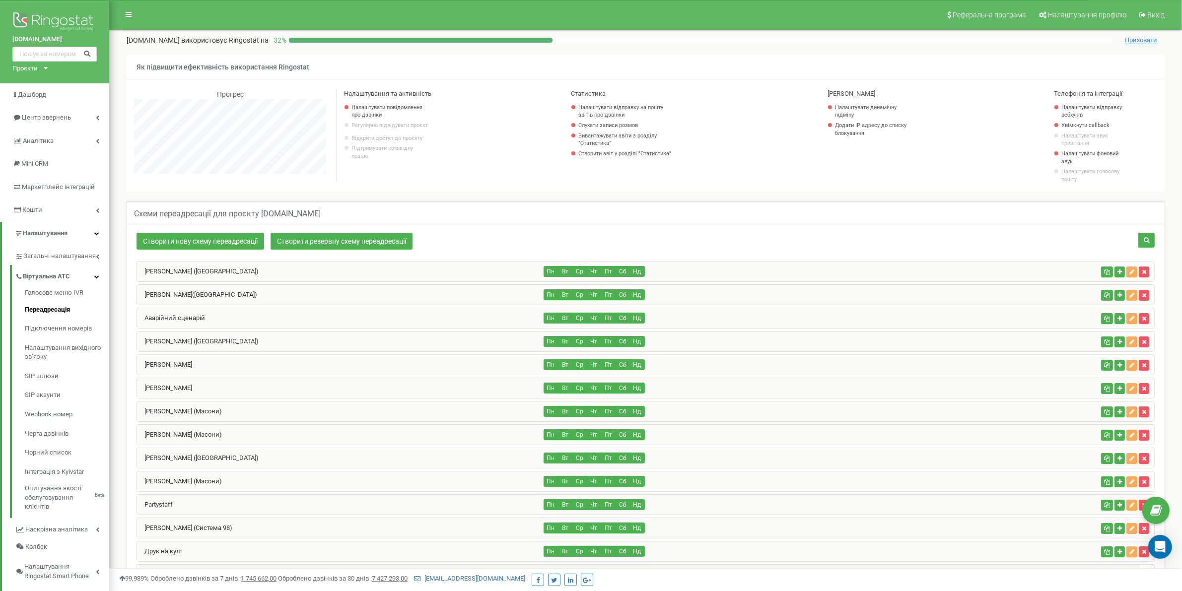
scroll to position [124, 0]
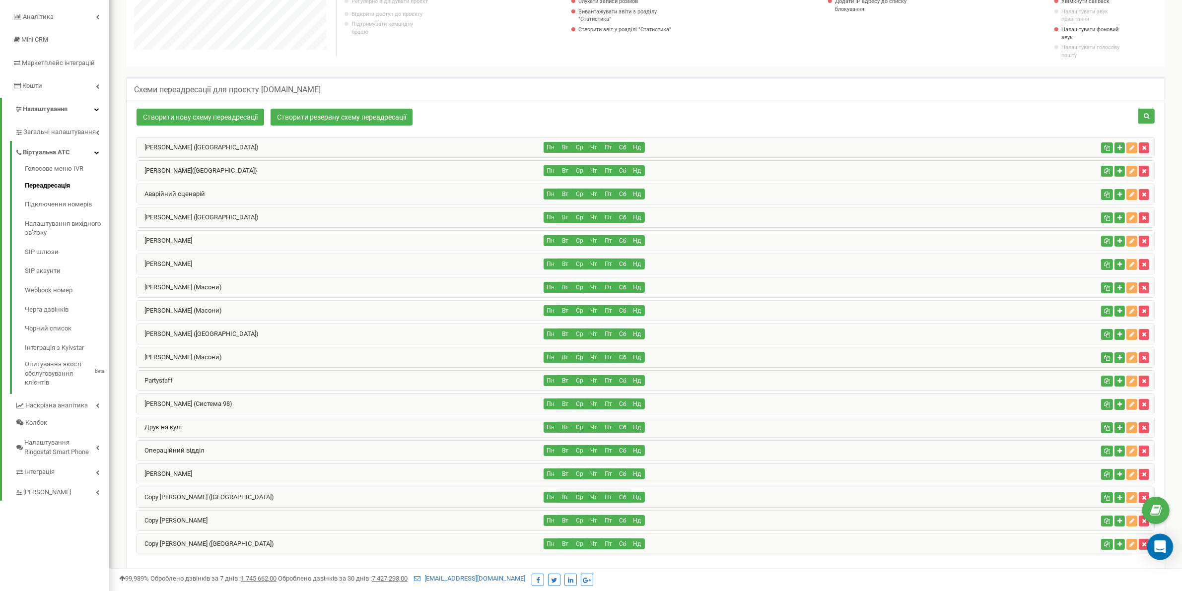
click at [1157, 546] on icon "Open Intercom Messenger" at bounding box center [1159, 546] width 11 height 13
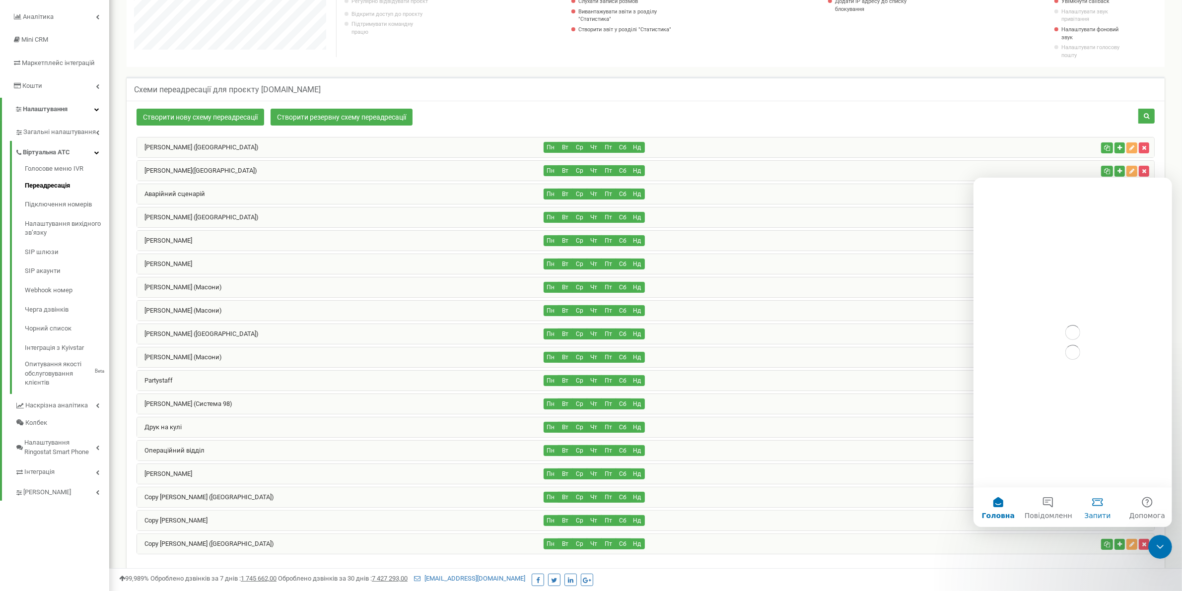
scroll to position [0, 0]
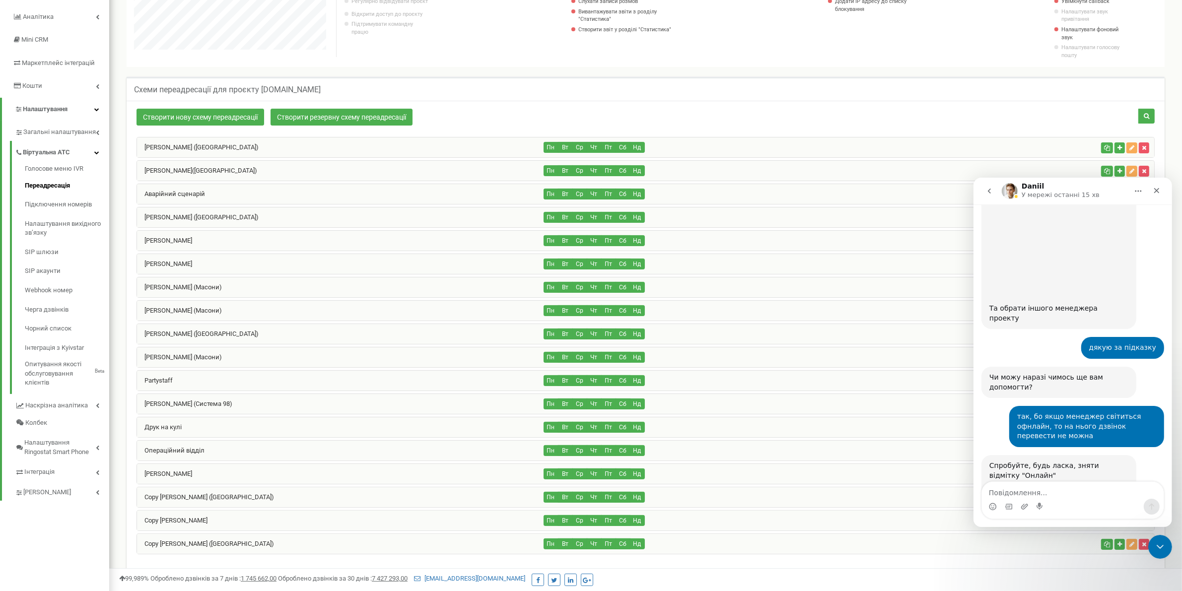
scroll to position [1419, 0]
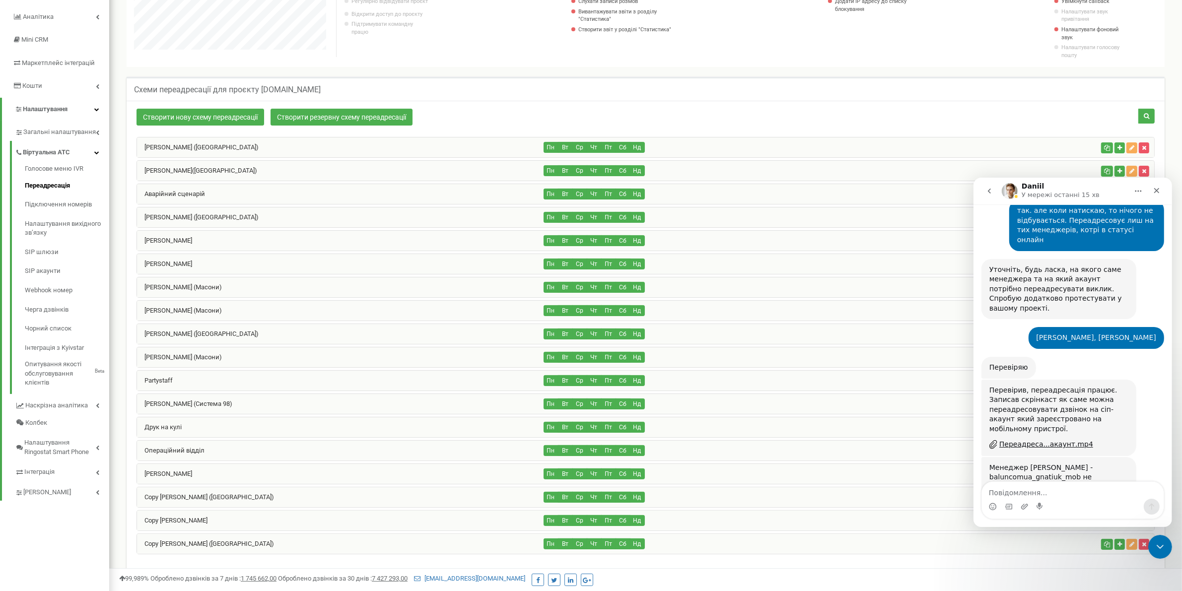
click at [1063, 521] on img "Daniil каже…" at bounding box center [1055, 551] width 133 height 61
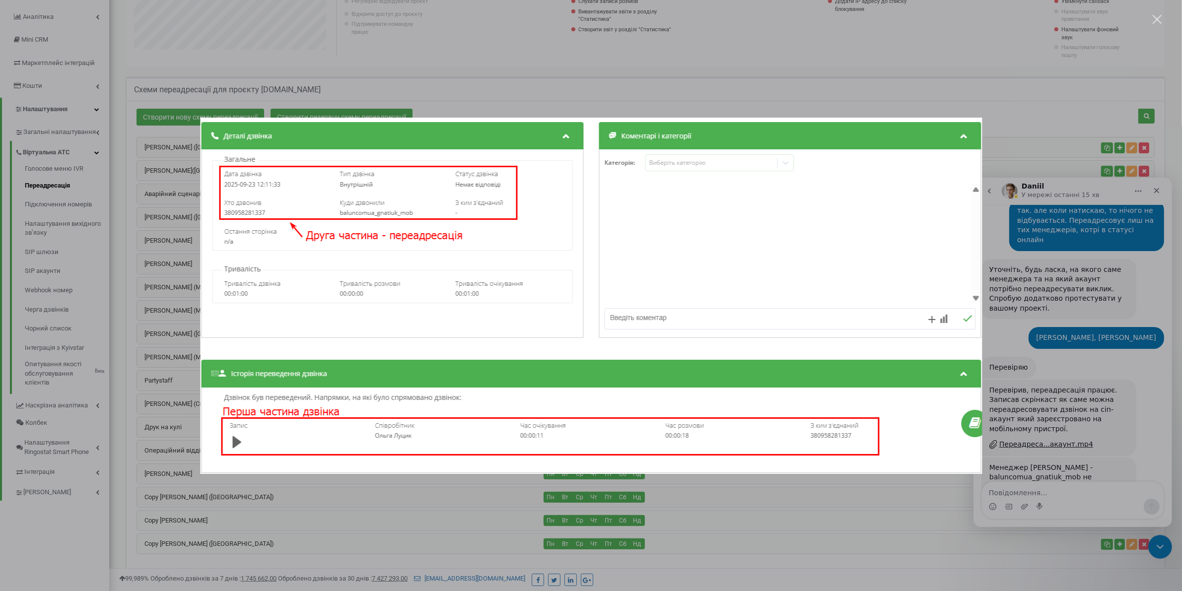
scroll to position [0, 0]
click at [1071, 292] on div "Месенджер Intercom" at bounding box center [591, 295] width 1182 height 591
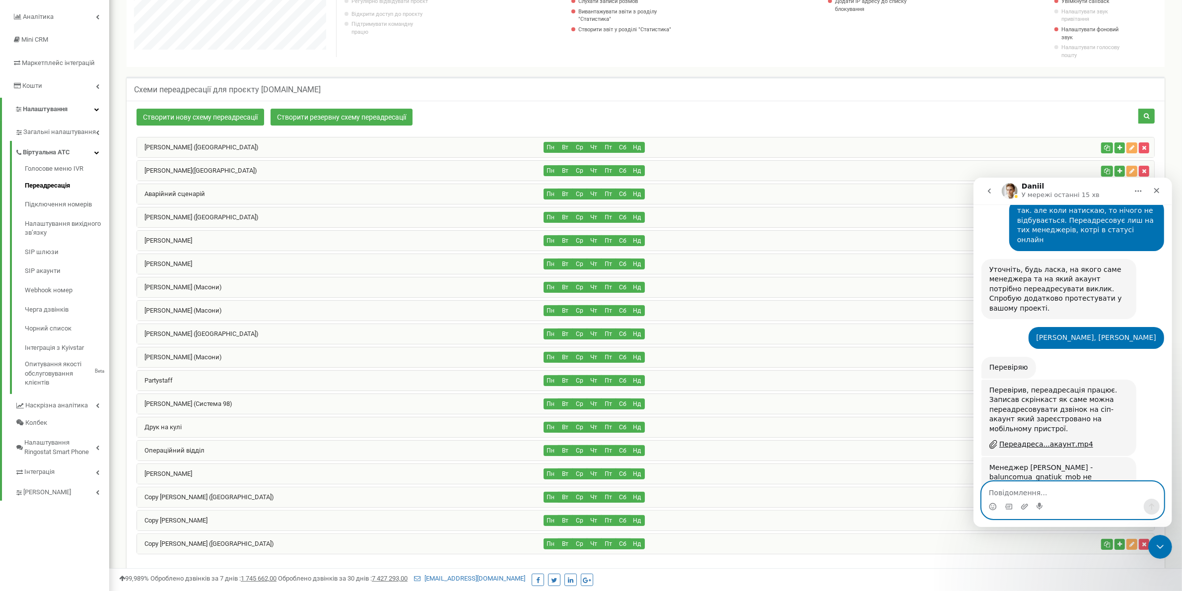
click at [1053, 493] on textarea "Повідомлення..." at bounding box center [1072, 489] width 182 height 17
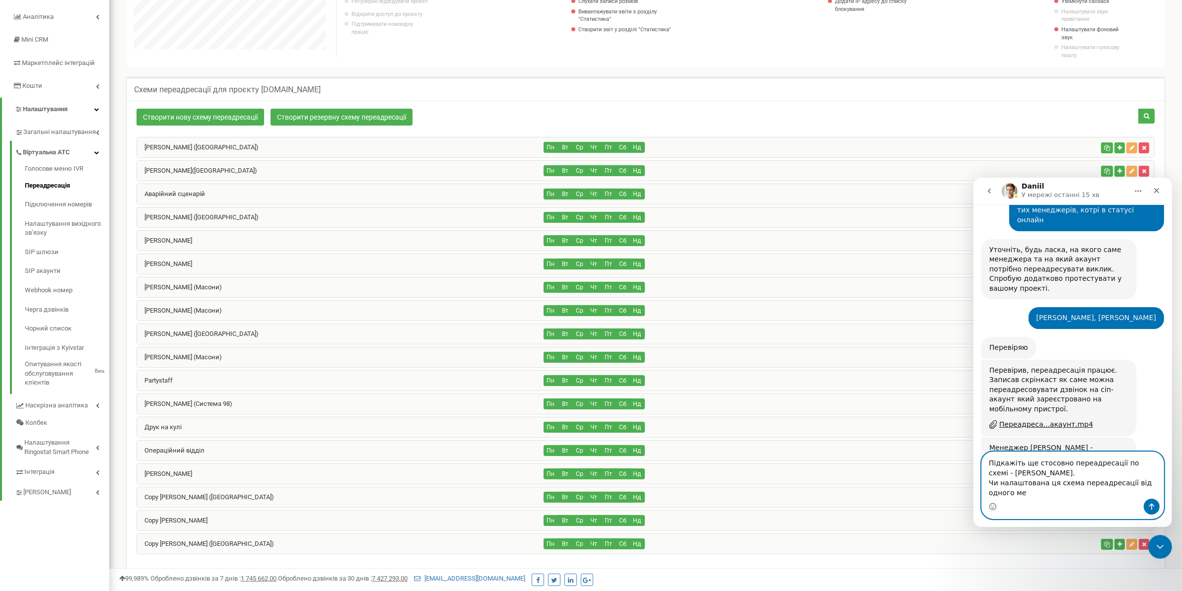
scroll to position [1449, 0]
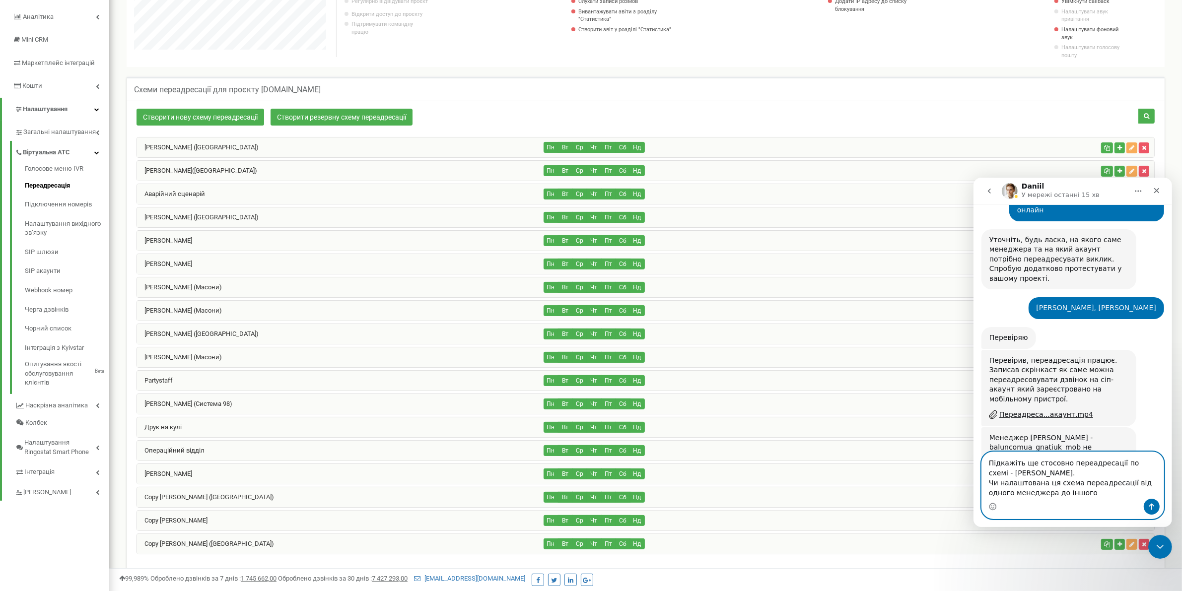
type textarea "Підкажіть ще стосовно переадресації по схемі - [PERSON_NAME]. Чи налаштована ця…"
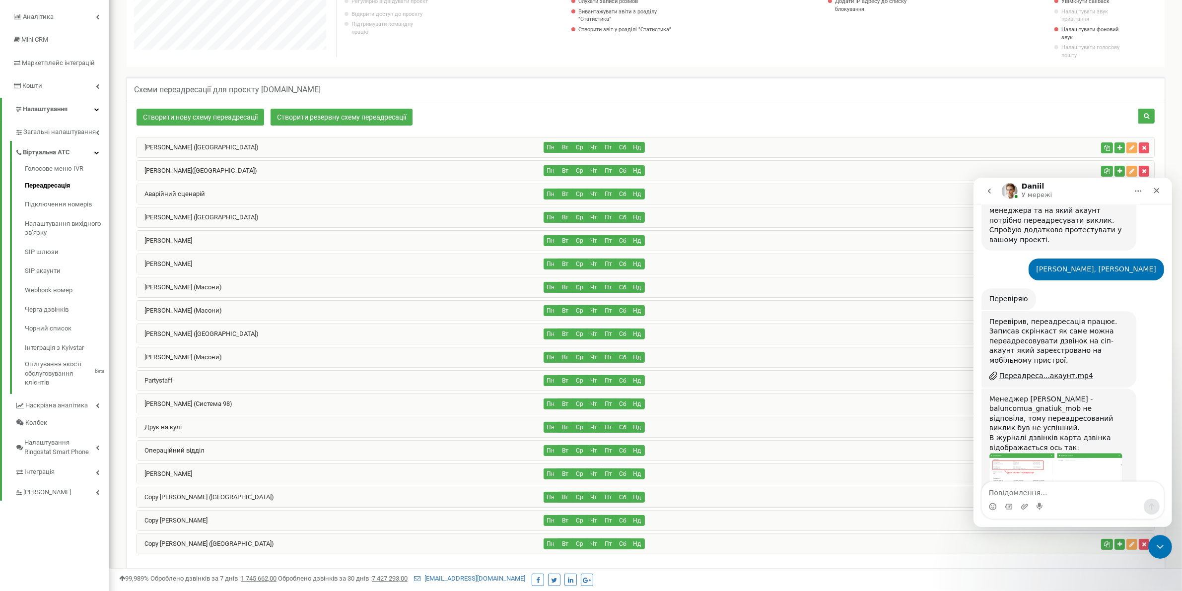
click at [1029, 452] on img "Daniil каже…" at bounding box center [1055, 482] width 133 height 61
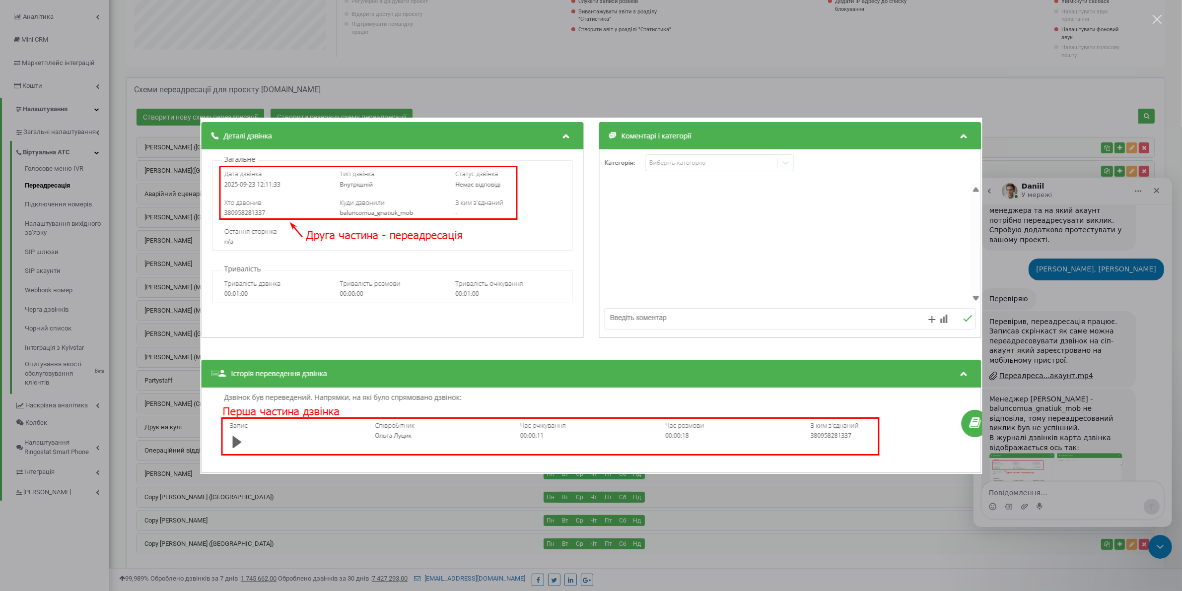
scroll to position [1526, 0]
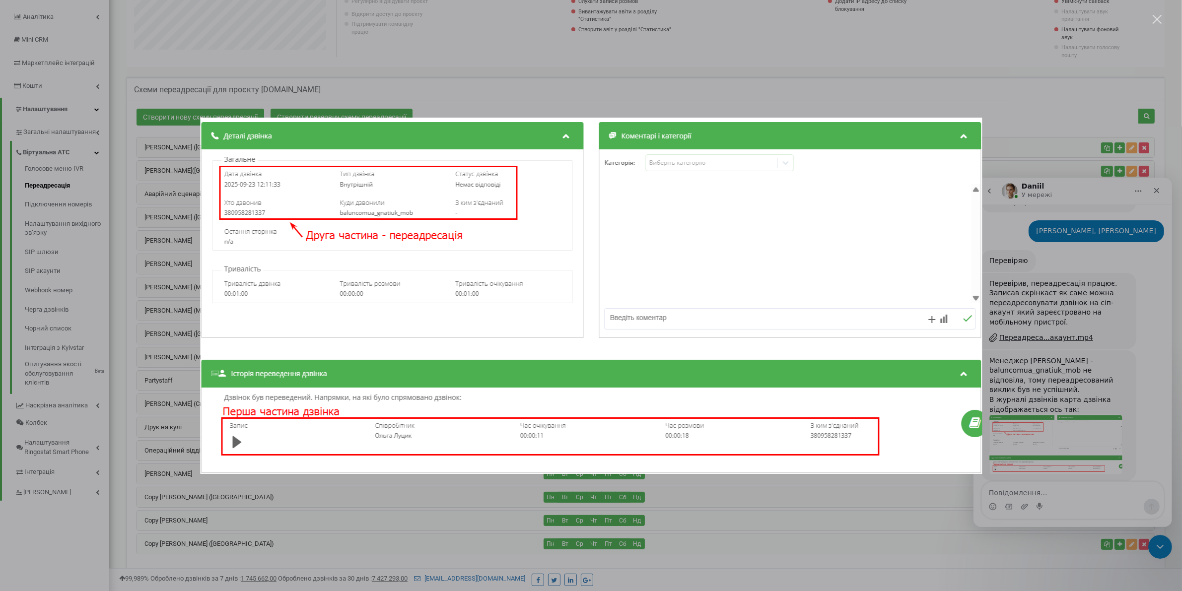
click at [995, 179] on div "Месенджер Intercom" at bounding box center [591, 295] width 1182 height 591
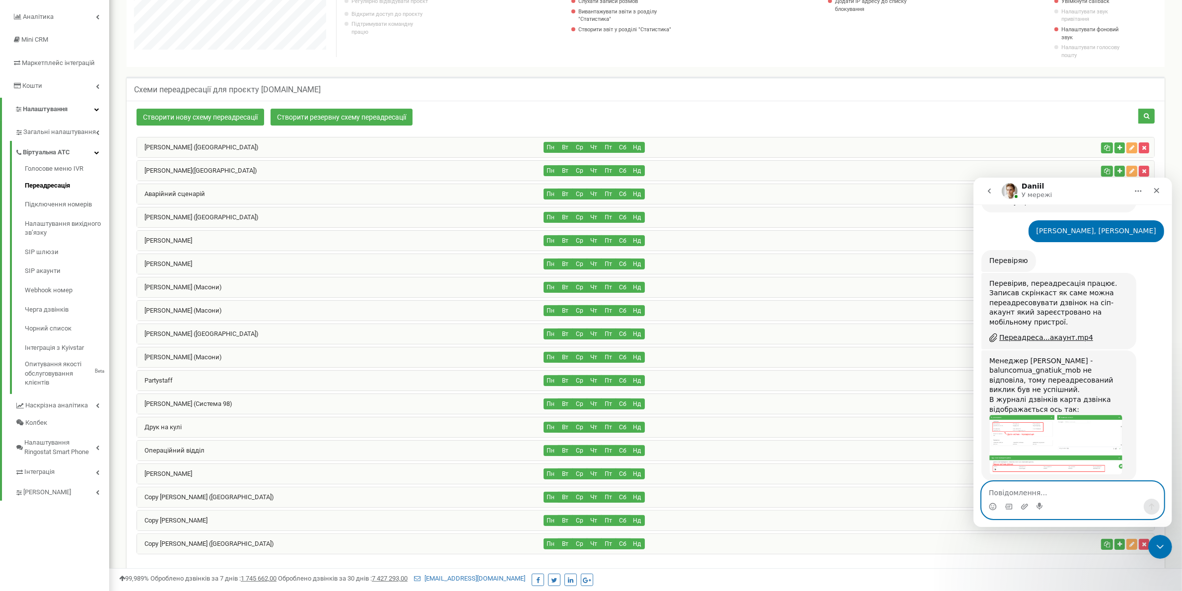
click at [1032, 495] on textarea "Повідомлення..." at bounding box center [1072, 489] width 182 height 17
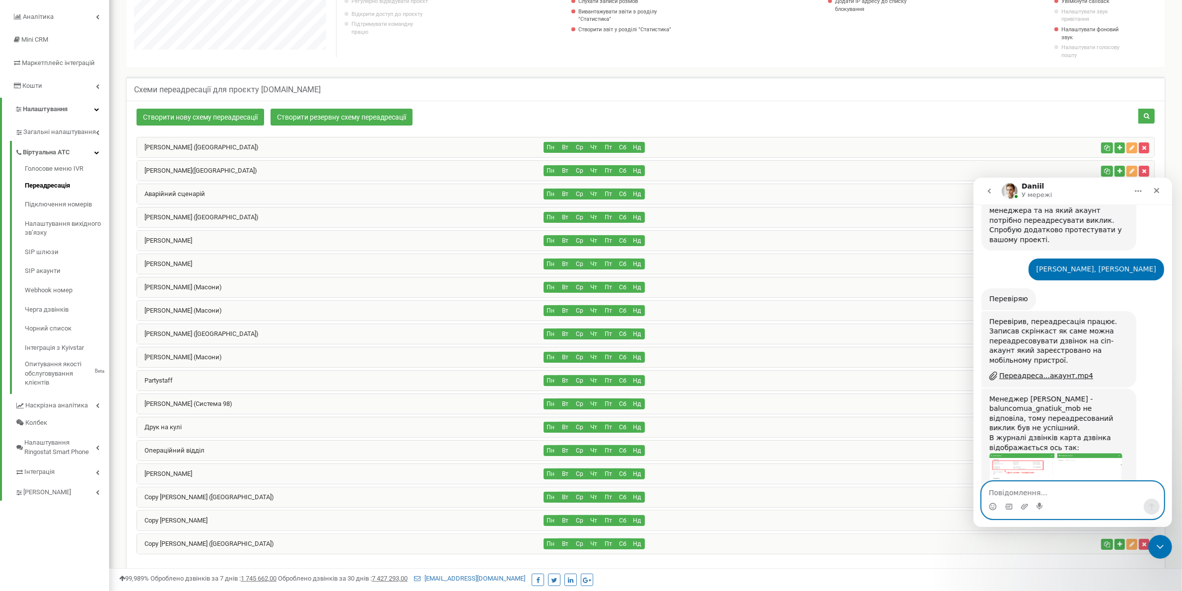
scroll to position [1773, 0]
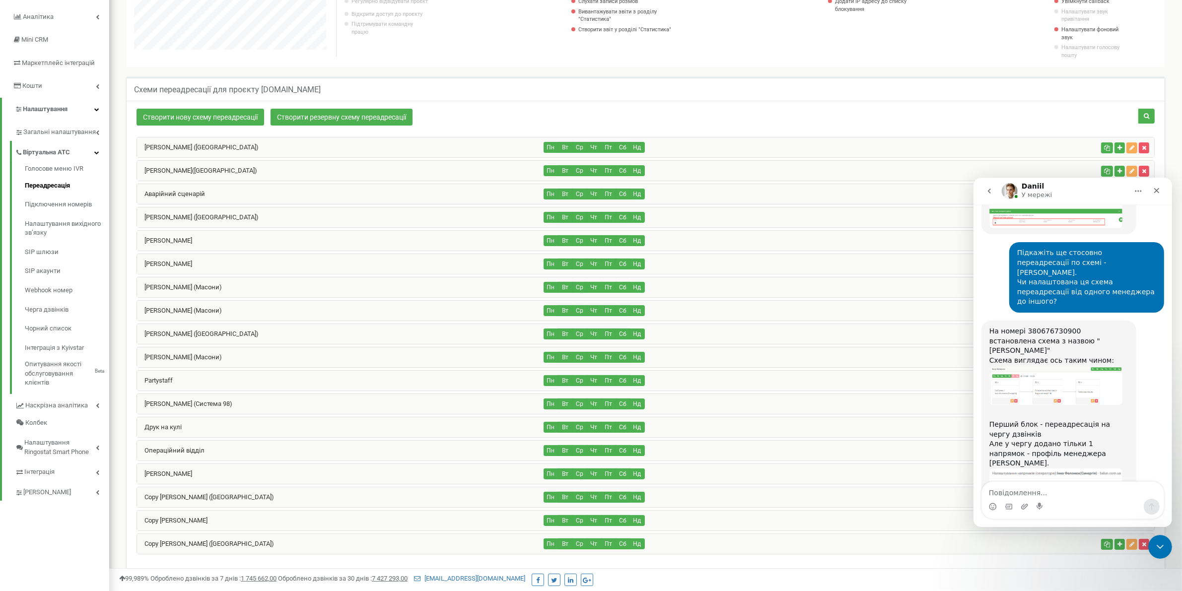
click at [1008, 581] on img "Daniil каже…" at bounding box center [1055, 601] width 133 height 40
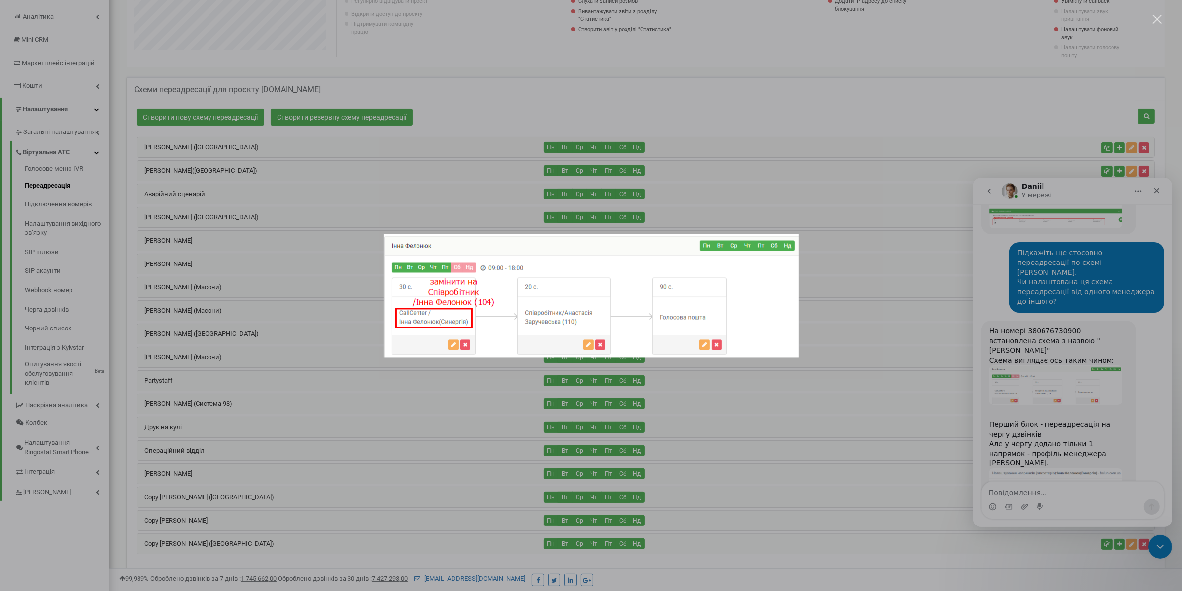
scroll to position [0, 0]
click at [1040, 322] on div "Месенджер Intercom" at bounding box center [591, 295] width 1182 height 591
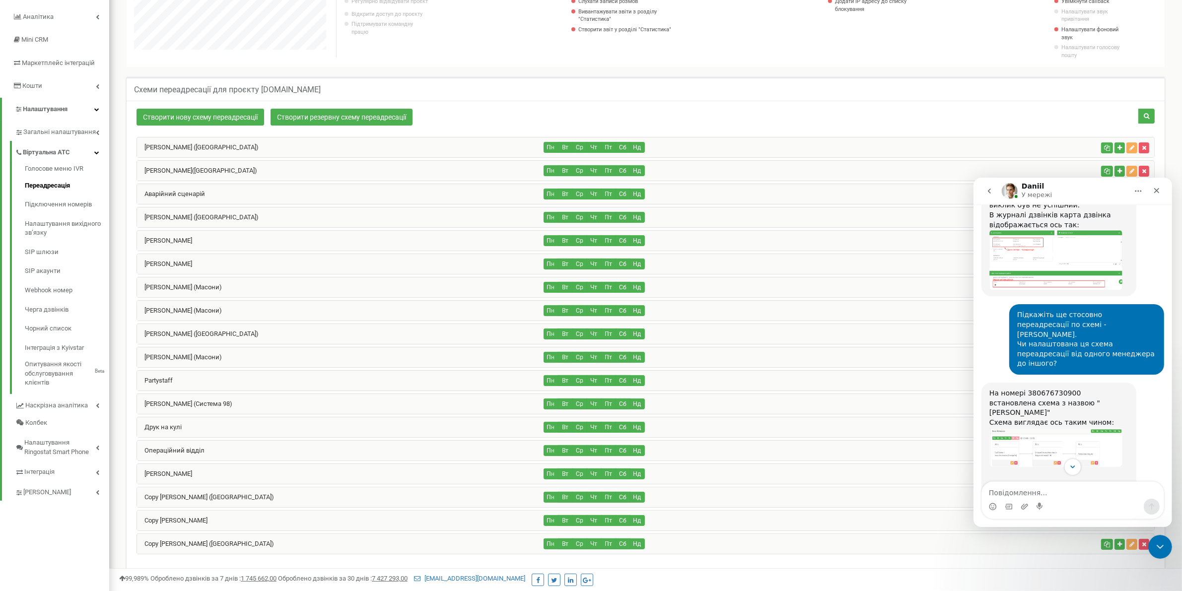
scroll to position [1773, 0]
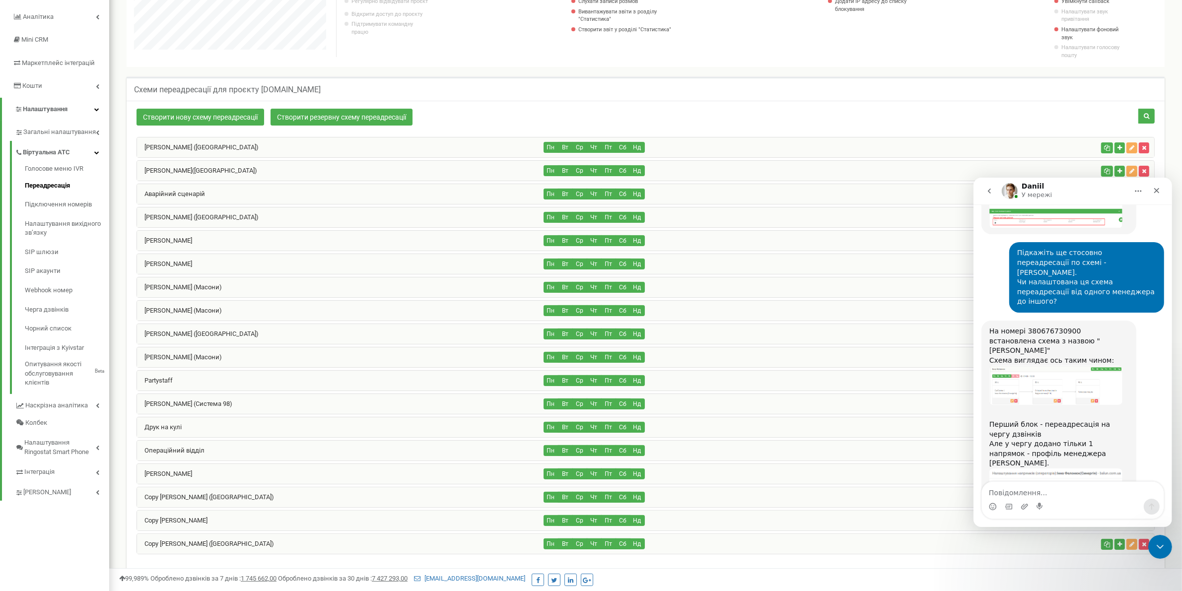
click at [1023, 581] on img "Daniil каже…" at bounding box center [1055, 601] width 133 height 40
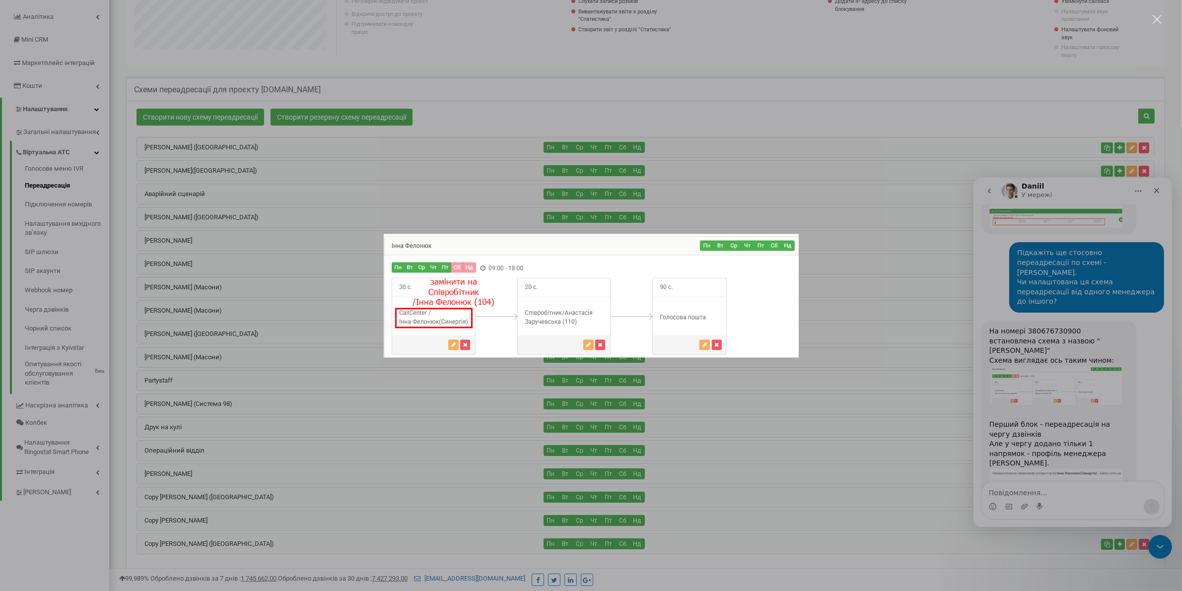
click at [1035, 481] on div "Месенджер Intercom" at bounding box center [591, 295] width 1182 height 591
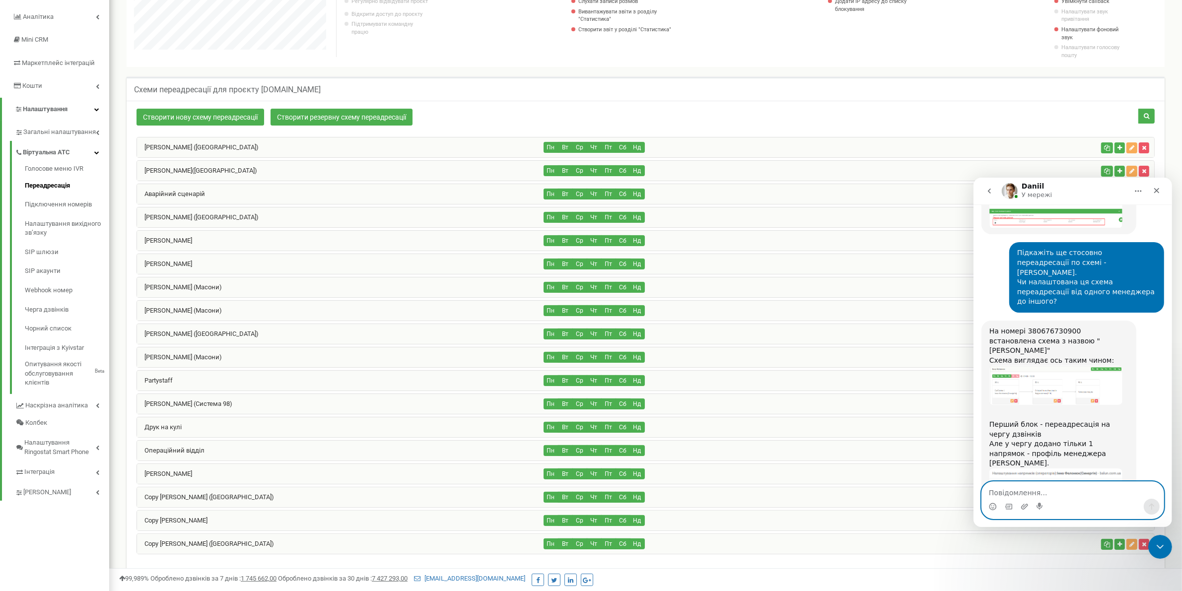
click at [1040, 495] on textarea "Повідомлення..." at bounding box center [1072, 489] width 182 height 17
type textarea "якщо чесно,я не зовсім розумію, що ви маєте на увазі "просто додати профіль зам…"
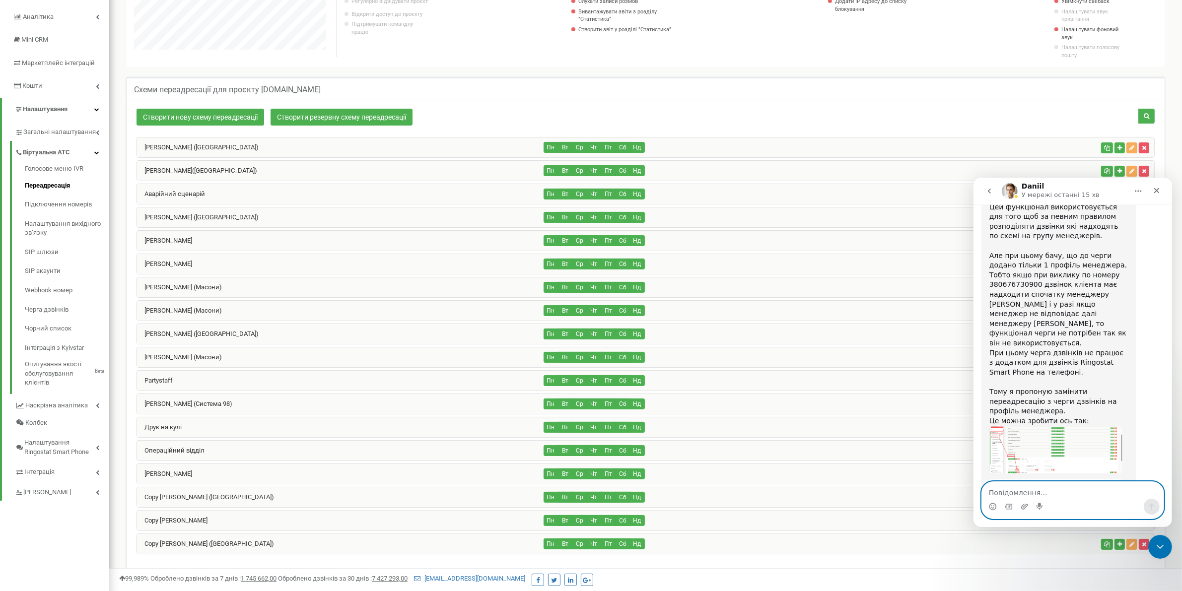
scroll to position [2377, 0]
